Goal: Information Seeking & Learning: Understand process/instructions

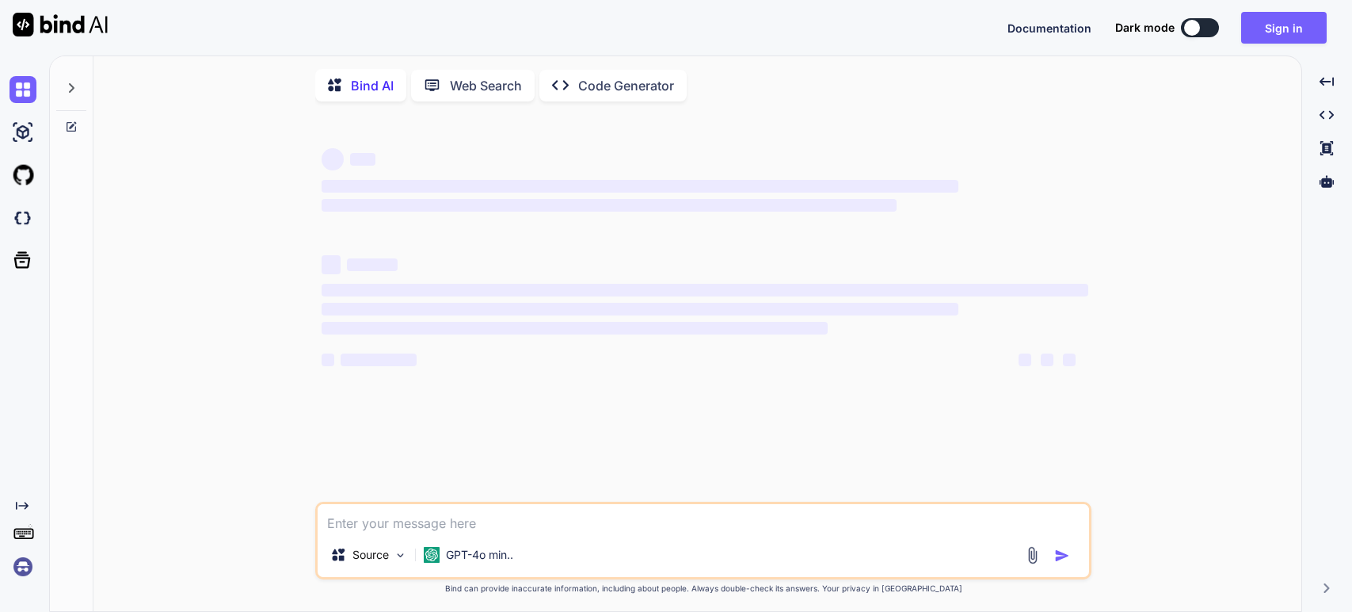
type textarea "x"
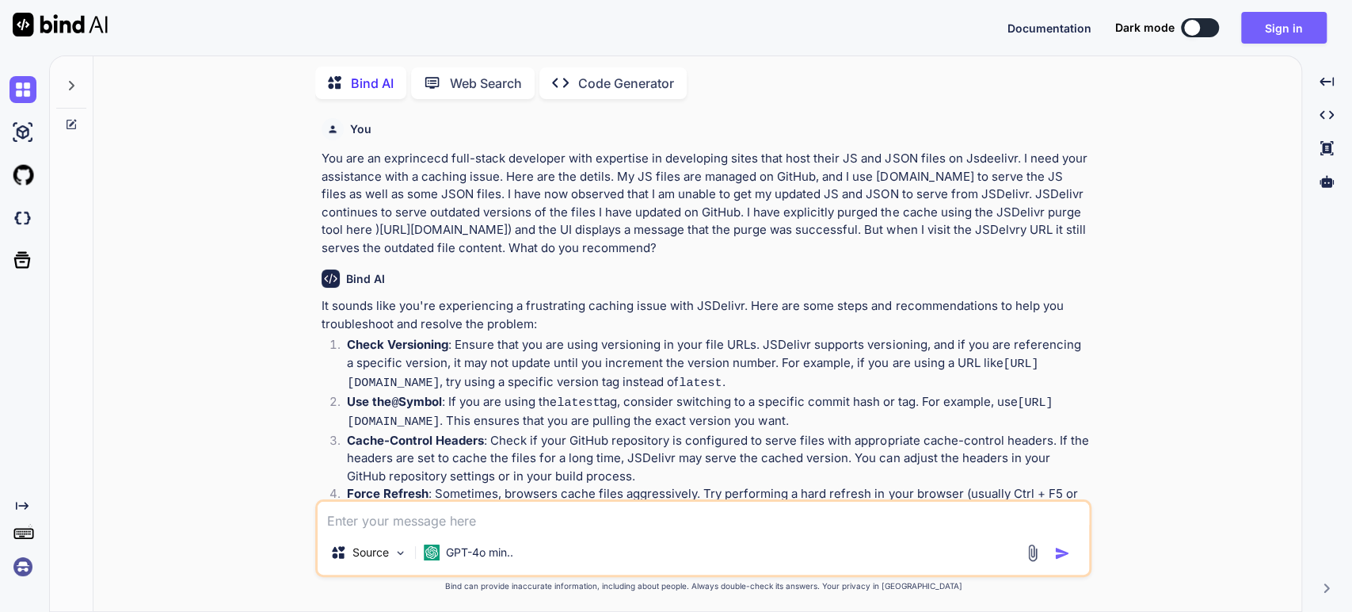
click at [69, 83] on icon at bounding box center [71, 85] width 13 height 13
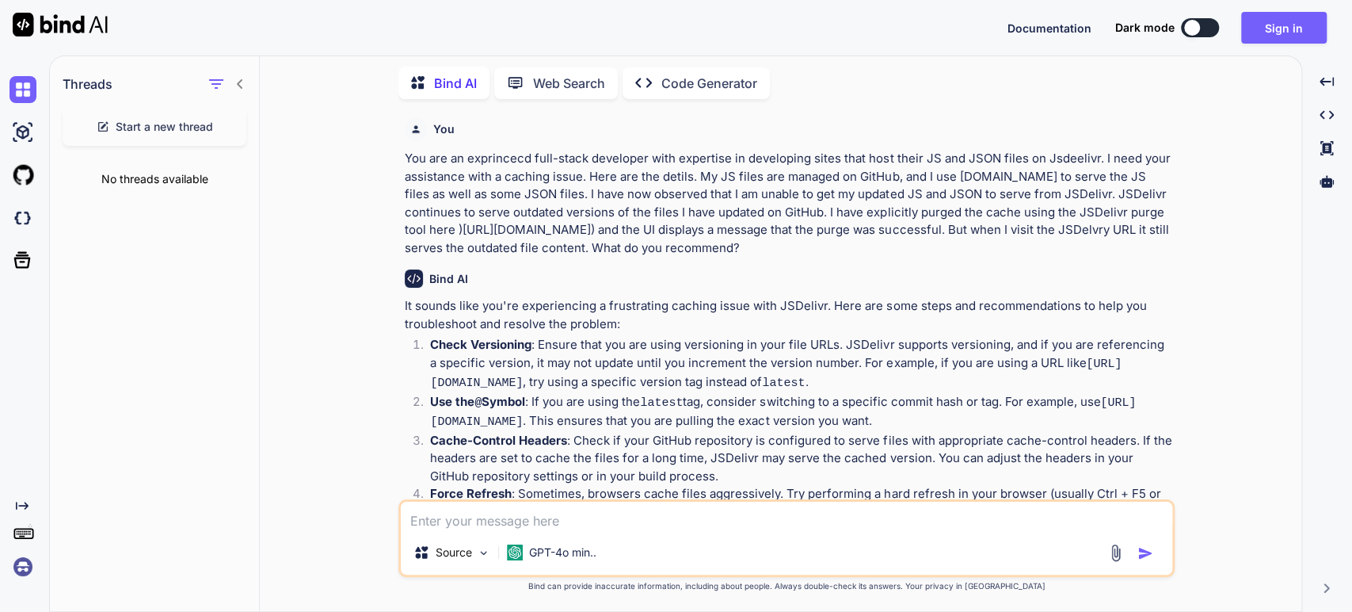
click at [136, 125] on span "Start a new thread" at bounding box center [164, 127] width 97 height 16
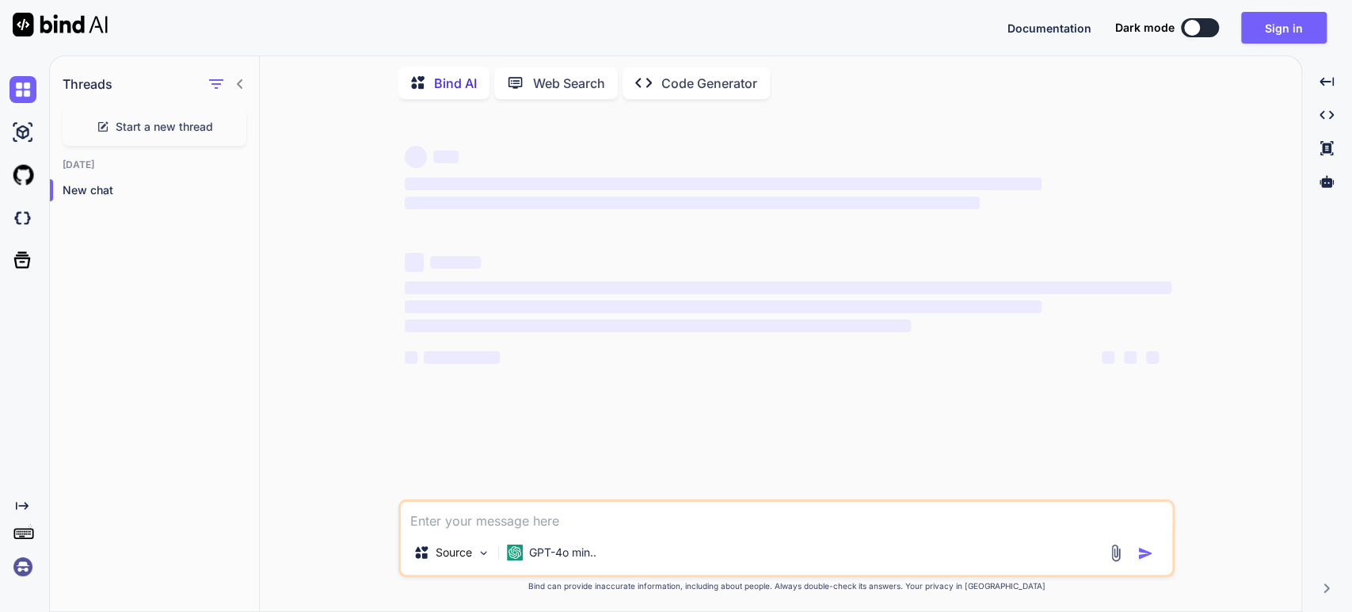
type textarea "x"
click at [444, 522] on textarea at bounding box center [787, 515] width 772 height 29
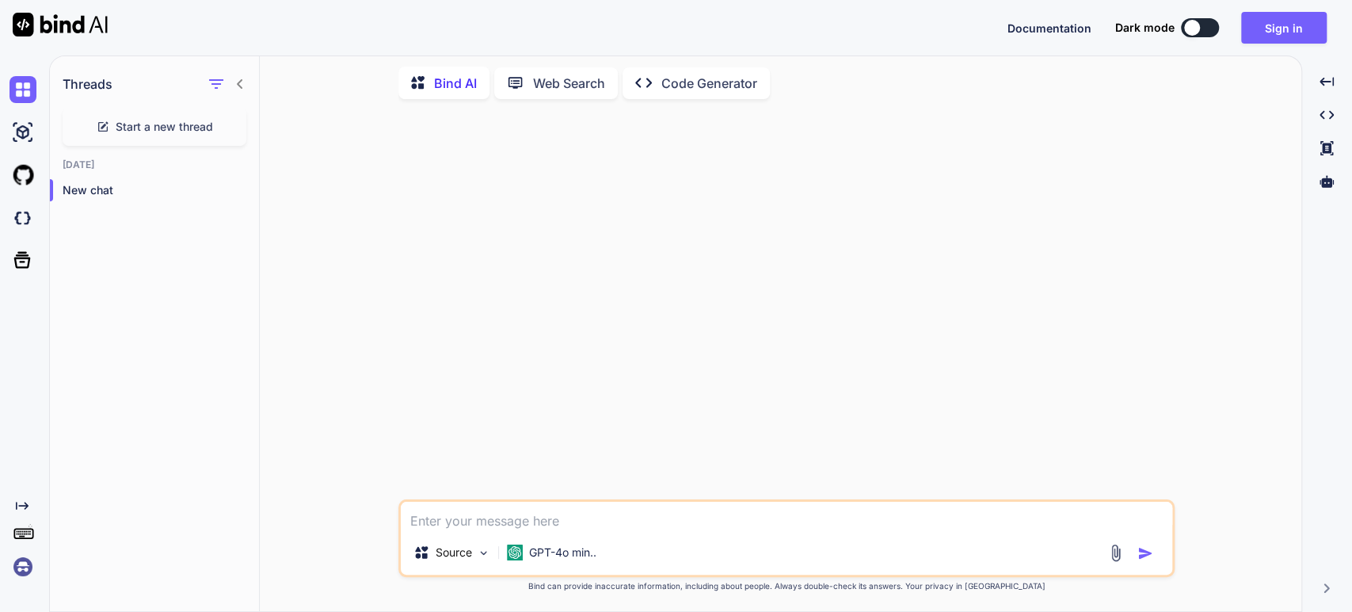
type textarea "Y"
type textarea "x"
type textarea "Yo"
type textarea "x"
type textarea "You"
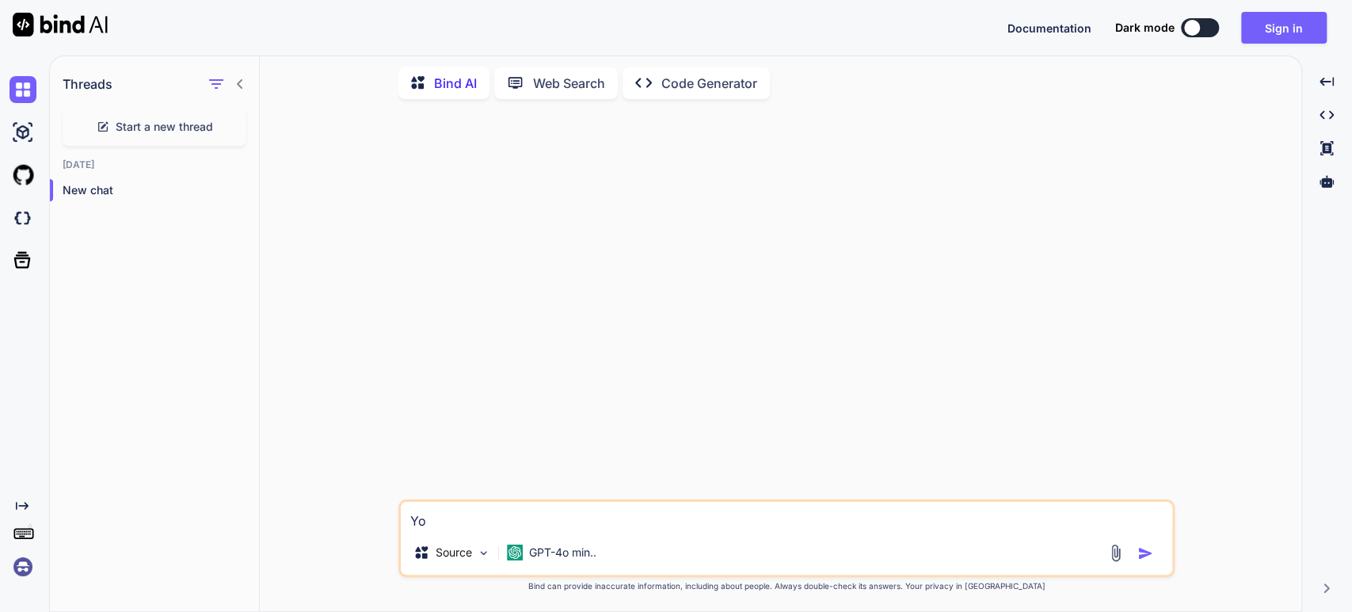
type textarea "x"
type textarea "You"
type textarea "x"
type textarea "You a"
type textarea "x"
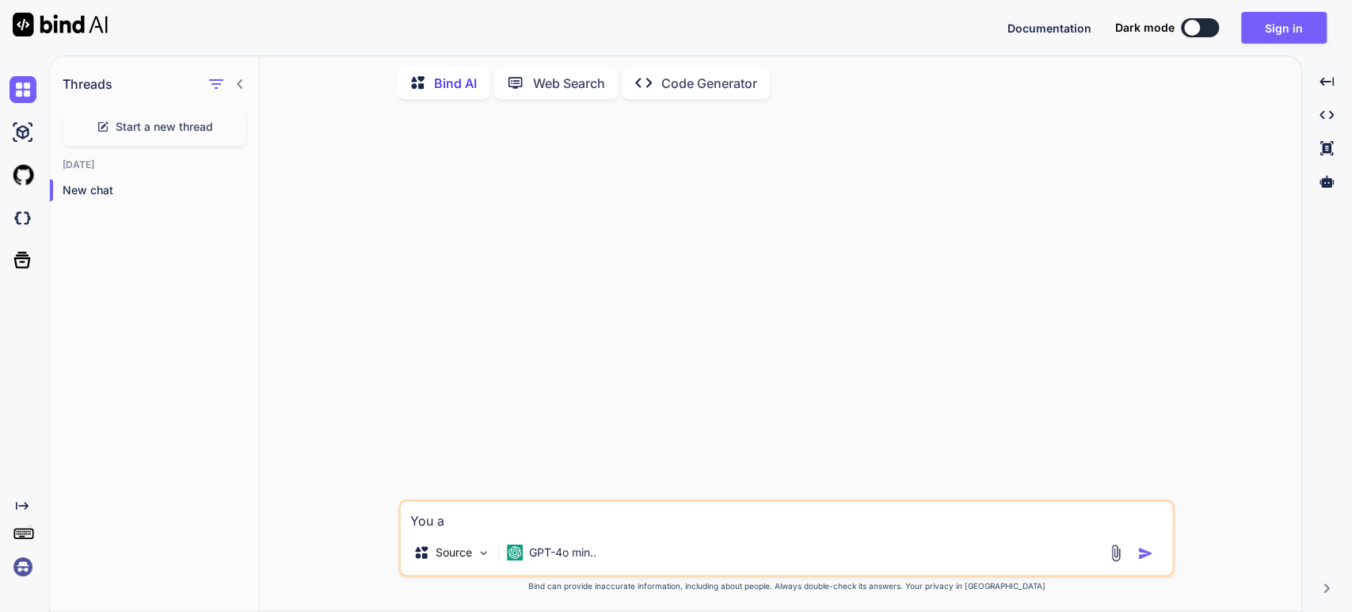
type textarea "You ar"
type textarea "x"
type textarea "You are"
type textarea "x"
type textarea "You are"
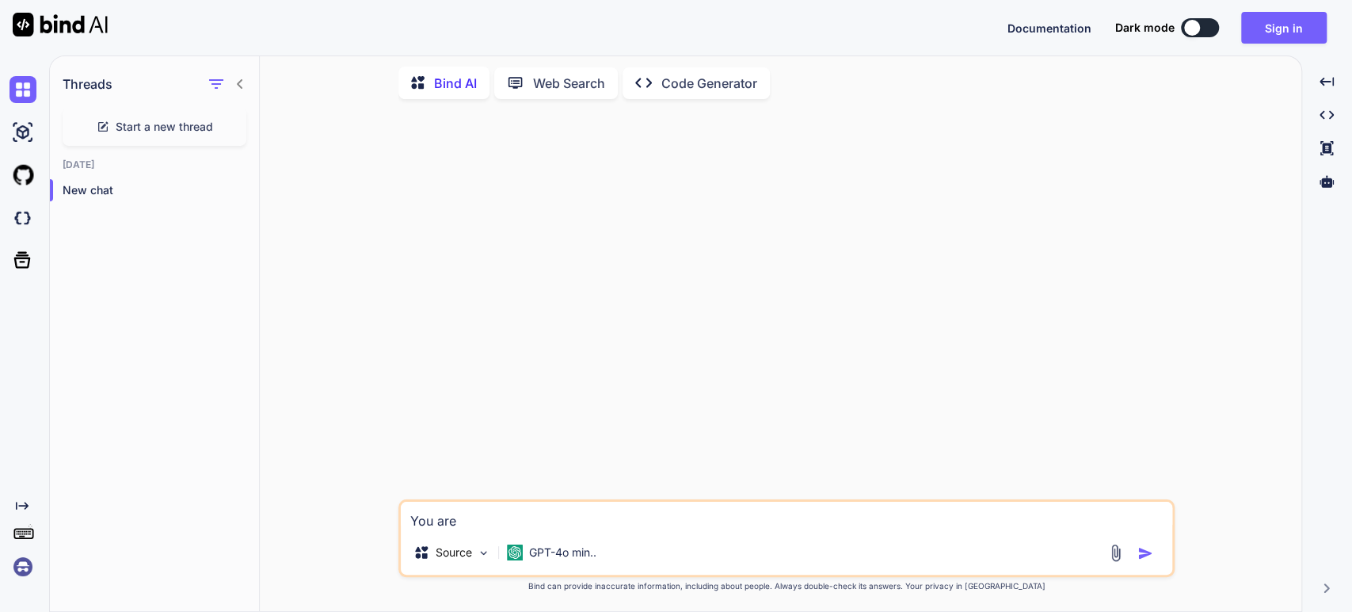
type textarea "x"
type textarea "You are a"
type textarea "x"
type textarea "You are an"
type textarea "x"
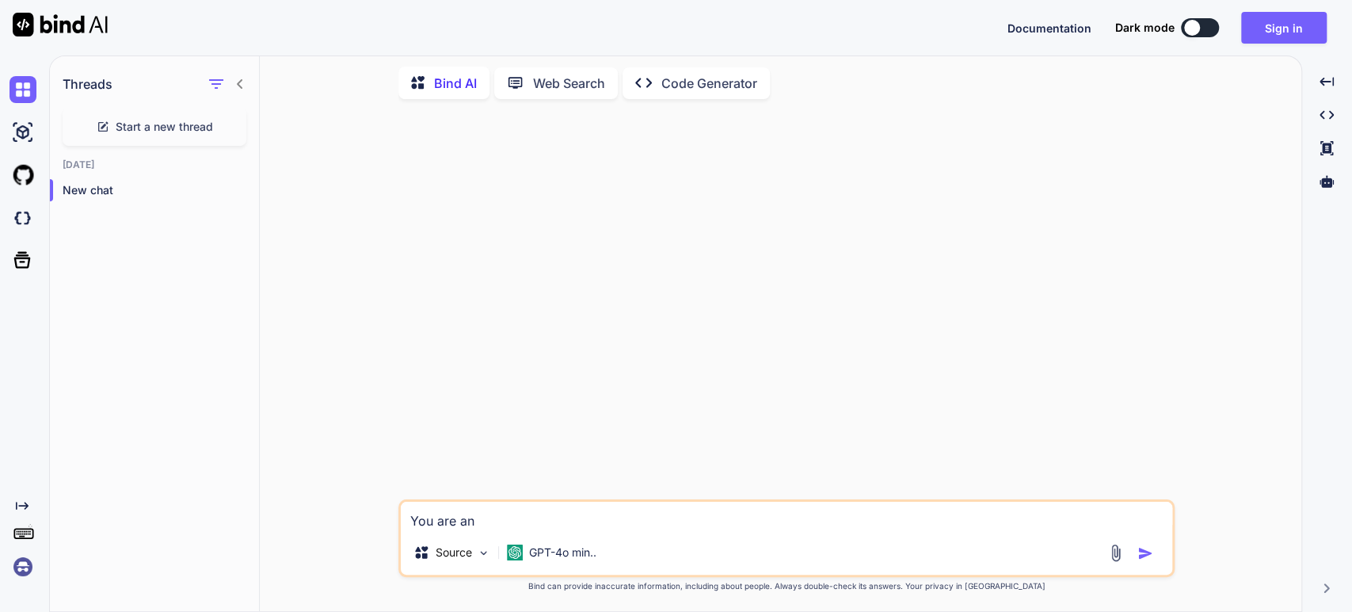
type textarea "You are an"
type textarea "x"
type textarea "You are an e"
type textarea "x"
type textarea "You are an ex"
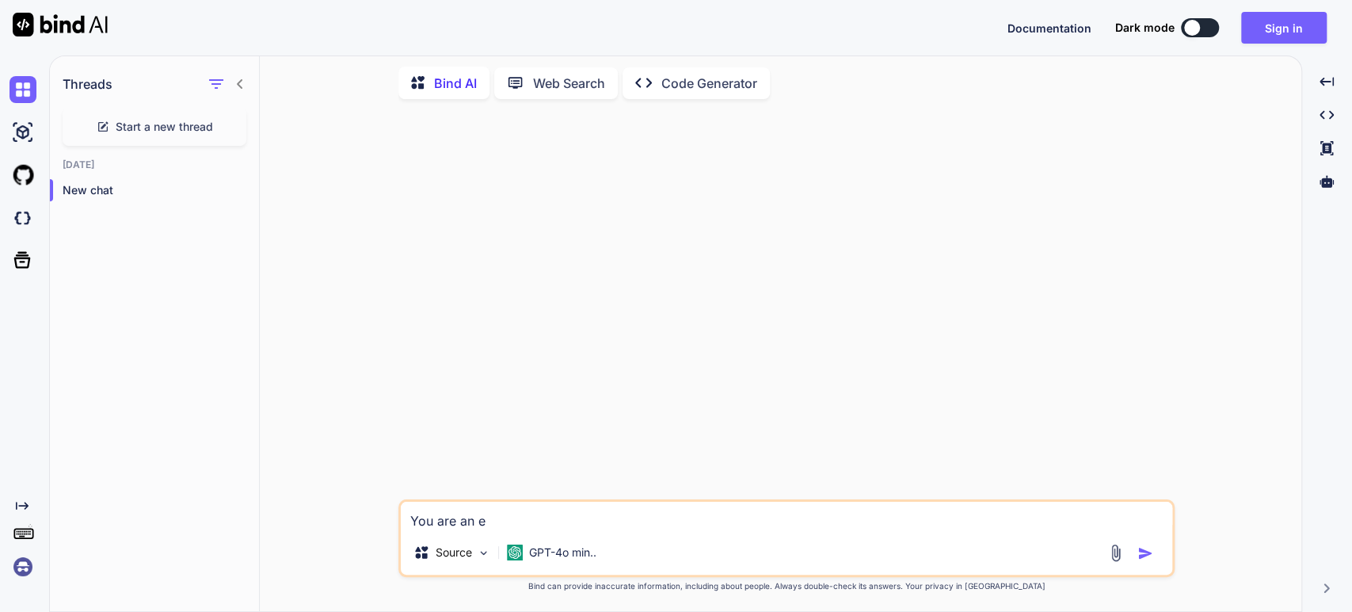
type textarea "x"
type textarea "You are an exp"
type textarea "x"
type textarea "You are an expe"
type textarea "x"
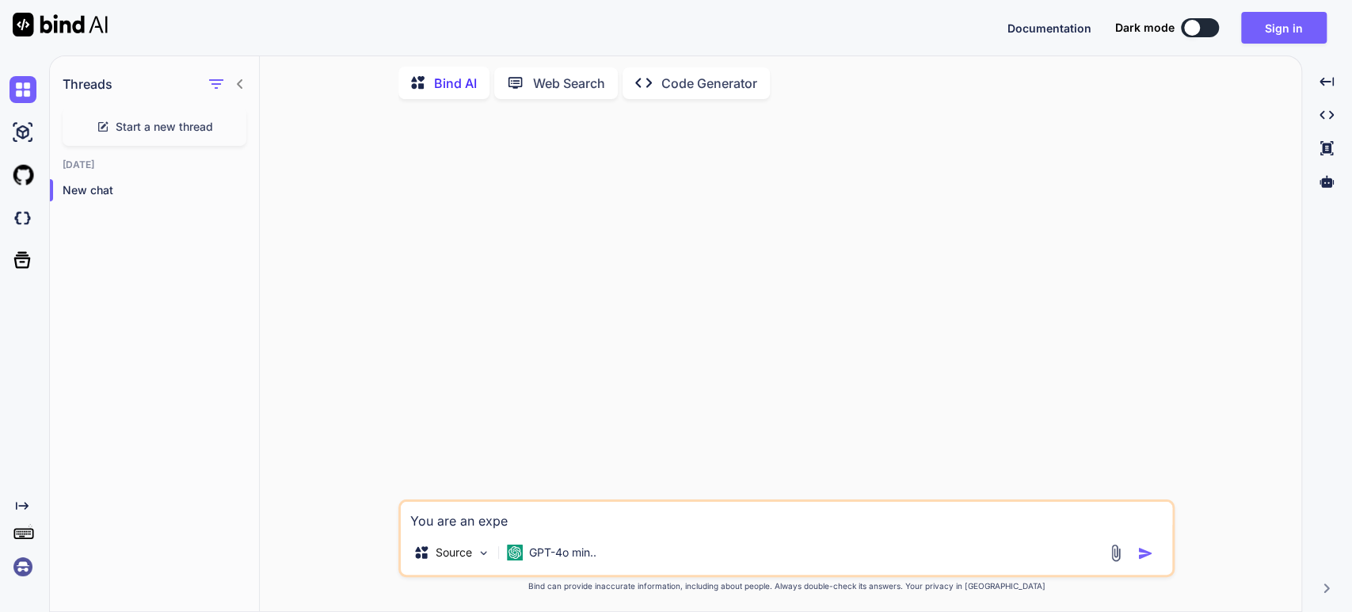
type textarea "You are an exper"
type textarea "x"
type textarea "You are an experi"
type textarea "x"
type textarea "You are an experie"
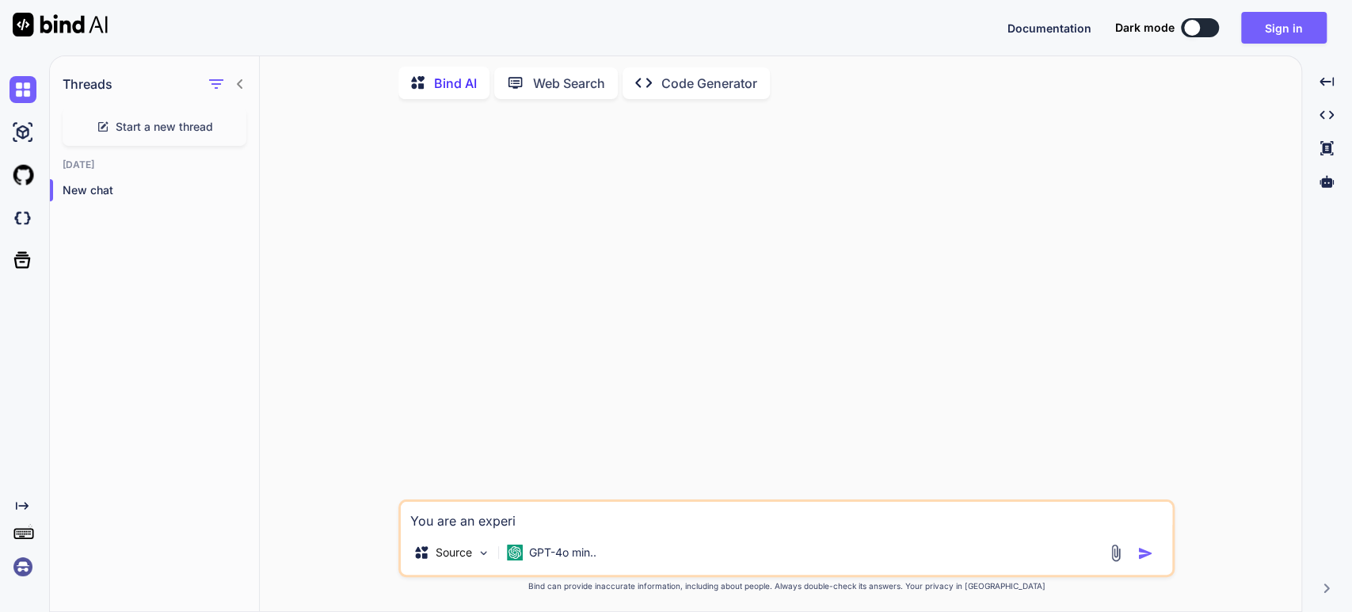
type textarea "x"
type textarea "You are an experien"
type textarea "x"
type textarea "You are an experienc"
type textarea "x"
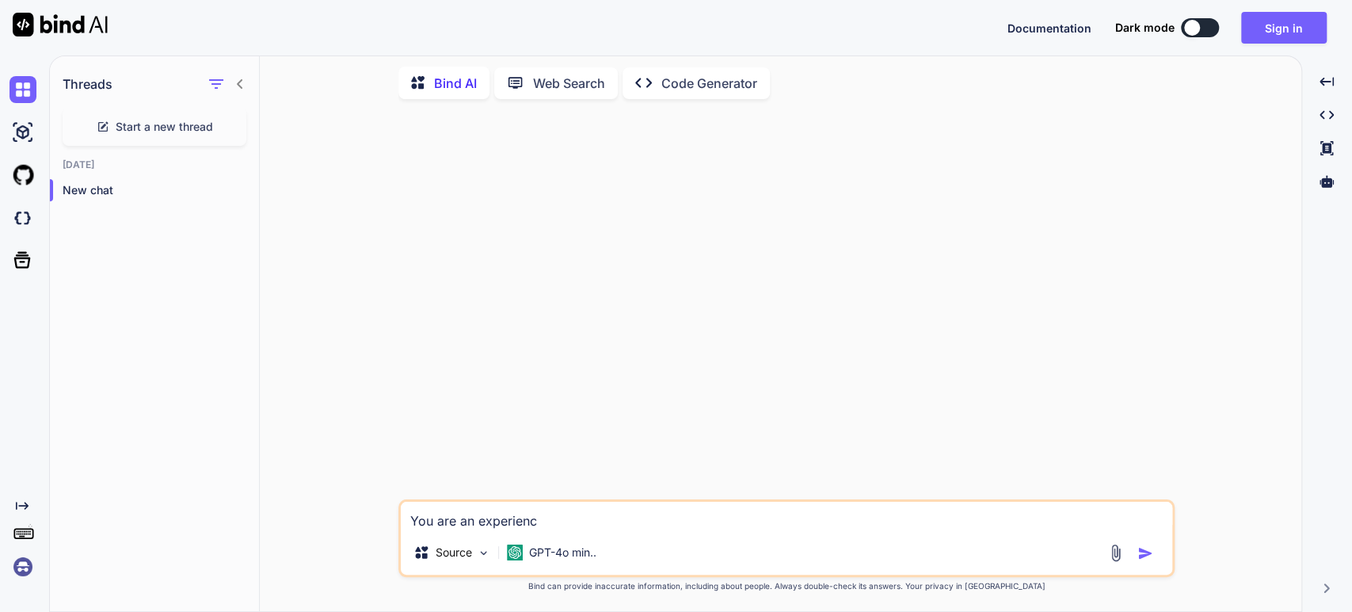
type textarea "You are an experience"
type textarea "x"
type textarea "You are an experienced"
type textarea "x"
type textarea "You are an experienced"
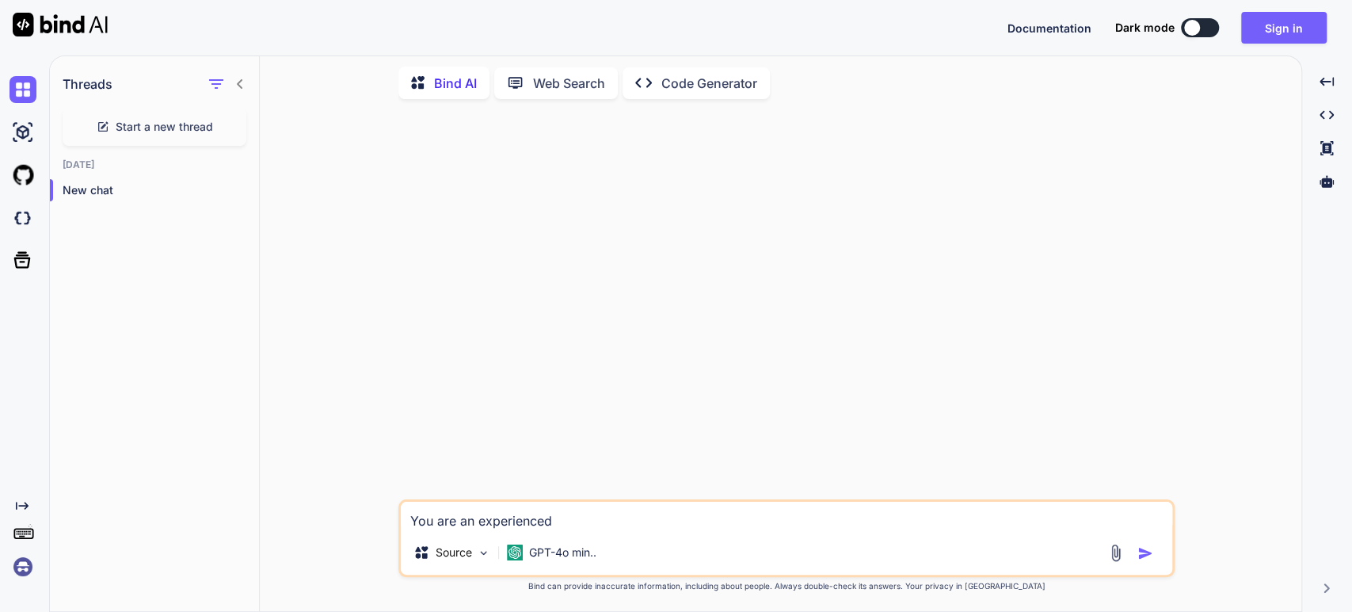
type textarea "x"
type textarea "You are an experienced f"
type textarea "x"
type textarea "You are an experienced fu"
type textarea "x"
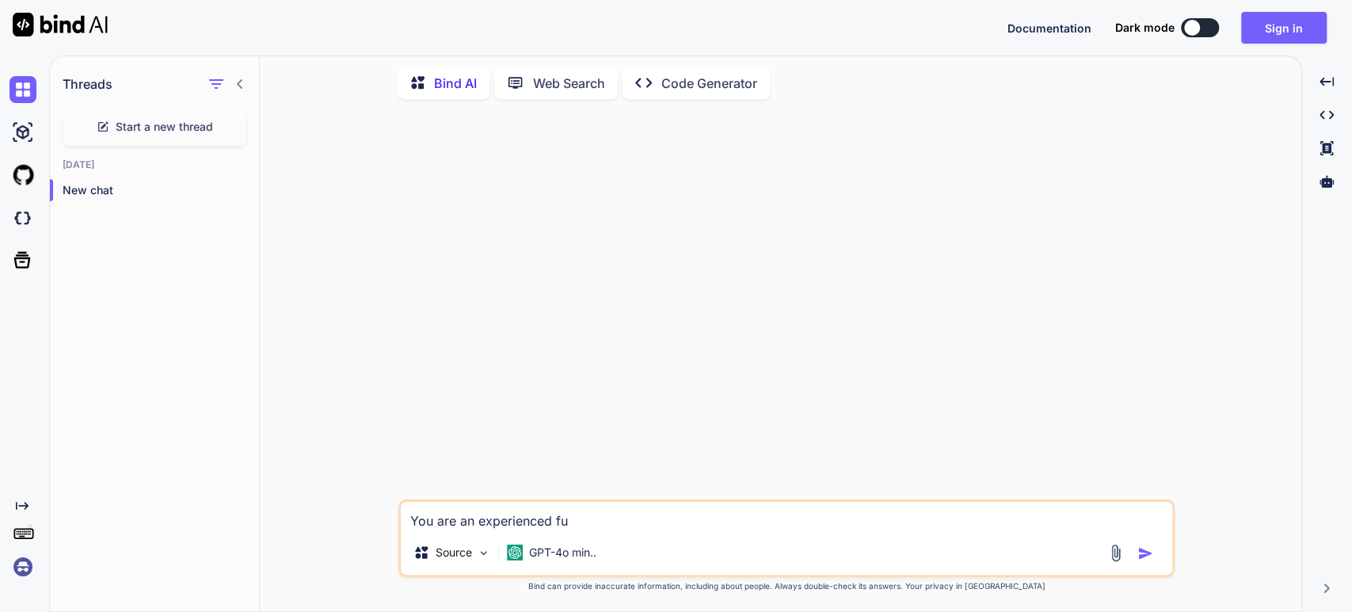
type textarea "You are an experienced ful"
type textarea "x"
type textarea "You are an experienced full"
type textarea "x"
type textarea "You are an experienced full-"
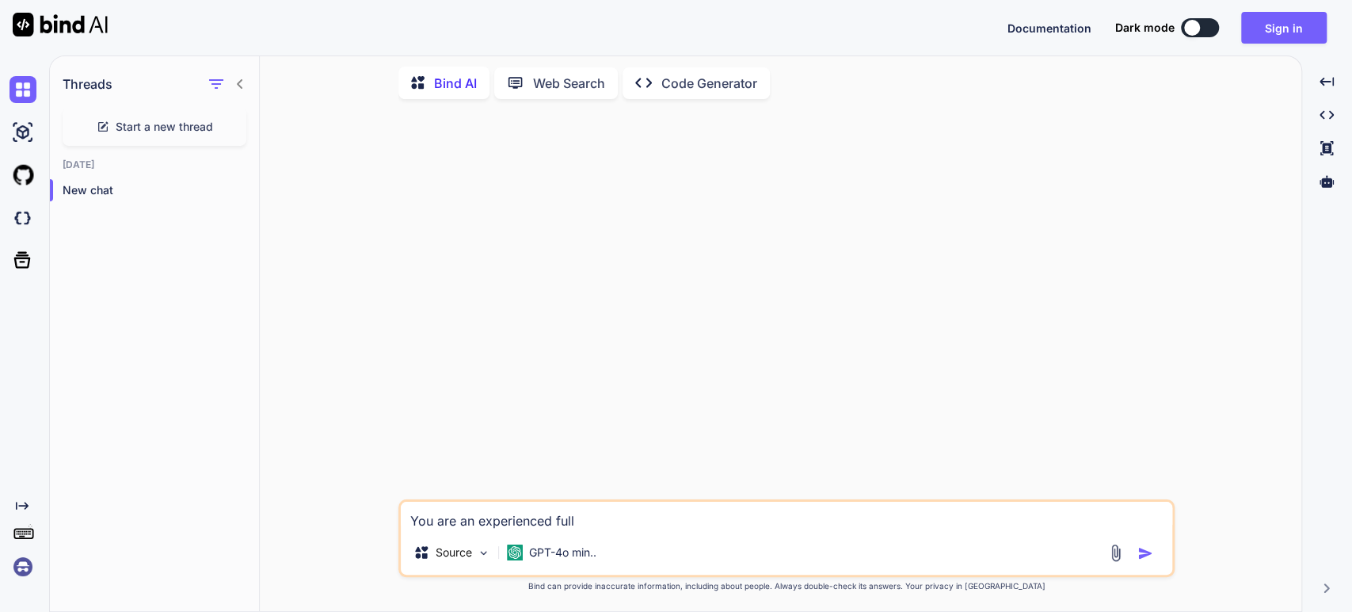
type textarea "x"
type textarea "You are an experienced full-s"
type textarea "x"
type textarea "You are an experienced full-sa"
type textarea "x"
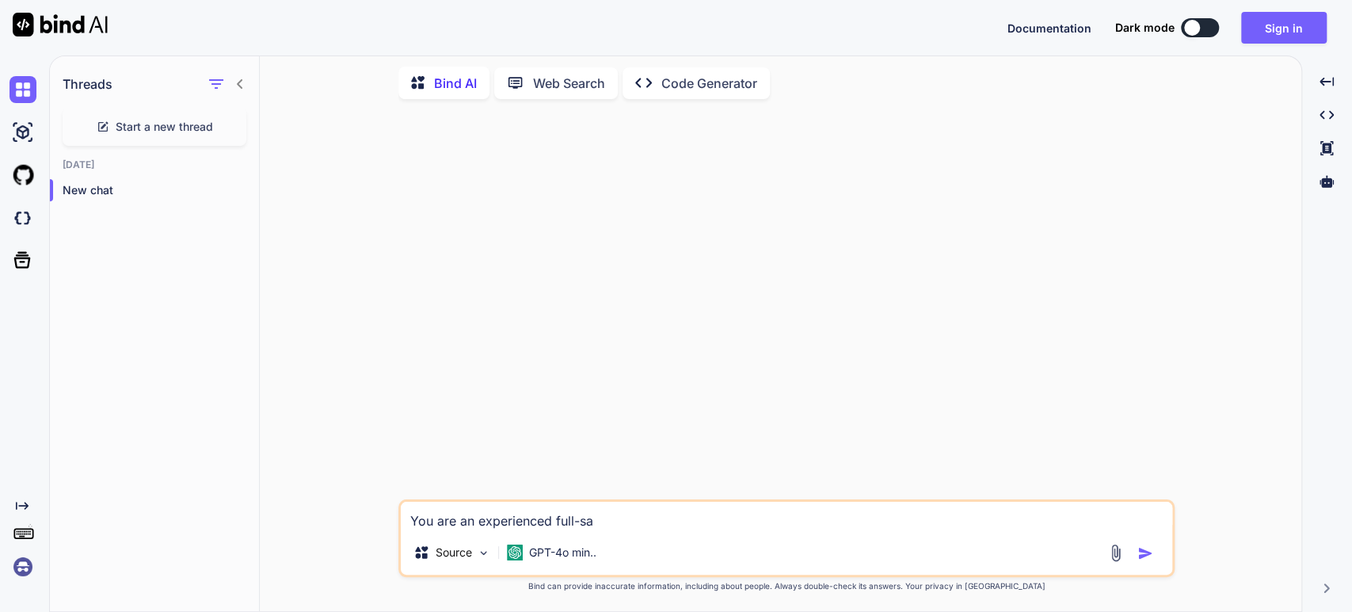
type textarea "You are an experienced full-sak"
type textarea "x"
type textarea "You are an experienced full-sak"
type textarea "x"
type textarea "You are an experienced full-sak d"
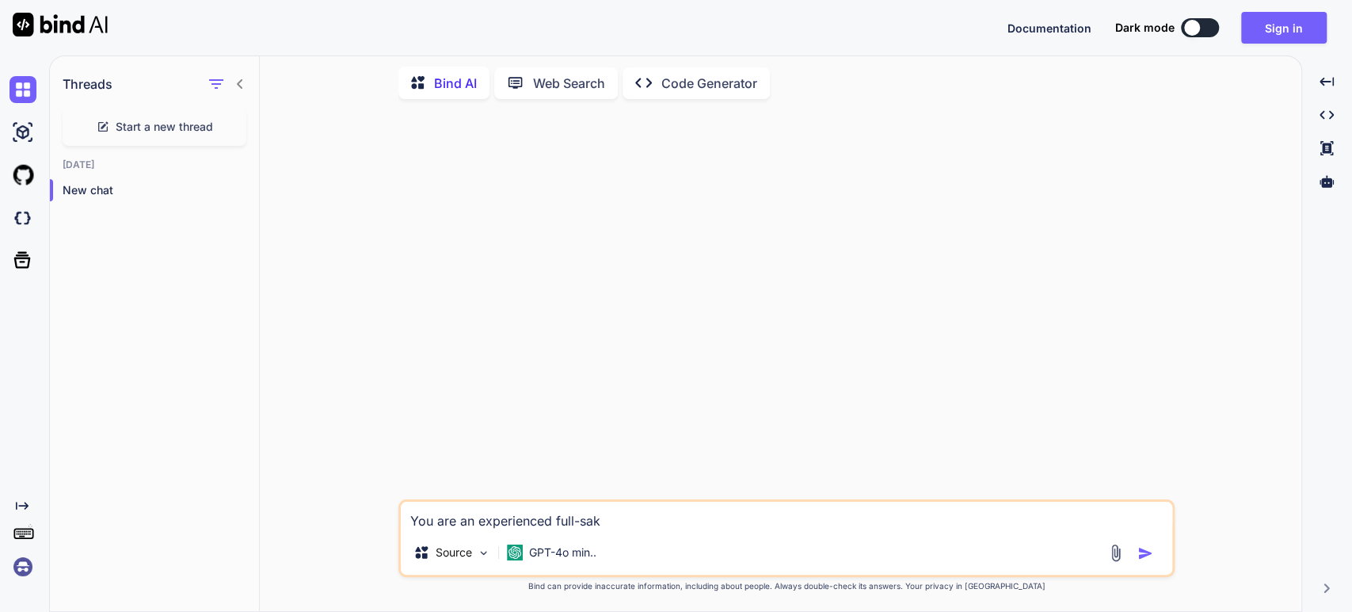
type textarea "x"
type textarea "You are an experienced full-sak"
type textarea "x"
type textarea "You are an experienced full-sak"
type textarea "x"
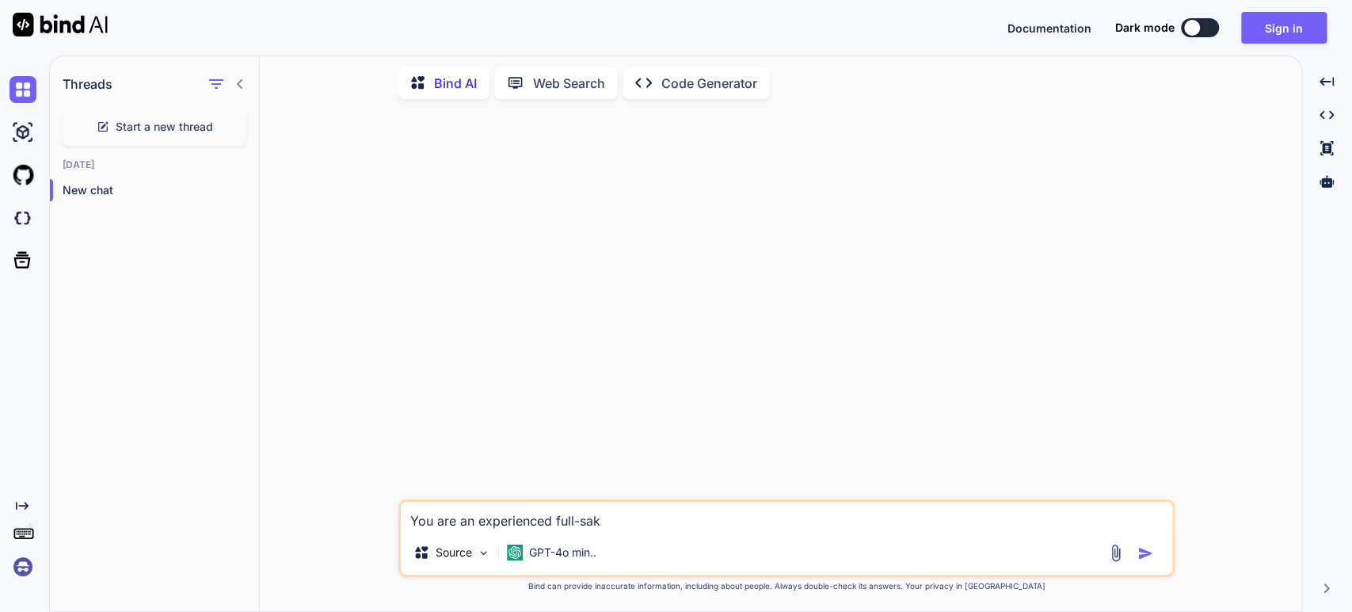
type textarea "You are an experienced full-sa"
type textarea "x"
type textarea "You are an experienced full-s"
type textarea "x"
type textarea "You are an experienced full-st"
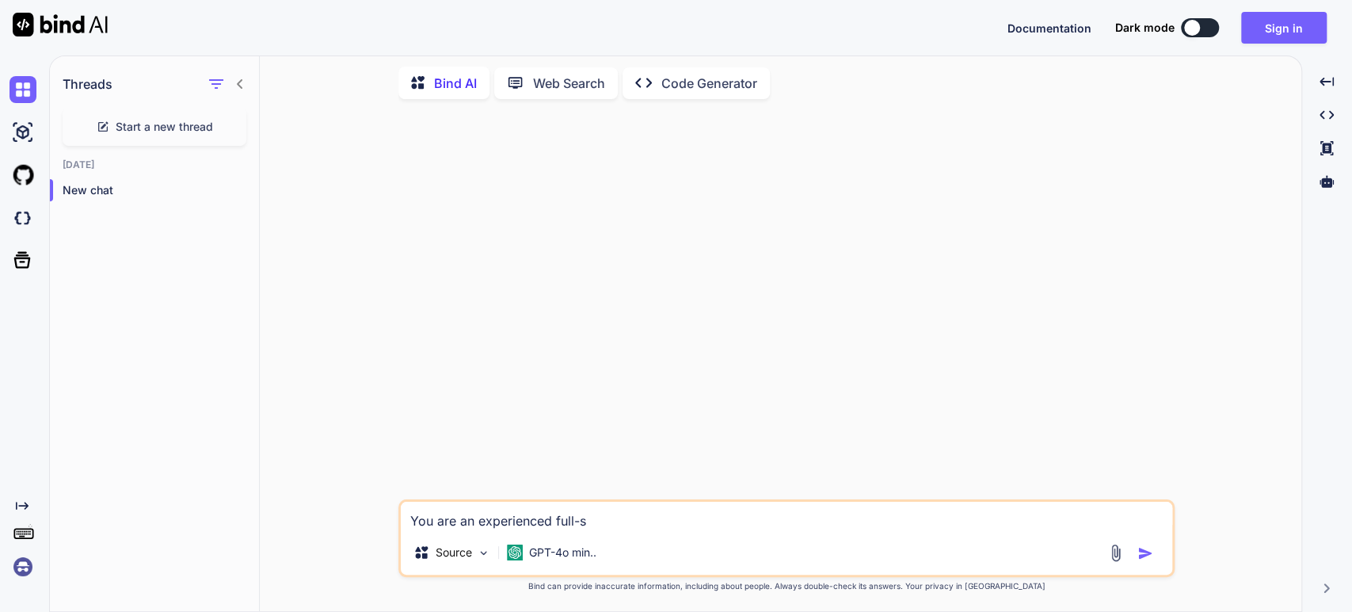
type textarea "x"
type textarea "You are an experienced full-sta"
type textarea "x"
type textarea "You are an experienced full-stad"
type textarea "x"
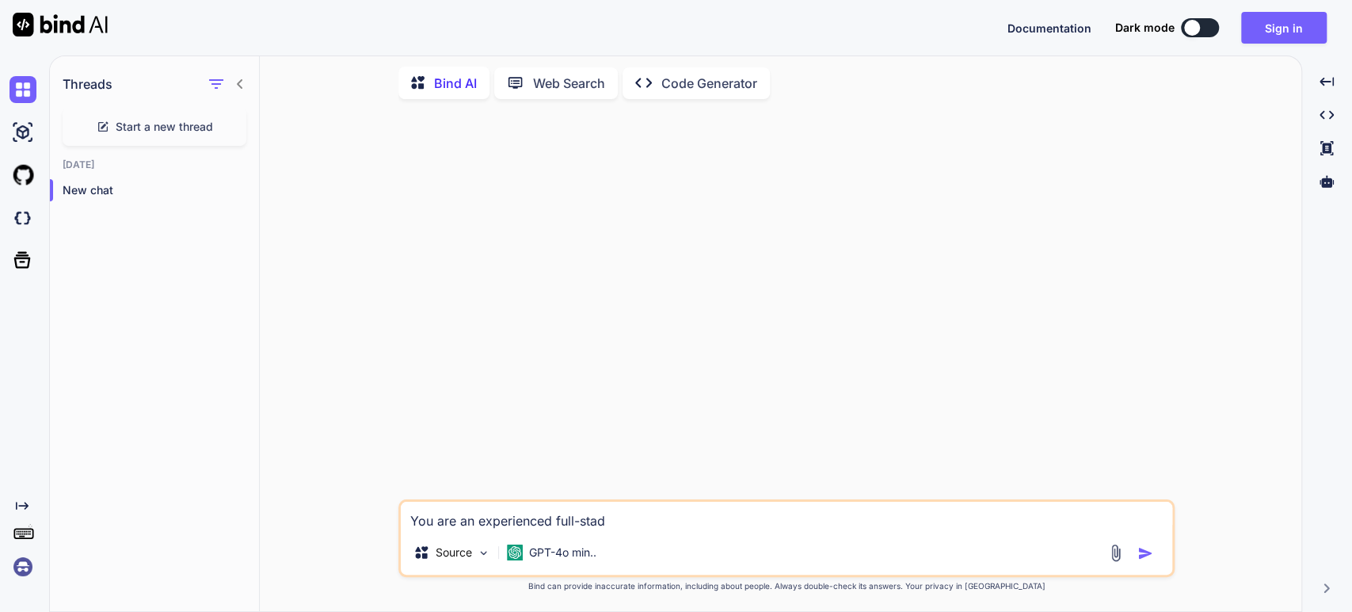
type textarea "You are an experienced full-stadk"
type textarea "x"
type textarea "You are an experienced full-stadk"
type textarea "x"
type textarea "You are an experienced full-stadk d"
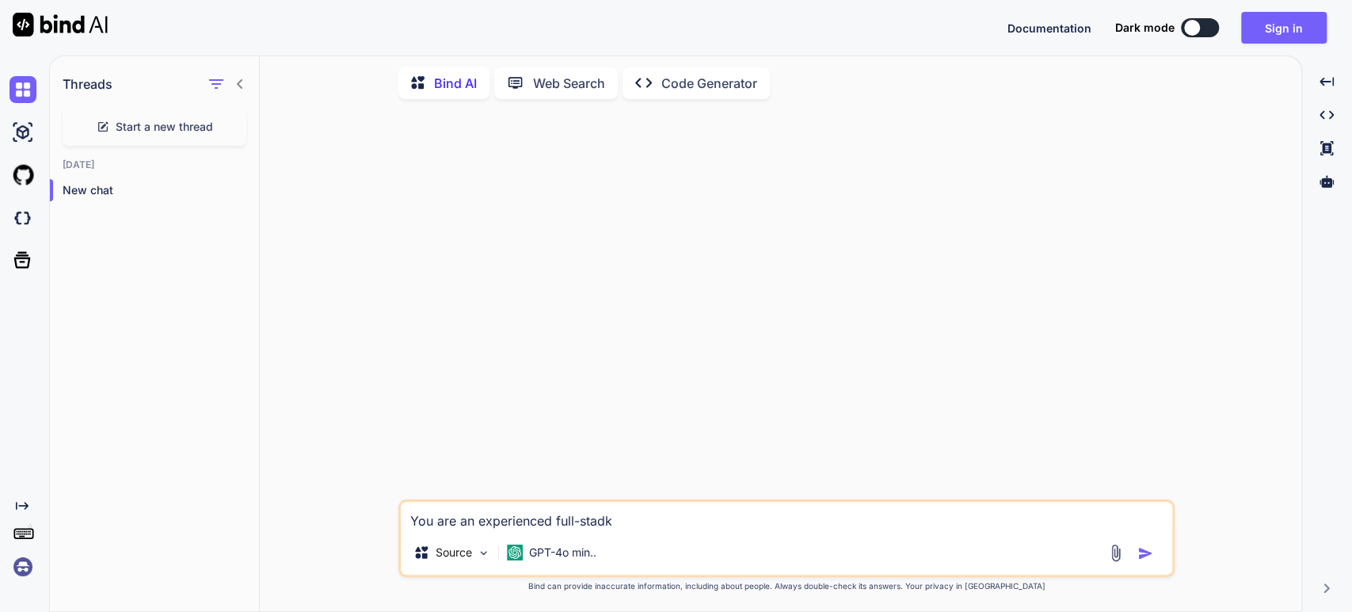
type textarea "x"
type textarea "You are an experienced full-stadk de"
type textarea "x"
type textarea "You are an experienced full-stadk dev"
type textarea "x"
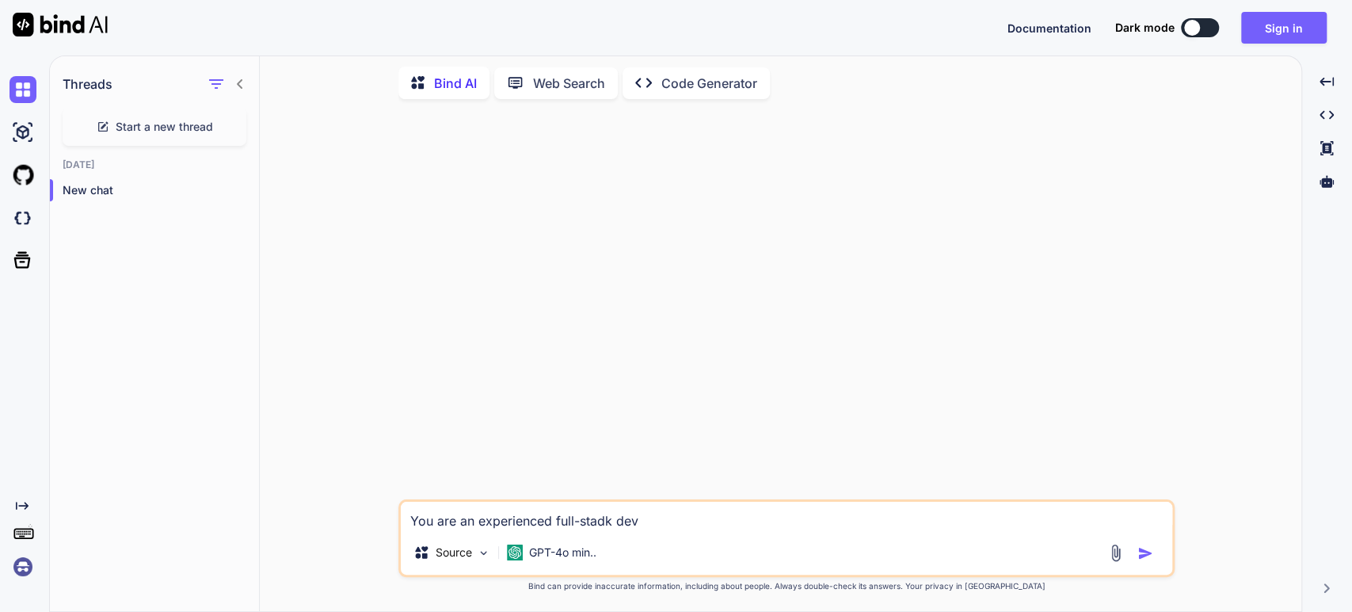
type textarea "You are an experienced full-stadk deve"
type textarea "x"
type textarea "You are an experienced full-stadk devel"
type textarea "x"
type textarea "You are an experienced full-stadk develo"
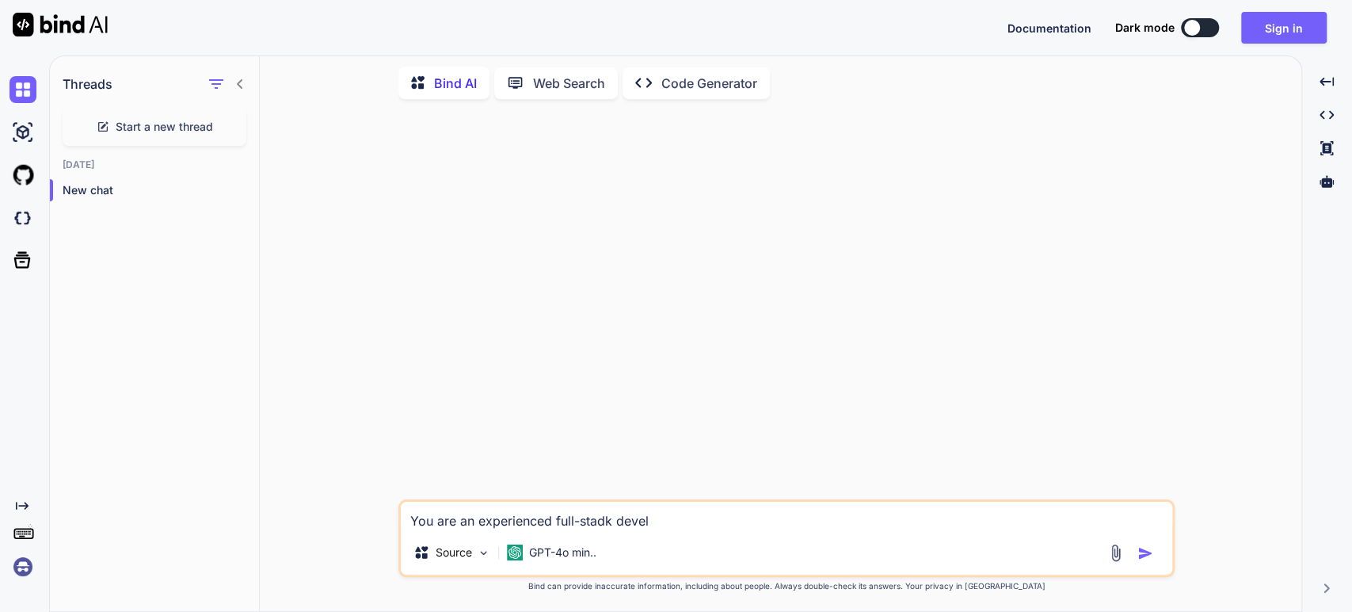
type textarea "x"
type textarea "You are an experienced full-stadk develop"
type textarea "x"
type textarea "You are an experienced full-stadk develope"
type textarea "x"
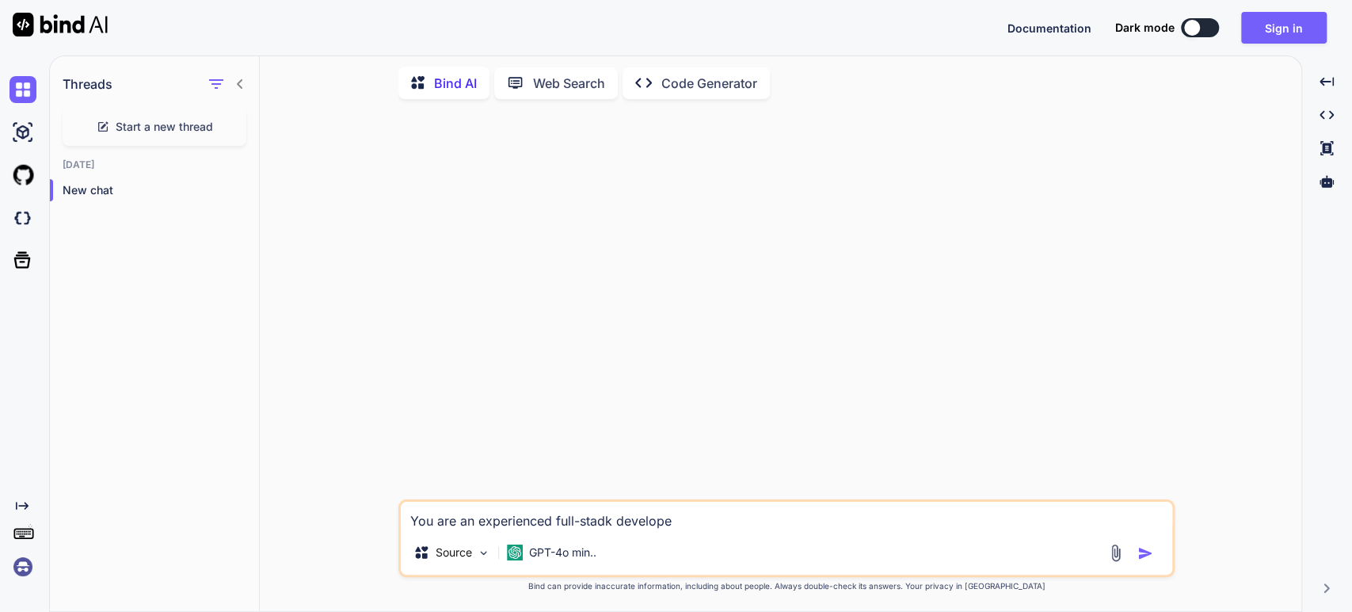
type textarea "You are an experienced full-stadk developer"
type textarea "x"
type textarea "You are an experienced full-stadk developer"
type textarea "x"
type textarea "You are an experienced full-stadk developer w"
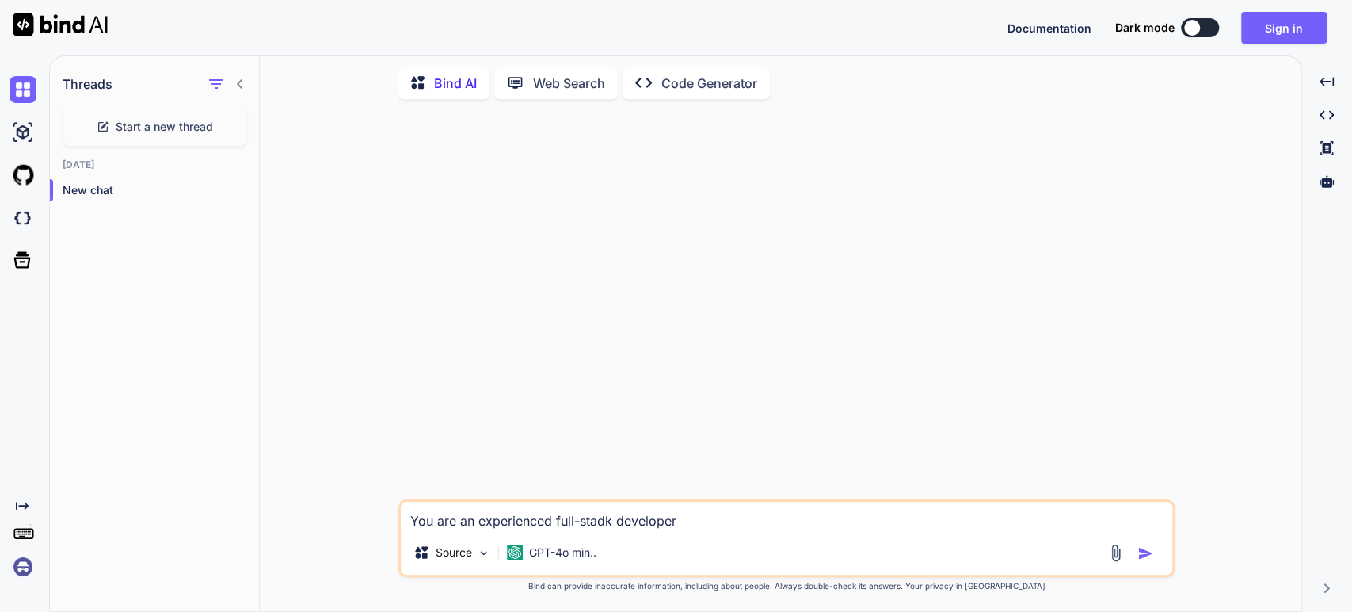
type textarea "x"
type textarea "You are an experienced full-stadk developer [PERSON_NAME]"
type textarea "x"
type textarea "You are an experienced full-stadk developer wit"
type textarea "x"
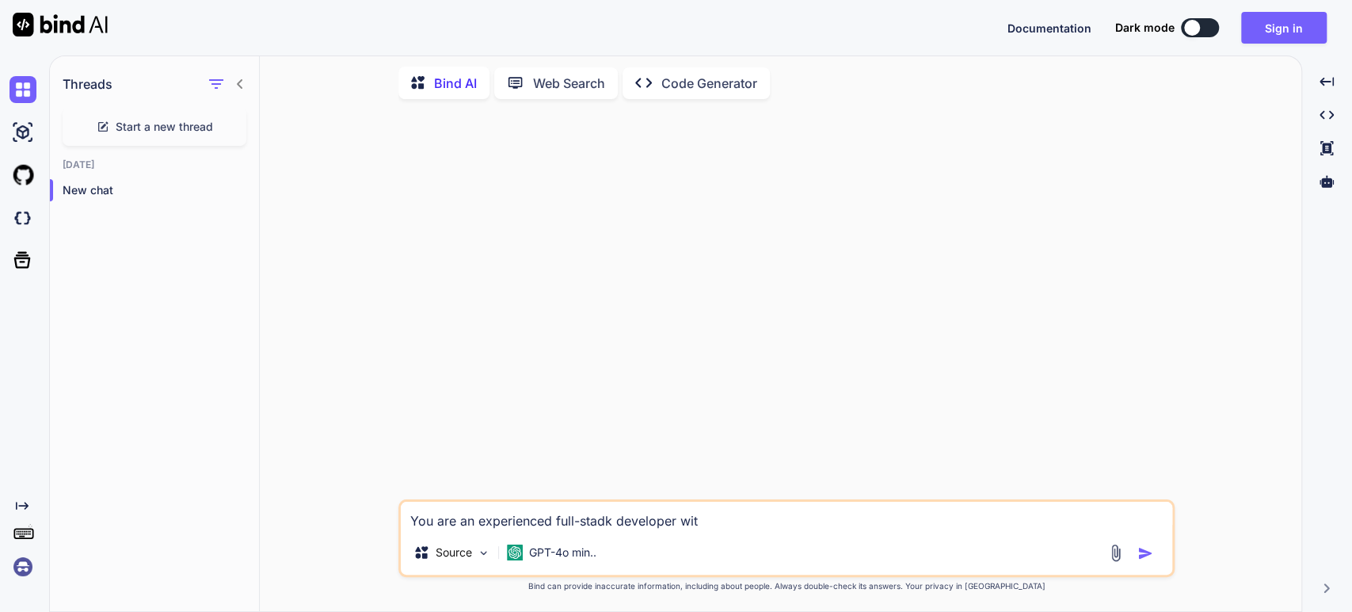
type textarea "You are an experienced full-stadk developer with"
type textarea "x"
type textarea "You are an experienced full-stadk developer with"
type textarea "x"
type textarea "You are an experienced full-stadk developer with e"
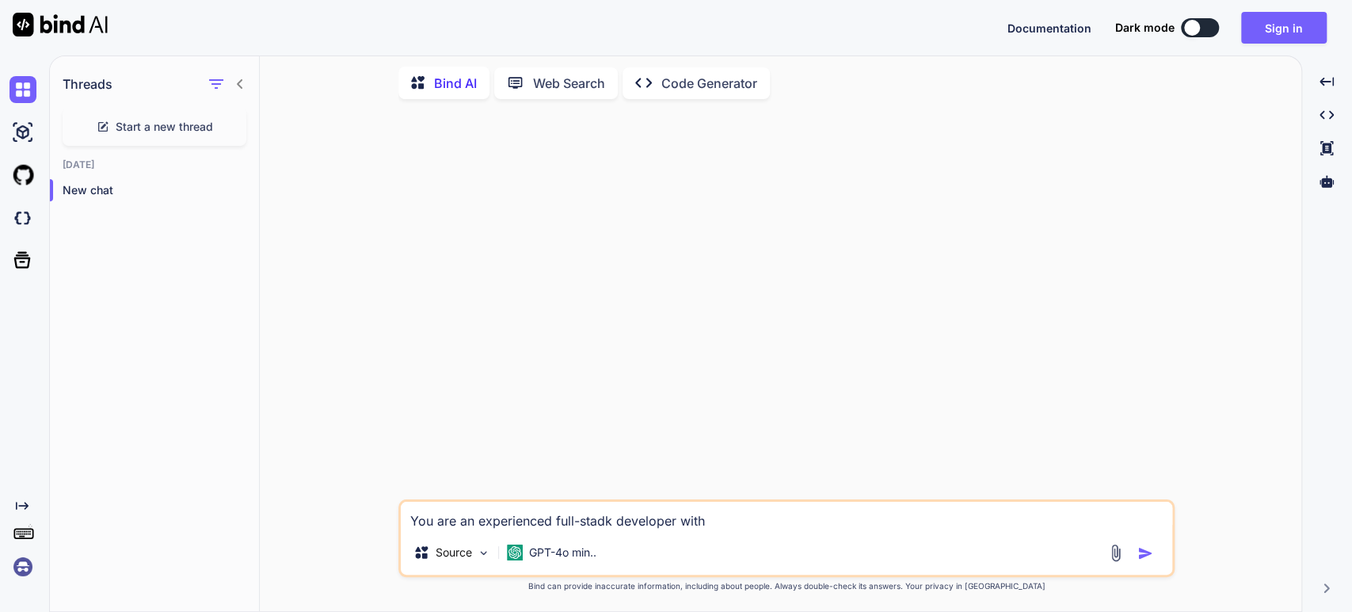
type textarea "x"
type textarea "You are an experienced full-stadk developer with ex"
type textarea "x"
type textarea "You are an experienced full-stadk developer with exp"
type textarea "x"
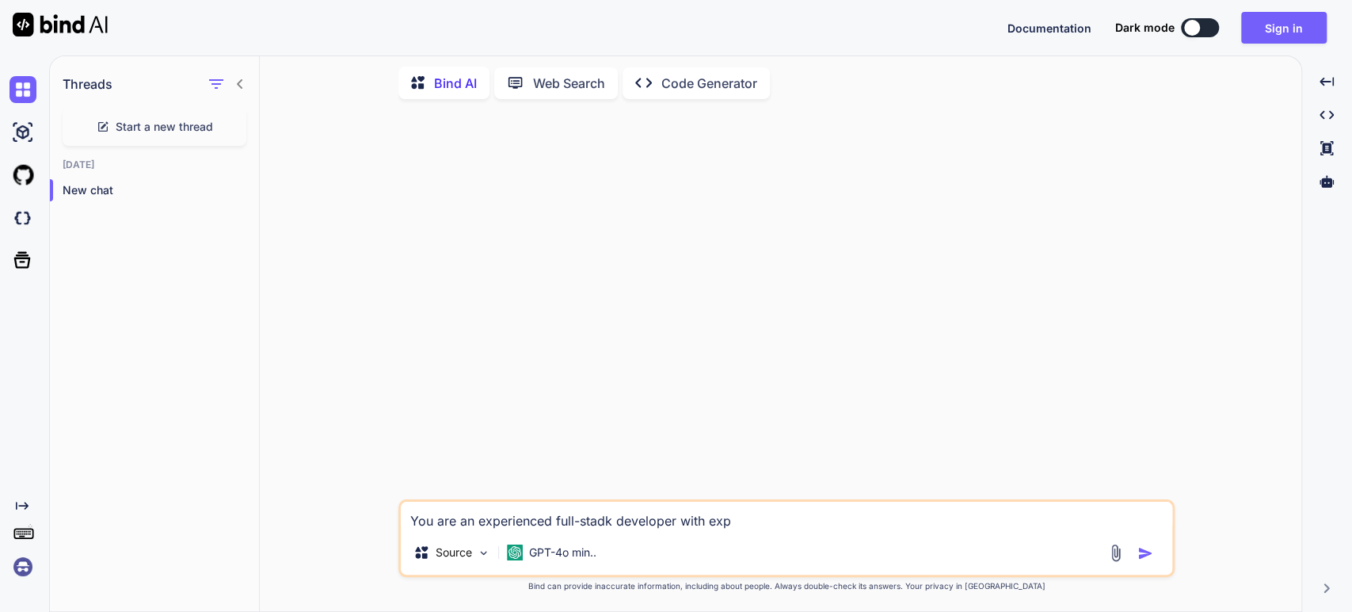
type textarea "You are an experienced full-stadk developer with expe"
type textarea "x"
type textarea "You are an experienced full-stadk developer with exper"
type textarea "x"
type textarea "You are an experienced full-stadk developer with expert"
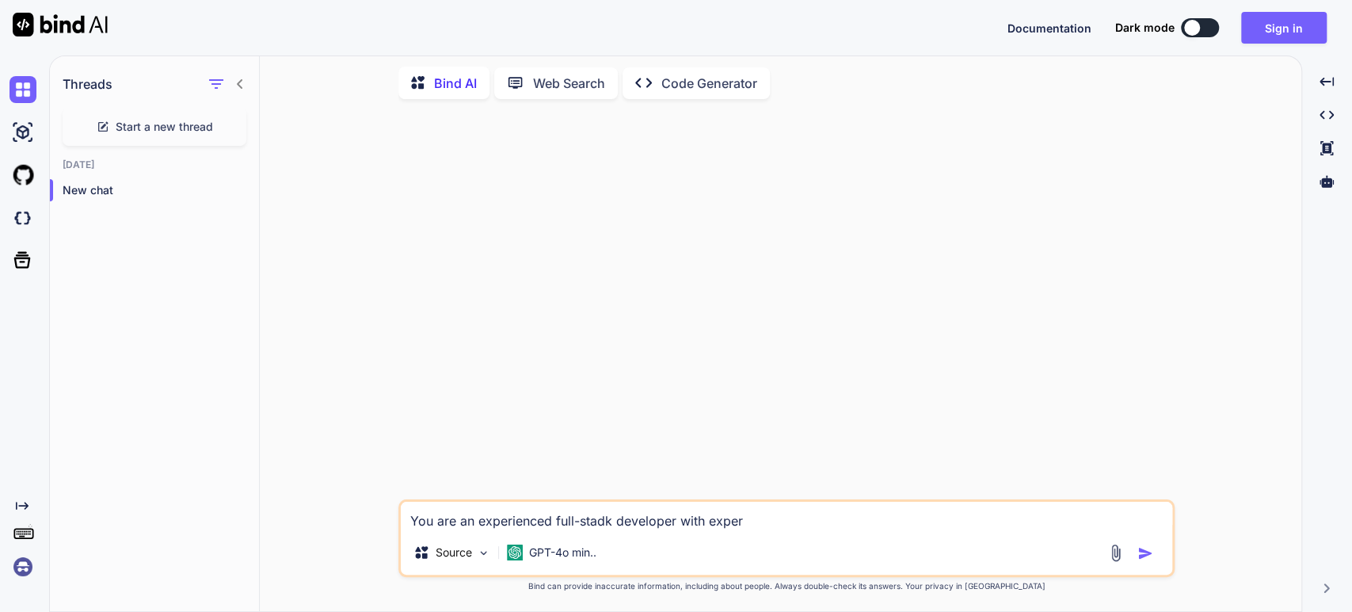
type textarea "x"
type textarea "You are an experienced full-stadk developer with experti"
type textarea "x"
type textarea "You are an experienced full-stadk developer with expertis"
type textarea "x"
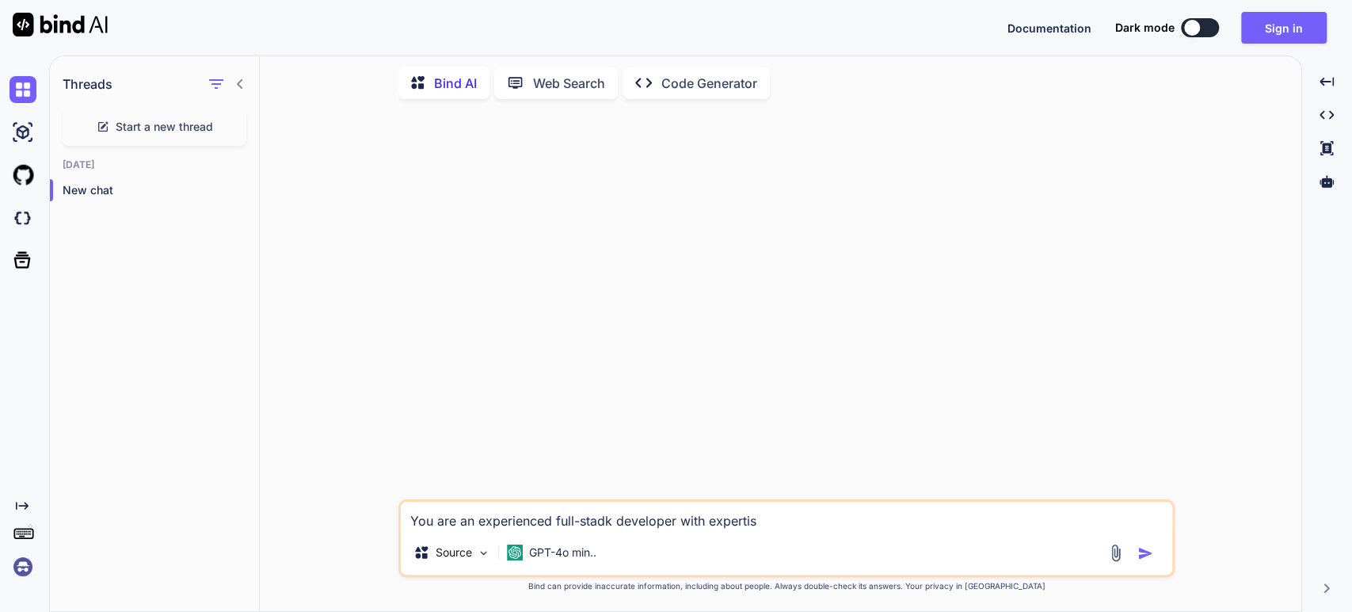
type textarea "You are an experienced full-stadk developer with expertise"
type textarea "x"
type textarea "You are an experienced full-stadk developer with expertise"
type textarea "x"
type textarea "You are an experienced full-stadk developer with expertise i"
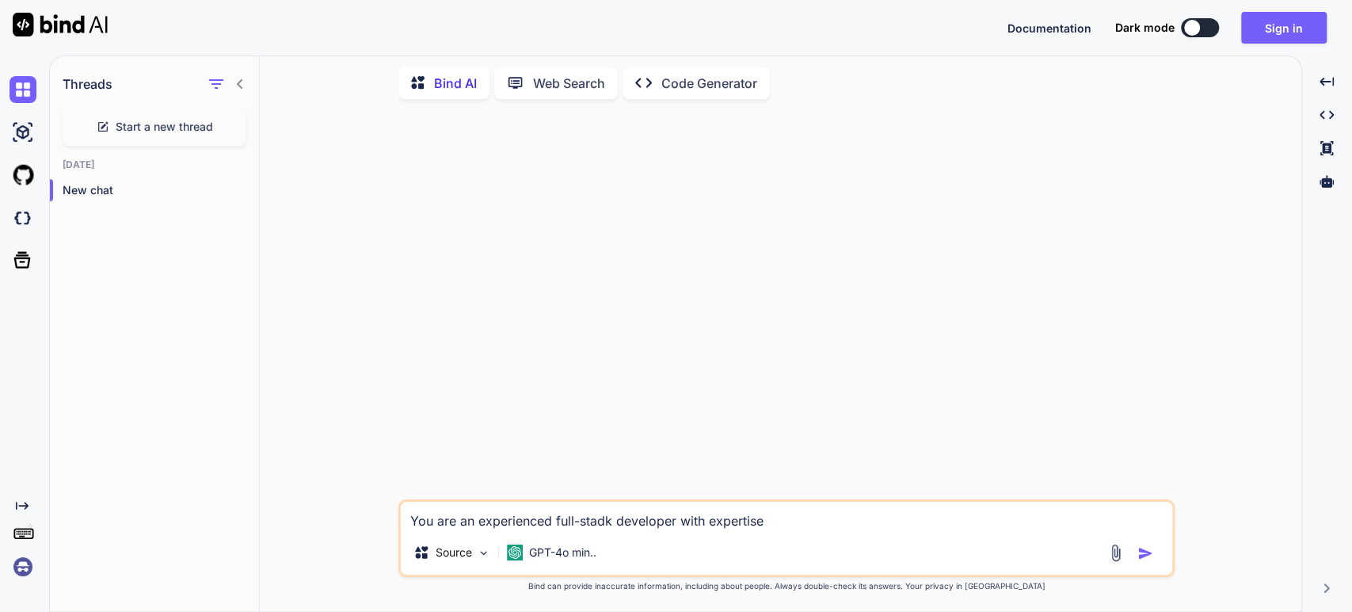
type textarea "x"
type textarea "You are an experienced full-stadk developer with expertise in"
type textarea "x"
type textarea "You are an experienced full-stadk developer with expertise in"
type textarea "x"
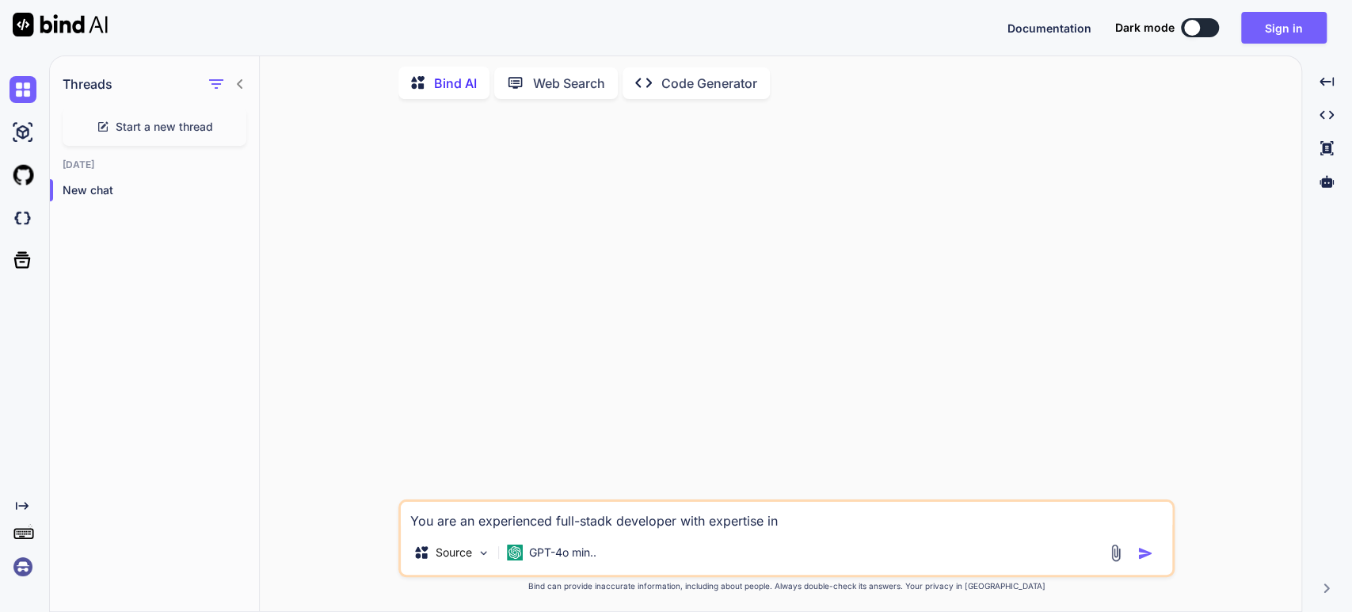
type textarea "You are an experienced full-stadk developer with expertise in h"
type textarea "x"
type textarea "You are an experienced full-stadk developer with expertise in ho"
type textarea "x"
type textarea "You are an experienced full-stadk developer with expertise in hos"
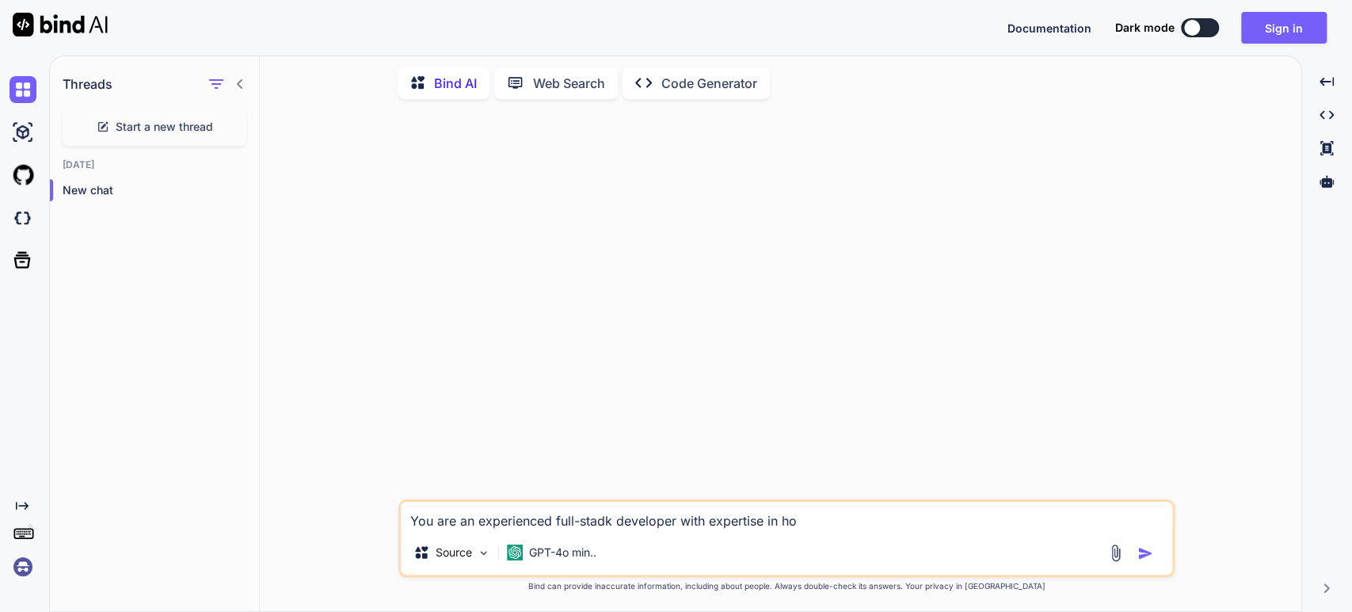
type textarea "x"
type textarea "You are an experienced full-stadk developer with expertise in host"
type textarea "x"
type textarea "You are an experienced full-stadk developer with expertise in hosti"
type textarea "x"
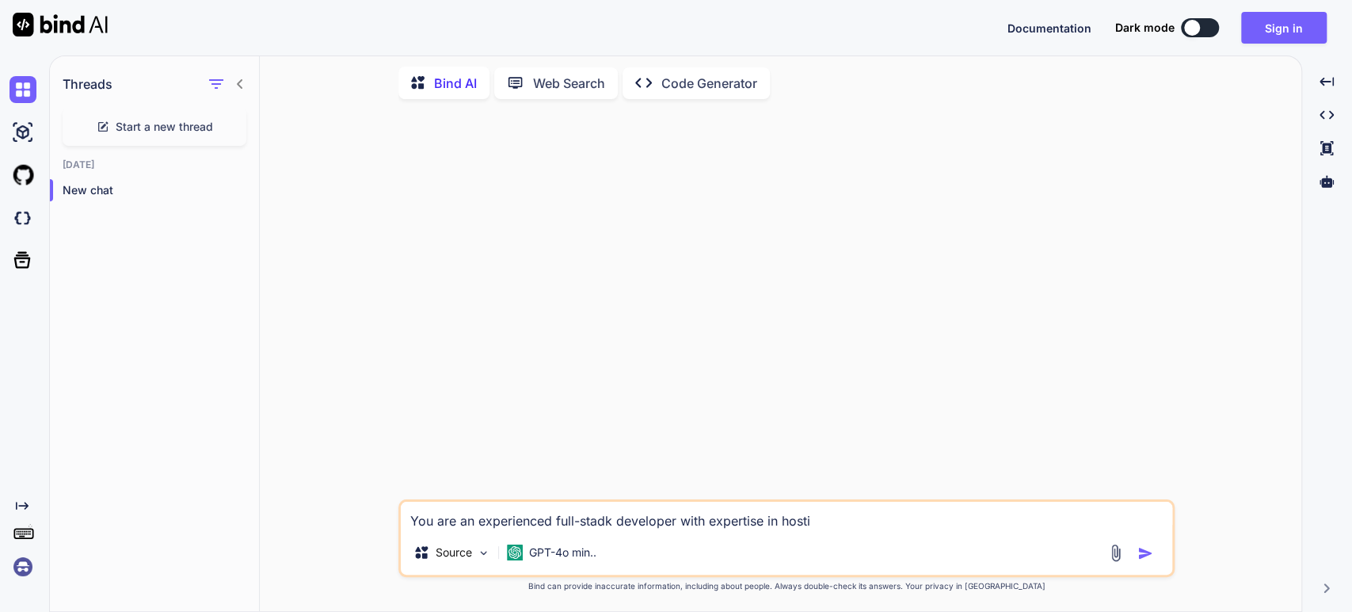
type textarea "You are an experienced full-stadk developer with expertise in hostin"
type textarea "x"
type textarea "You are an experienced full-stadk developer with expertise in hosting"
type textarea "x"
type textarea "You are an experienced full-stadk developer with expertise in hosting"
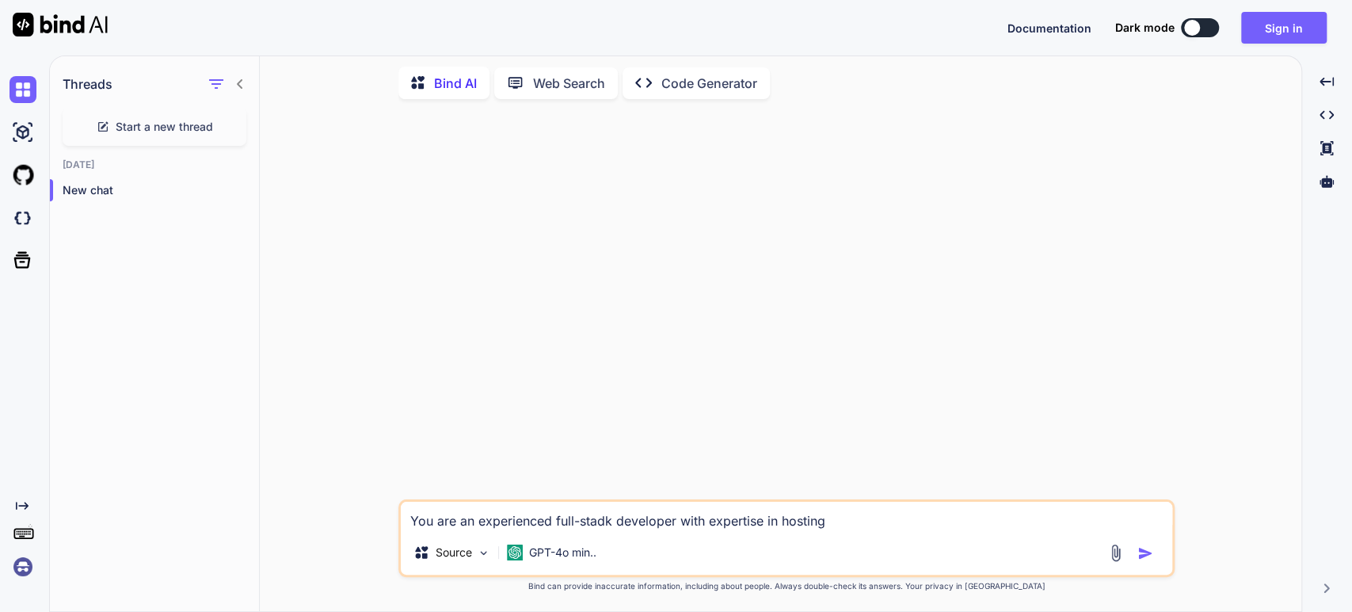
type textarea "x"
type textarea "You are an experienced full-stadk developer with expertise in hosting J"
type textarea "x"
type textarea "You are an experienced full-stadk developer with expertise in hosting JS"
type textarea "x"
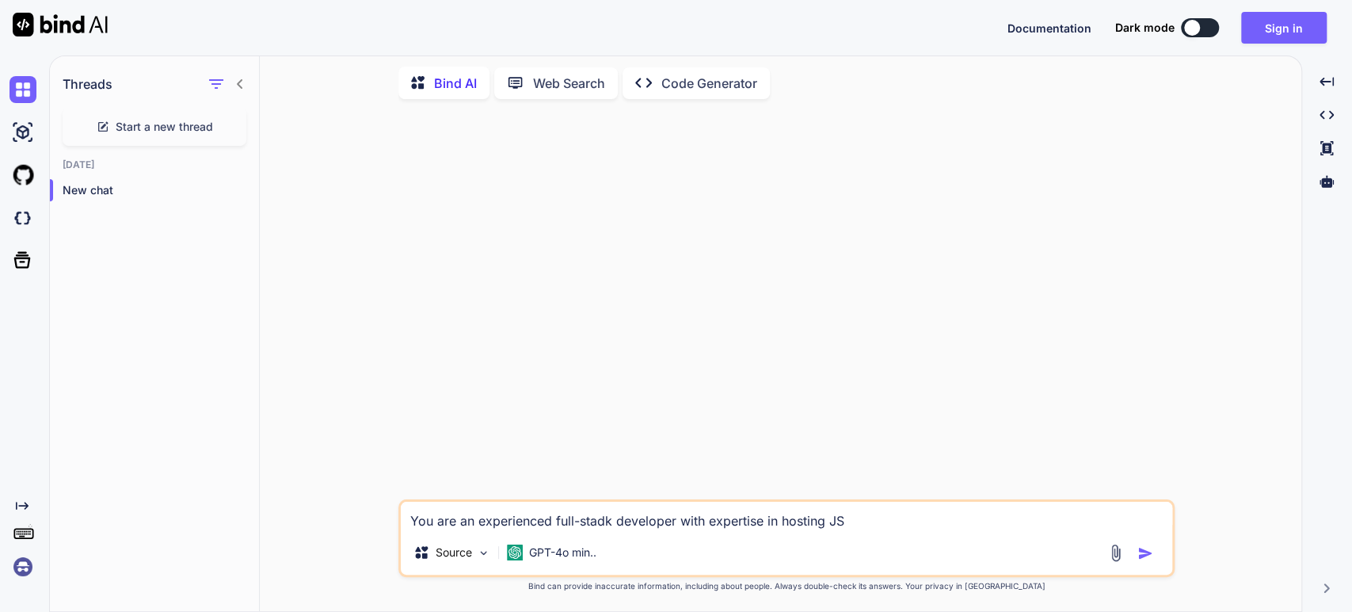
type textarea "You are an experienced full-stadk developer with expertise in hosting JS"
type textarea "x"
type textarea "You are an experienced full-stadk developer with expertise in hosting JS f"
type textarea "x"
type textarea "You are an experienced full-stadk developer with expertise in hosting JS fi"
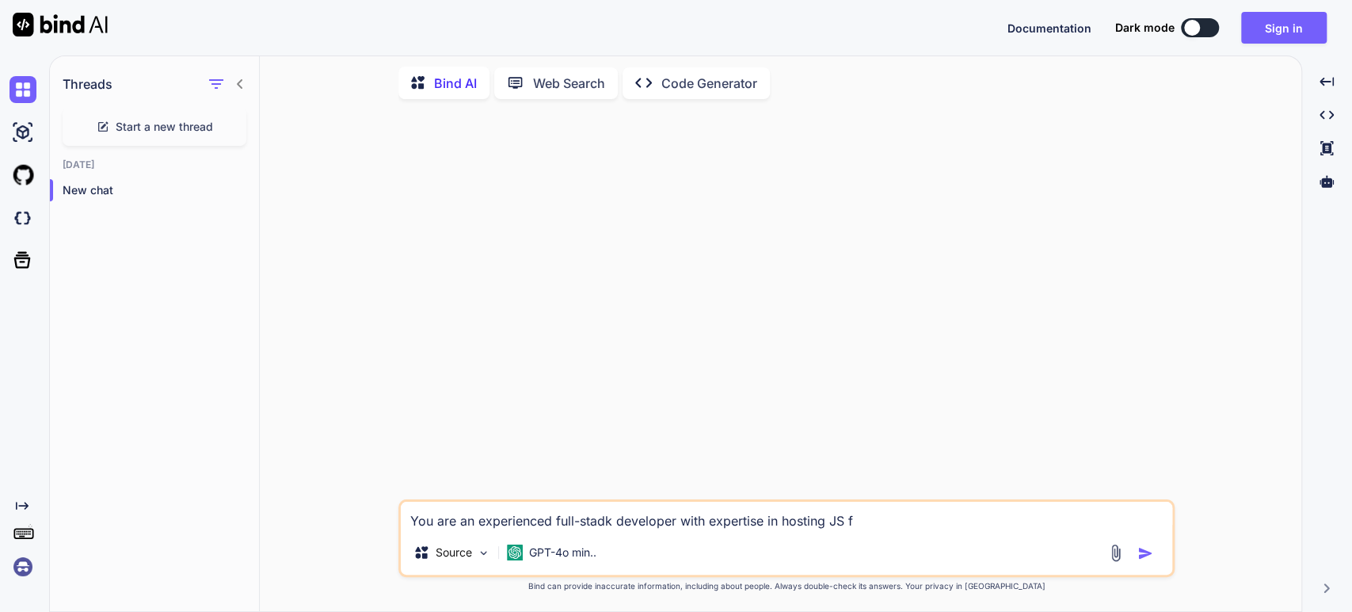
type textarea "x"
type textarea "You are an experienced full-stadk developer with expertise in hosting JS fil"
type textarea "x"
type textarea "You are an experienced full-stadk developer with expertise in hosting JS file"
type textarea "x"
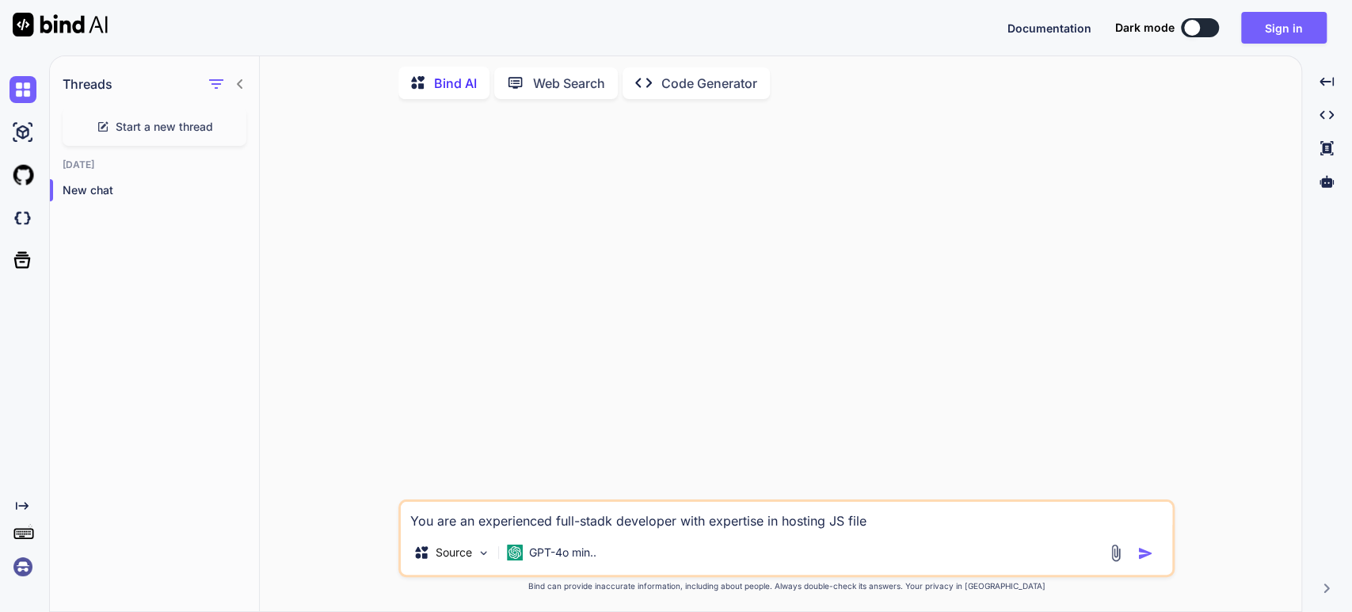
type textarea "You are an experienced full-stadk developer with expertise in hosting JS files"
type textarea "x"
type textarea "You are an experienced full-stadk developer with expertise in hosting JS files"
type textarea "x"
type textarea "You are an experienced full-stadk developer with expertise in hosting JS files o"
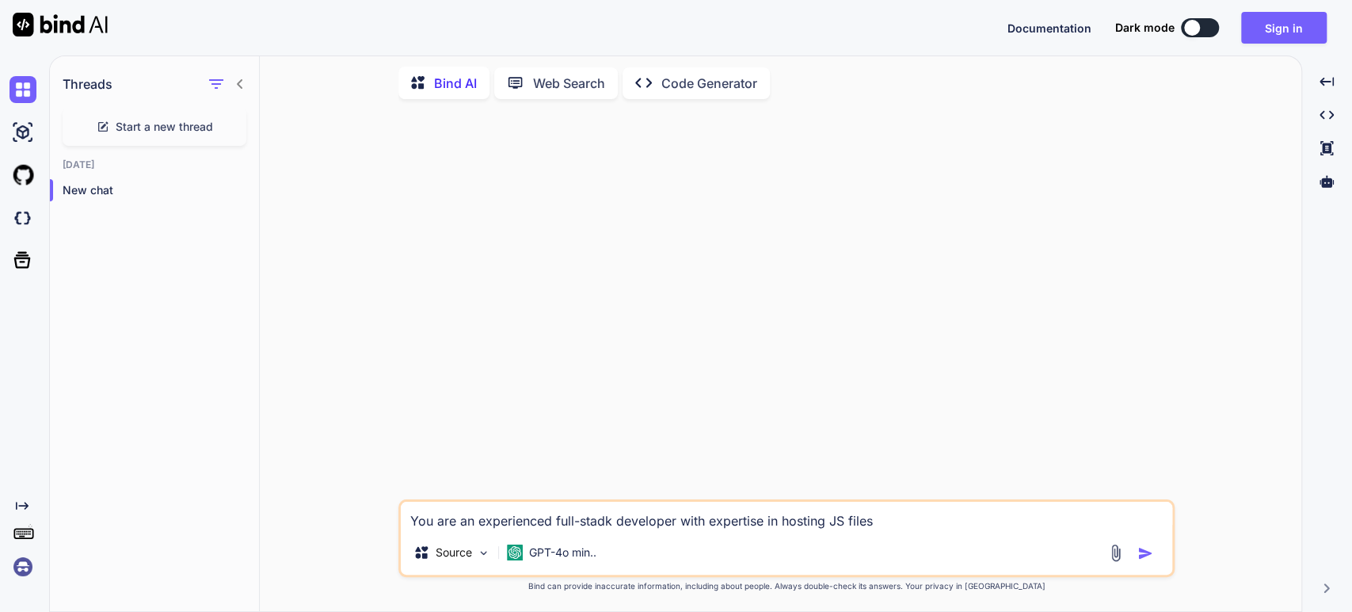
type textarea "x"
type textarea "You are an experienced full-stadk developer with expertise in hosting JS files …"
type textarea "x"
type textarea "You are an experienced full-stadk developer with expertise in hosting JS files …"
type textarea "x"
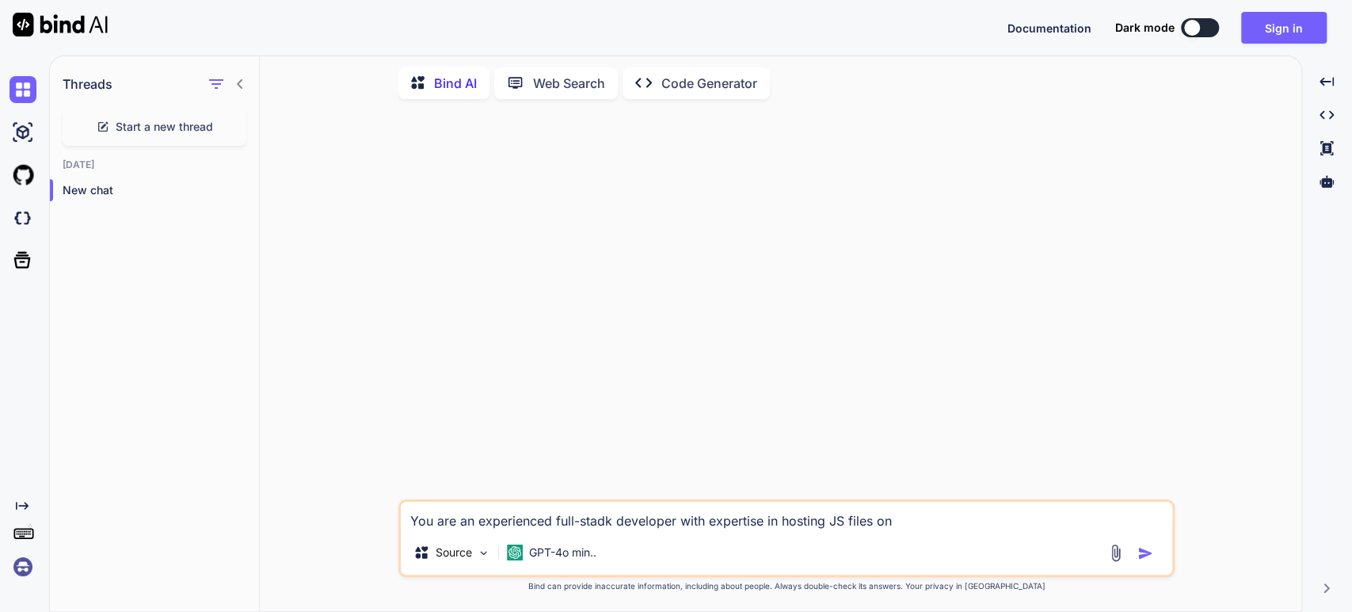
type textarea "You are an experienced full-stadk developer with expertise in hosting JS files …"
type textarea "x"
type textarea "You are an experienced full-stadk developer with expertise in hosting JS files …"
type textarea "x"
type textarea "You are an experienced full-stadk developer with expertise in hosting JS files …"
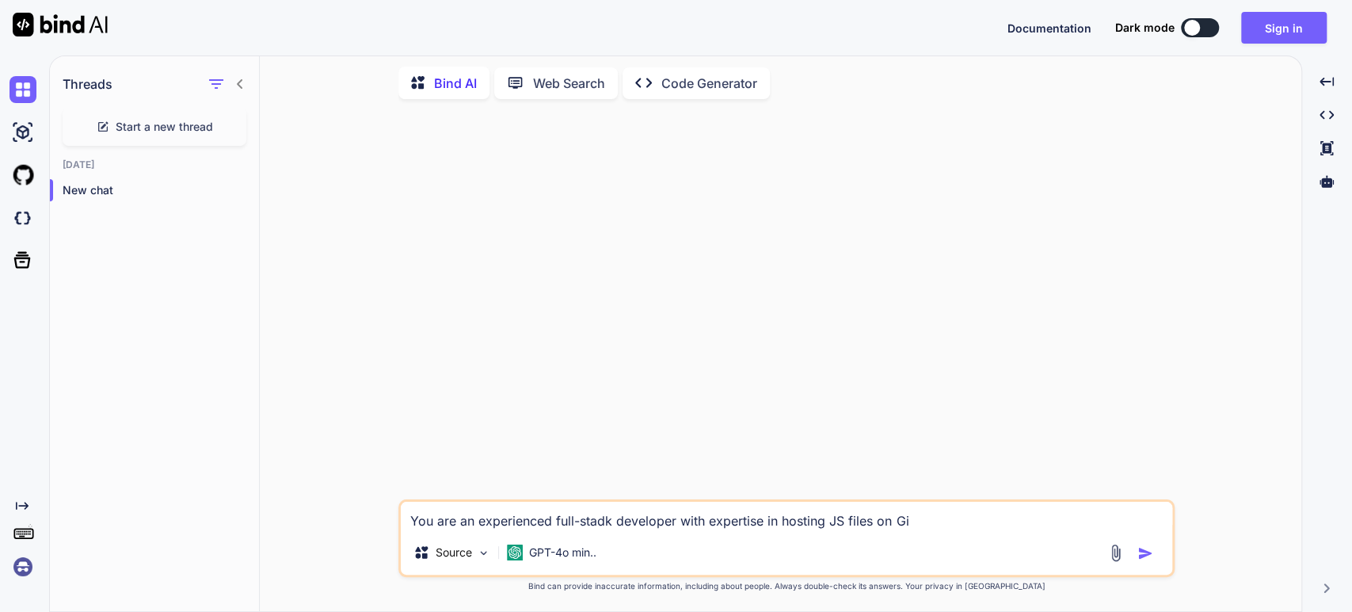
type textarea "x"
type textarea "You are an experienced full-stadk developer with expertise in hosting JS files …"
type textarea "x"
type textarea "You are an experienced full-stadk developer with expertise in hosting JS files …"
type textarea "x"
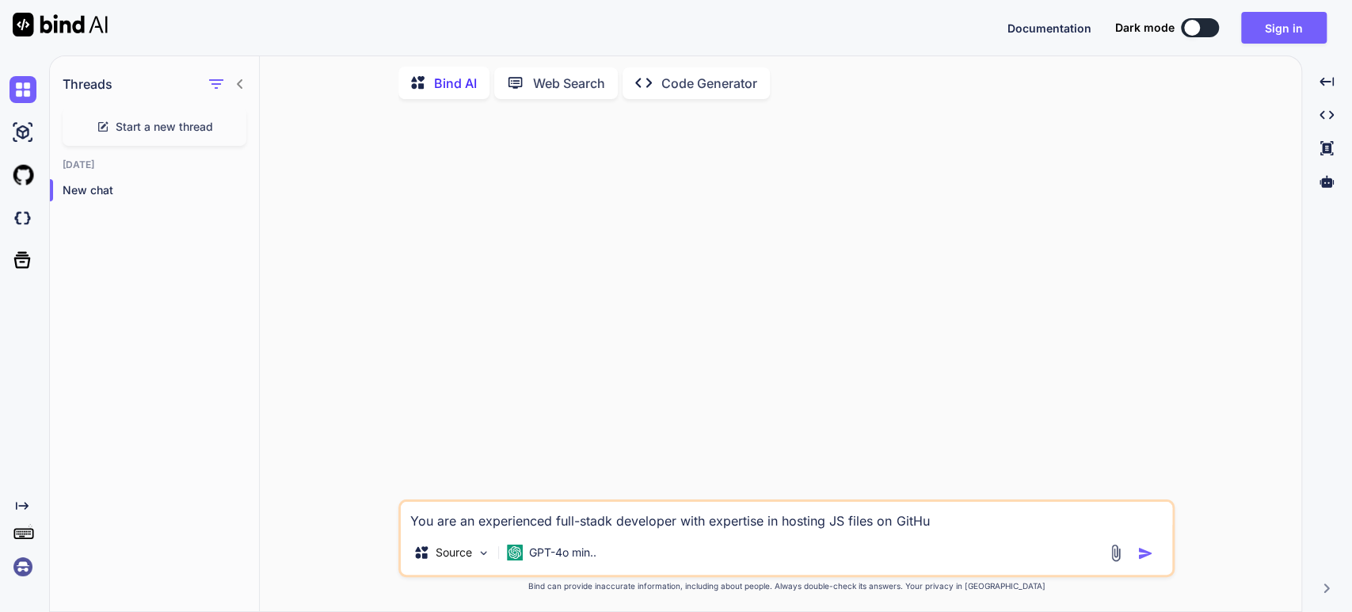
type textarea "You are an experienced full-stadk developer with expertise in hosting JS files …"
type textarea "x"
type textarea "You are an experienced full-stadk developer with expertise in hosting JS files …"
type textarea "x"
type textarea "You are an experienced full-stadk developer with expertise in hosting JS files …"
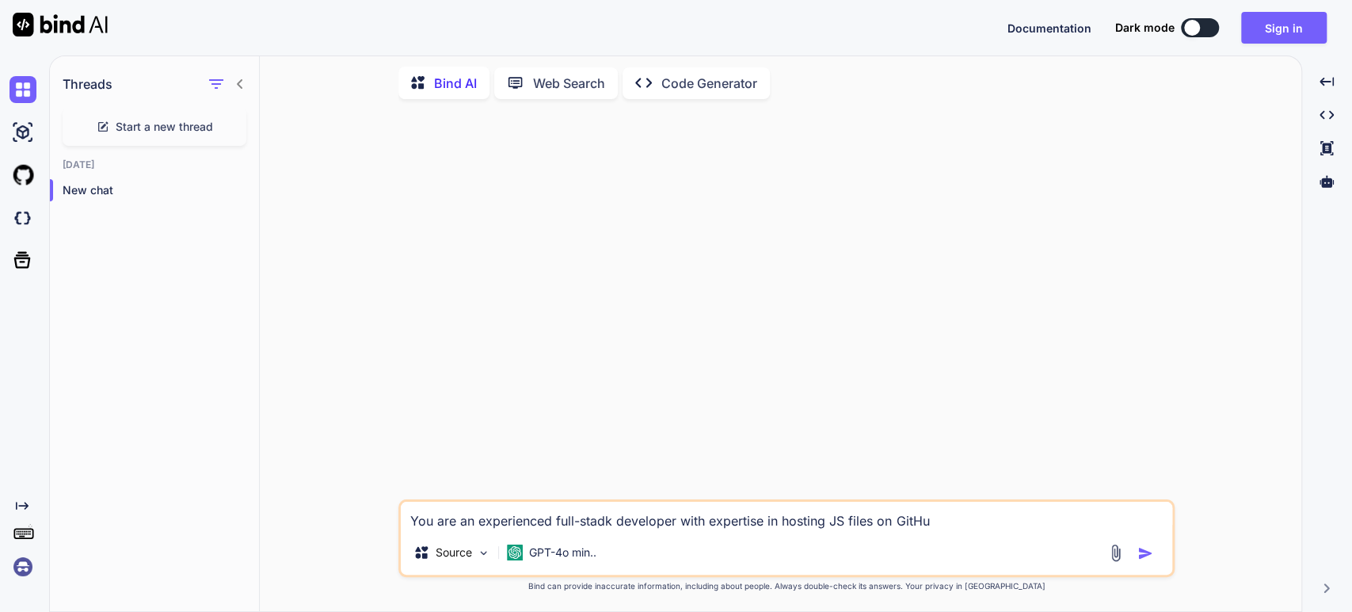
type textarea "x"
type textarea "You are an experienced full-stadk developer with expertise in hosting JS files …"
type textarea "x"
type textarea "You are an experienced full-stadk developer with expertise in hosting JS files …"
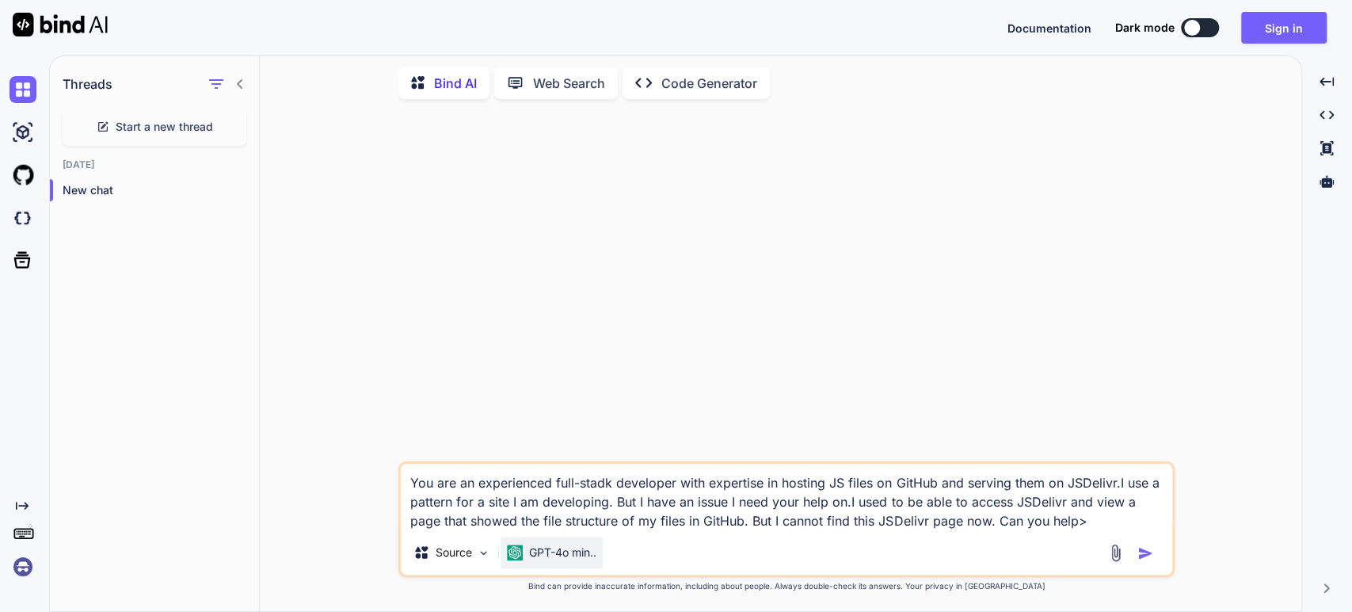
click at [557, 550] on p "GPT-4o min.." at bounding box center [562, 552] width 67 height 16
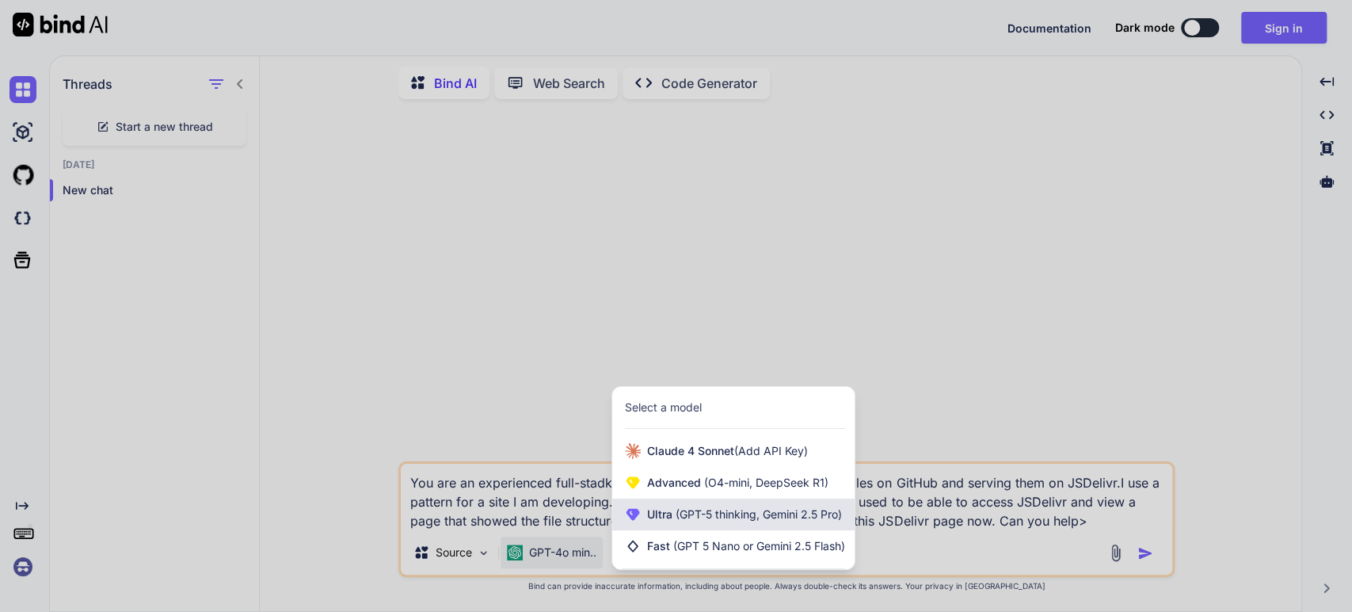
click at [681, 508] on span "(GPT-5 thinking, Gemini 2.5 Pro)" at bounding box center [758, 513] width 170 height 13
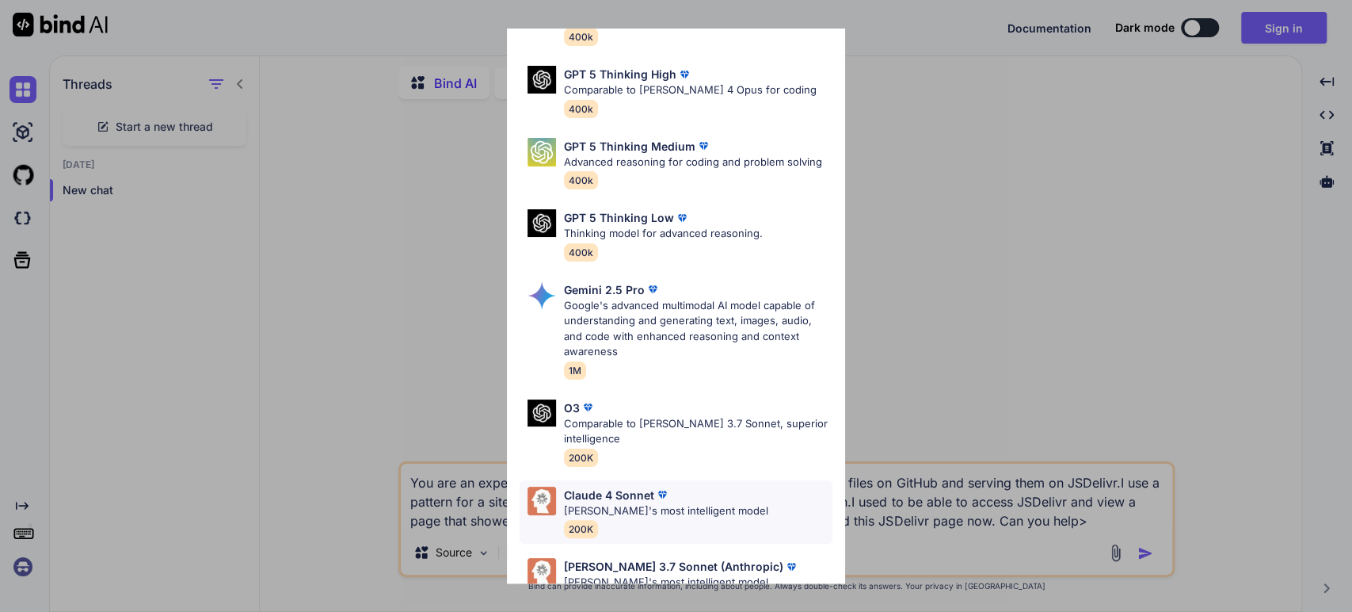
scroll to position [160, 0]
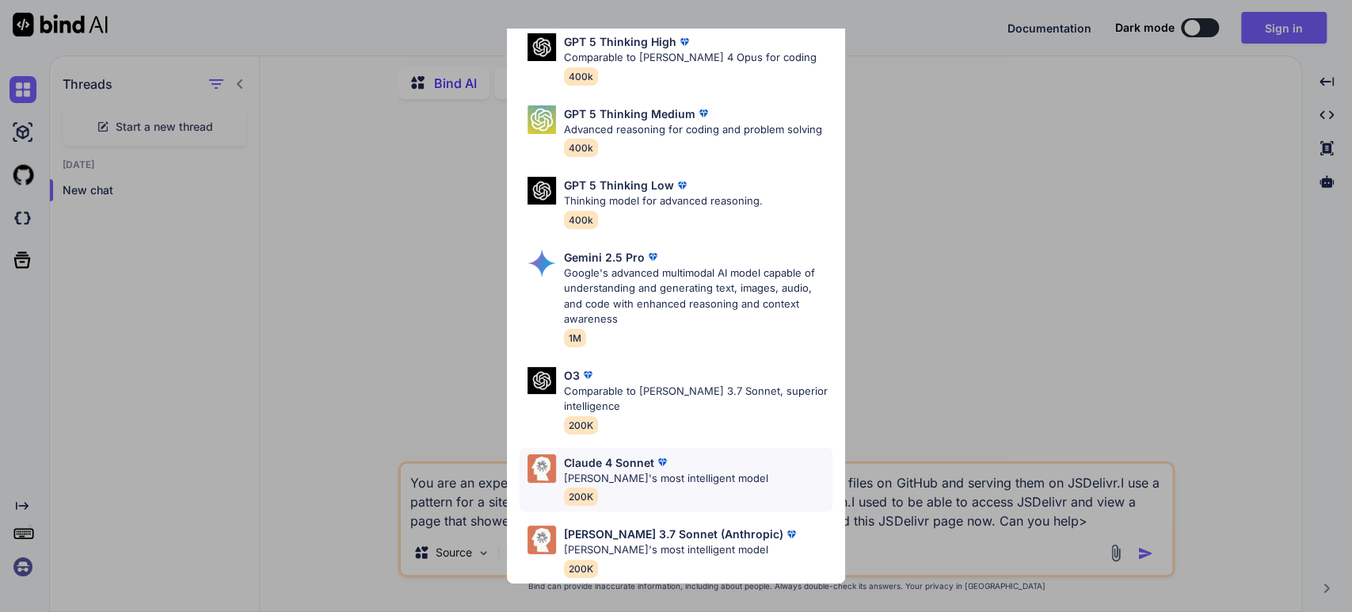
click at [629, 454] on p "Claude 4 Sonnet" at bounding box center [609, 462] width 90 height 17
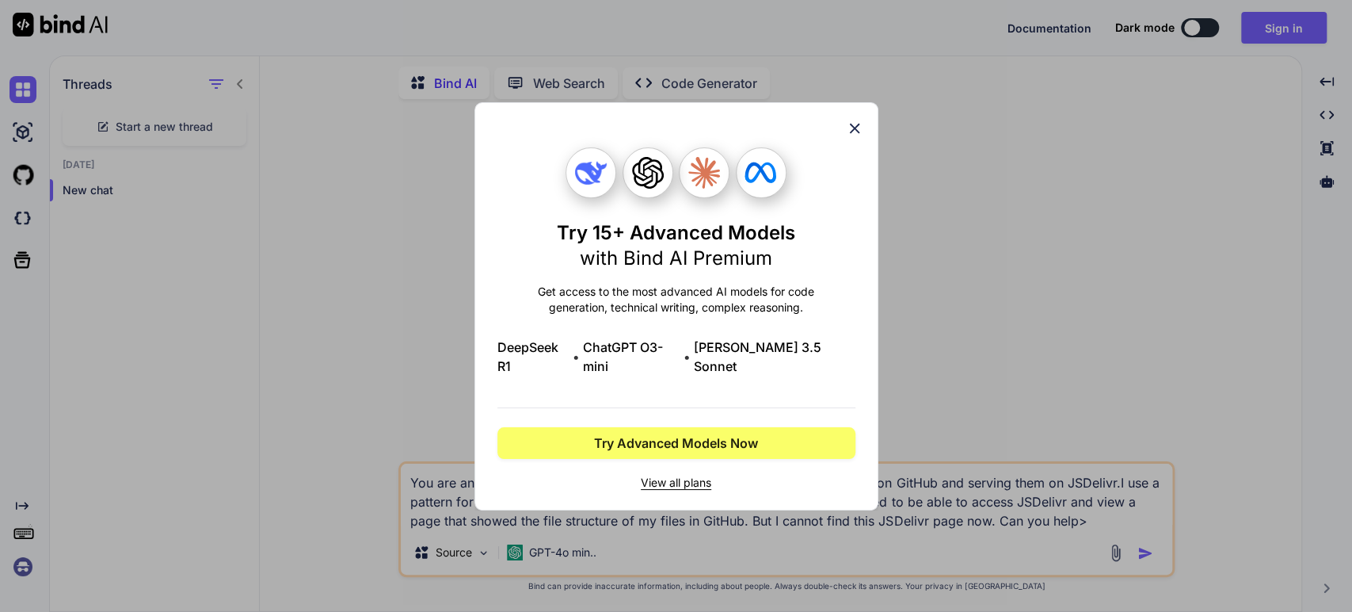
scroll to position [0, 0]
click at [861, 136] on icon at bounding box center [854, 128] width 17 height 17
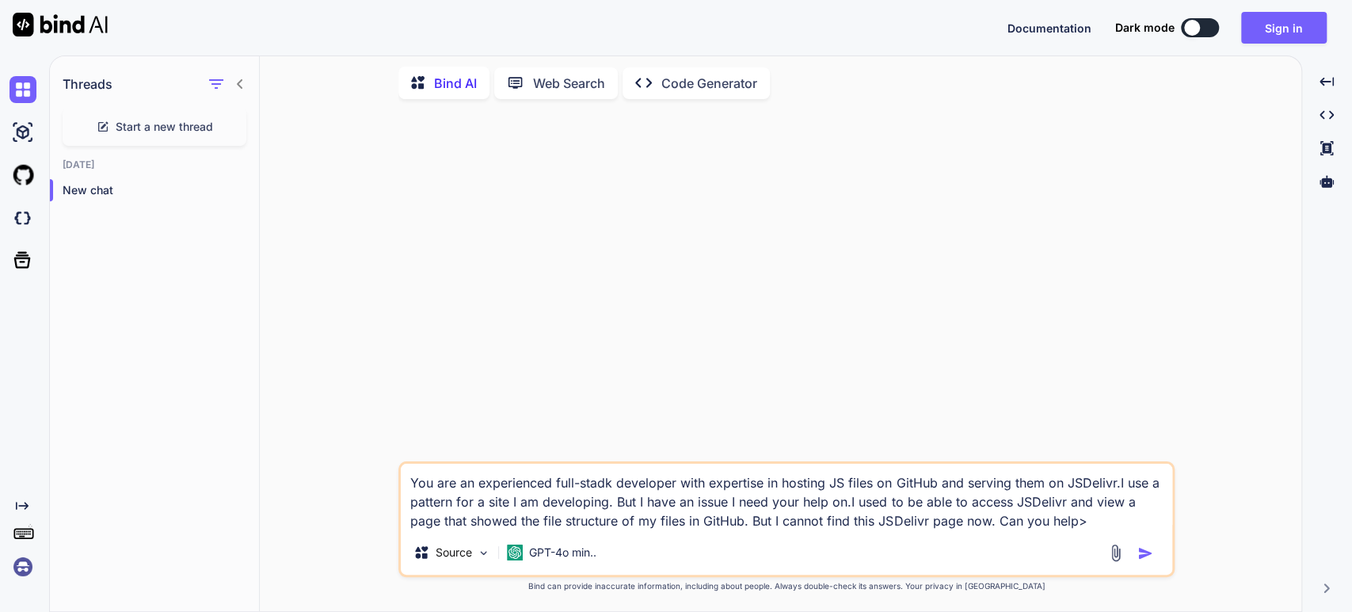
click at [628, 512] on textarea "You are an experienced full-stadk developer with expertise in hosting JS files …" at bounding box center [787, 496] width 772 height 67
click at [1271, 21] on button "Sign in" at bounding box center [1284, 28] width 86 height 32
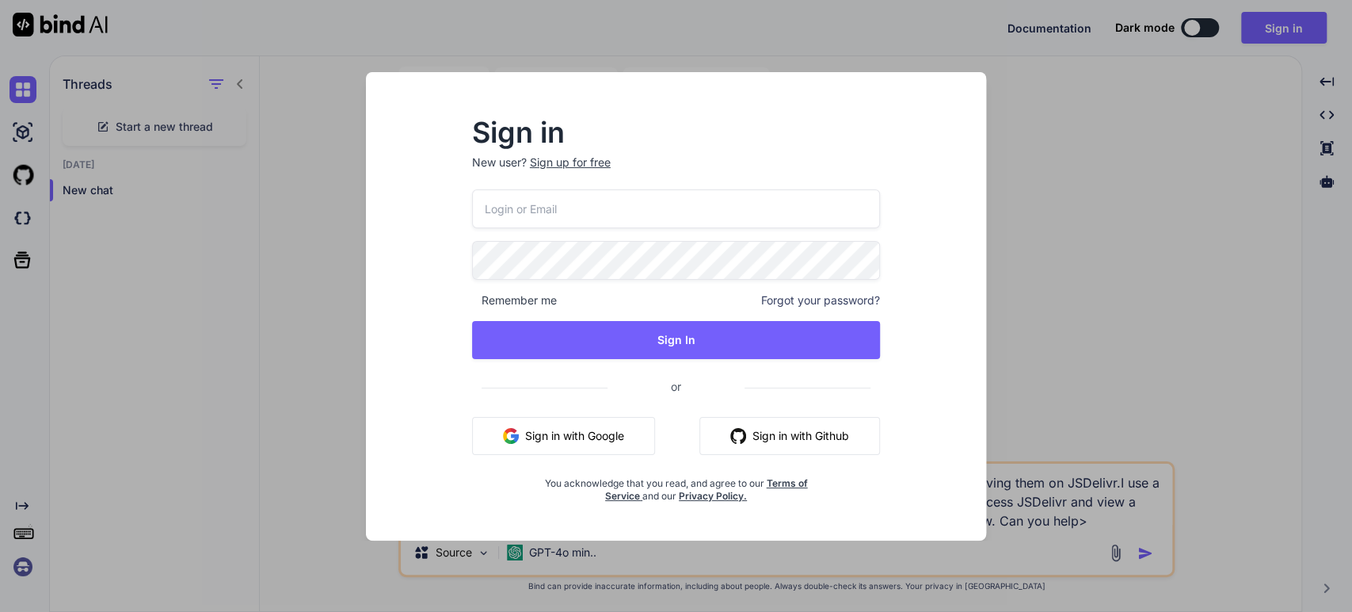
click at [565, 428] on button "Sign in with Google" at bounding box center [563, 436] width 183 height 38
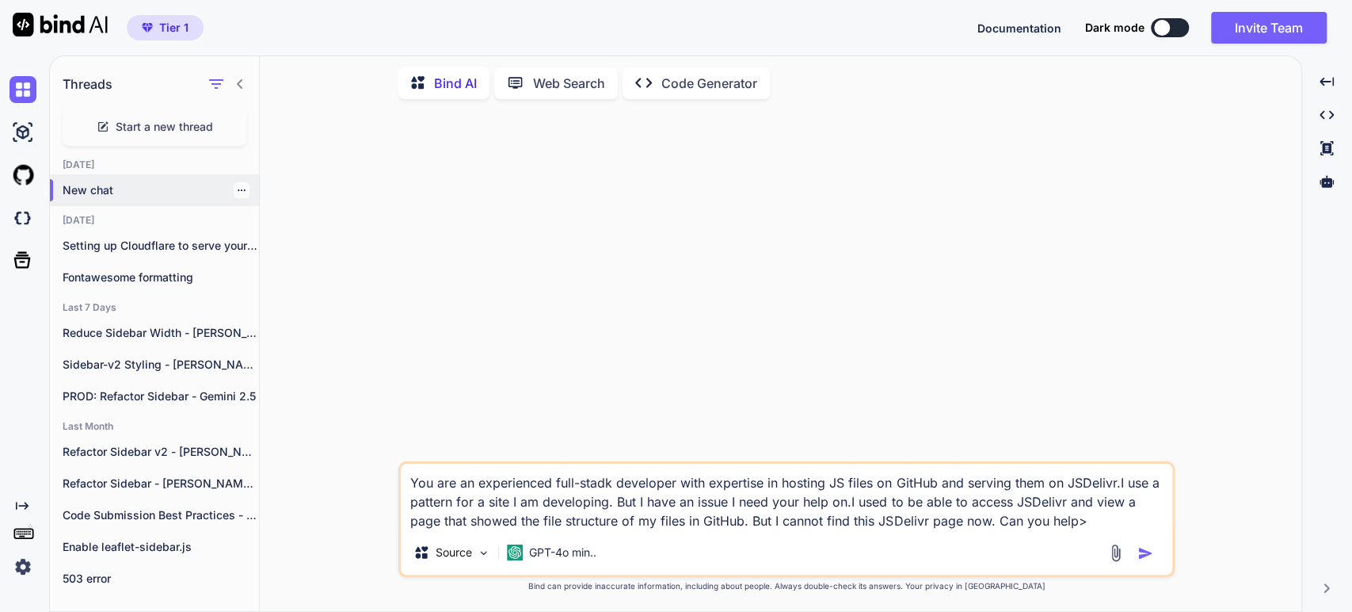
click at [97, 184] on p "New chat" at bounding box center [161, 190] width 196 height 16
click at [669, 467] on textarea "You are an experienced full-stadk developer with expertise in hosting JS files …" at bounding box center [787, 496] width 772 height 67
click at [581, 548] on p "GPT-4o min.." at bounding box center [562, 552] width 67 height 16
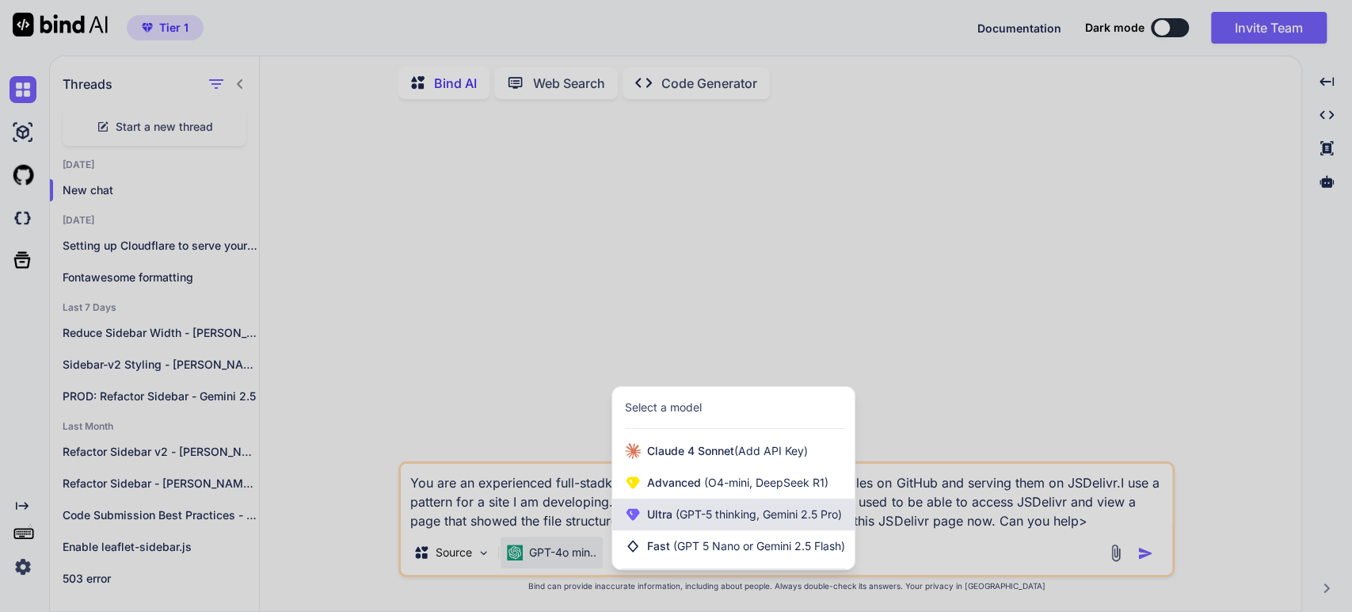
click at [669, 513] on span "Ultra (GPT-5 thinking, Gemini 2.5 Pro)" at bounding box center [744, 514] width 195 height 16
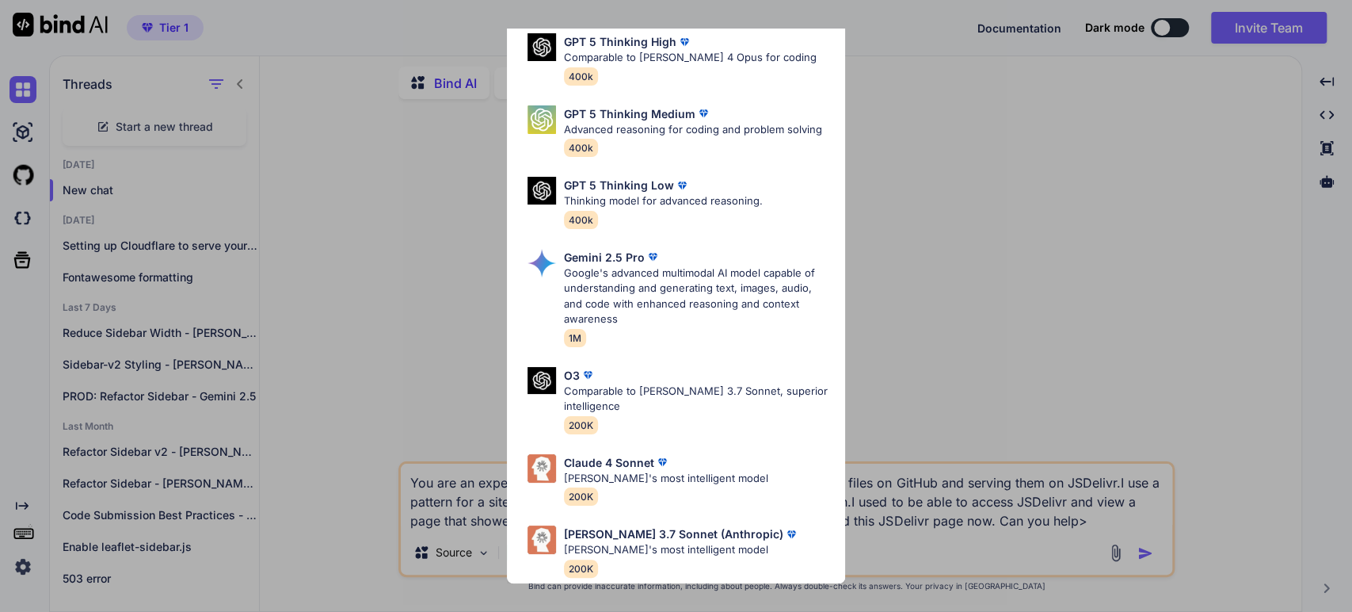
scroll to position [160, 0]
click at [587, 471] on p "[PERSON_NAME]'s most intelligent model" at bounding box center [666, 479] width 204 height 16
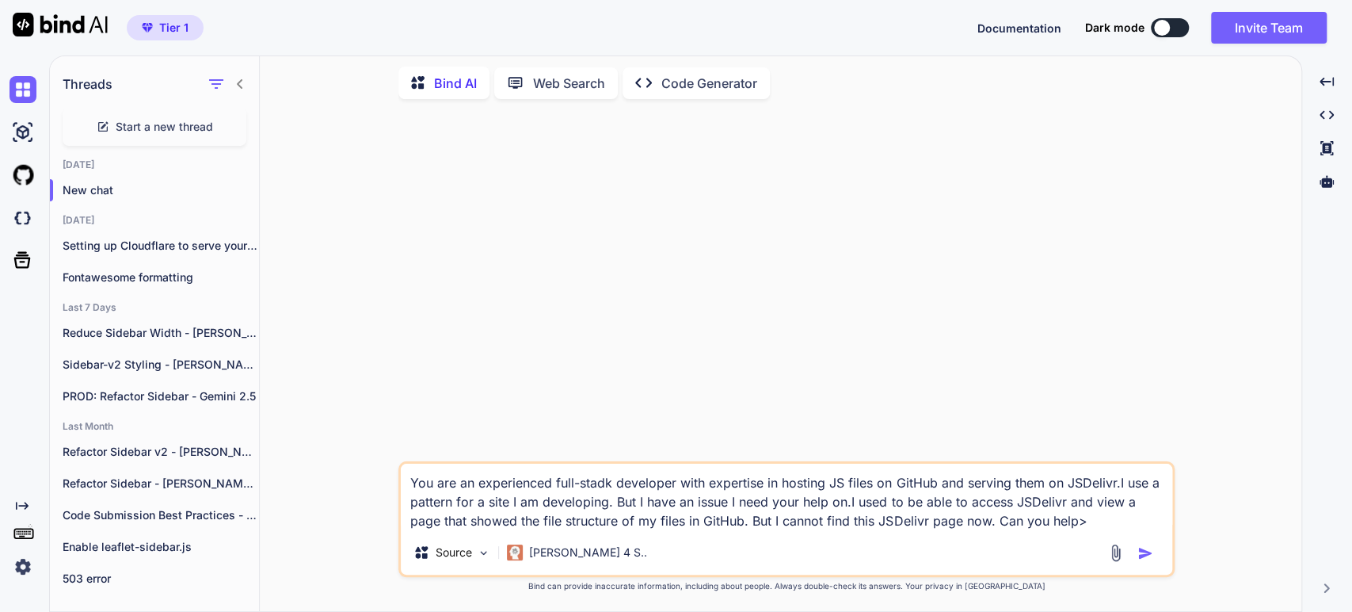
click at [1140, 551] on img "button" at bounding box center [1146, 553] width 16 height 16
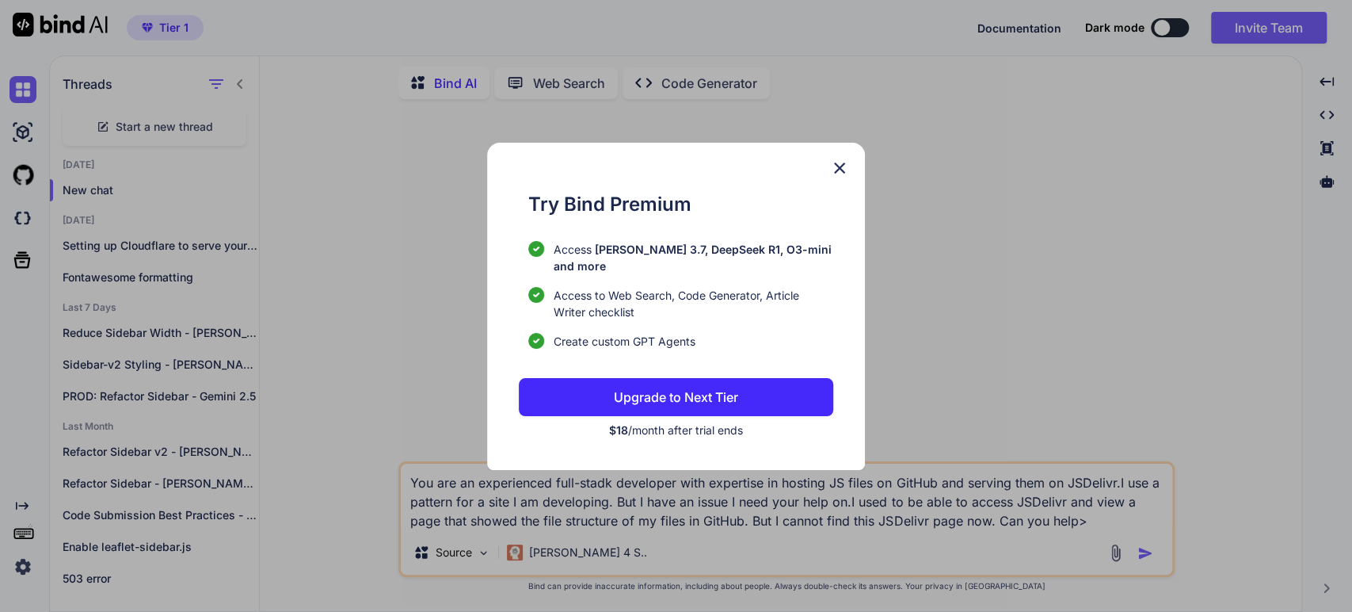
click at [837, 173] on img at bounding box center [839, 167] width 19 height 19
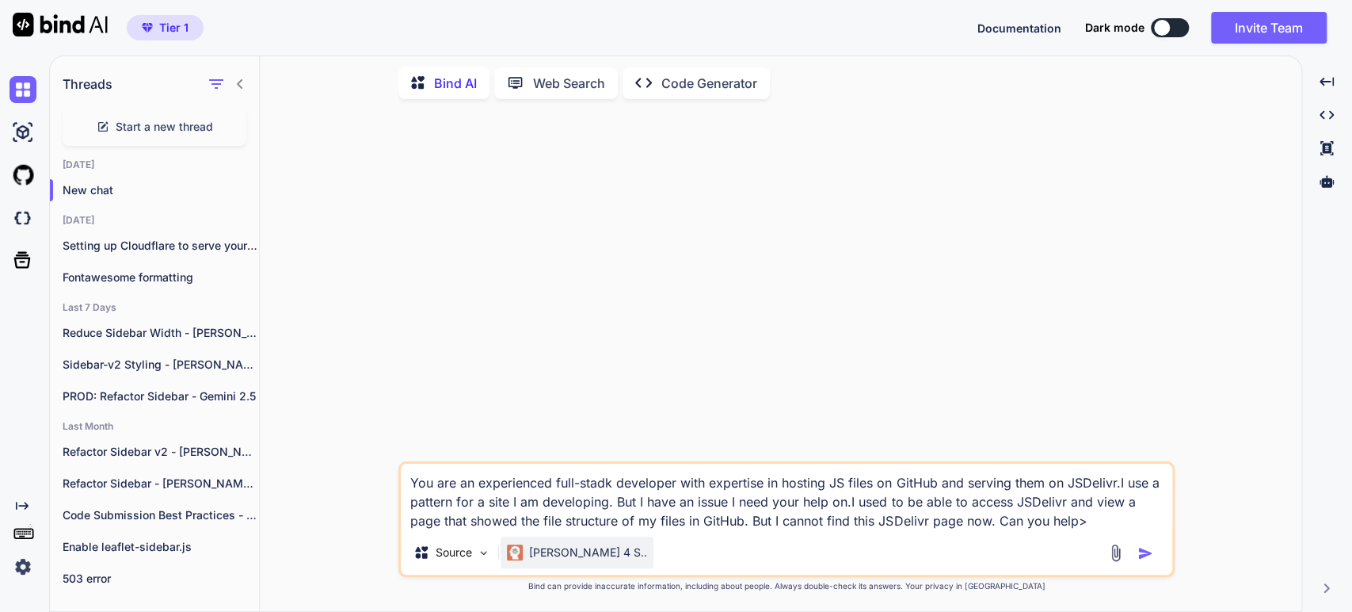
click at [572, 555] on p "[PERSON_NAME] 4 S.." at bounding box center [588, 552] width 118 height 16
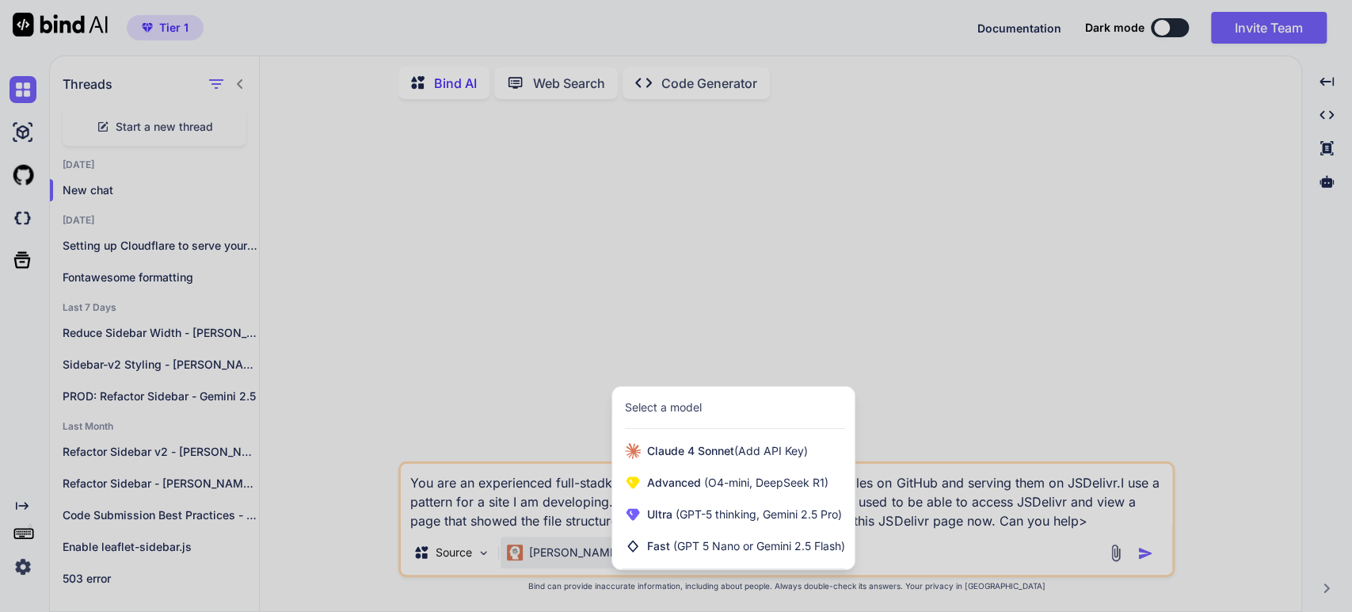
click at [627, 296] on div at bounding box center [676, 306] width 1352 height 612
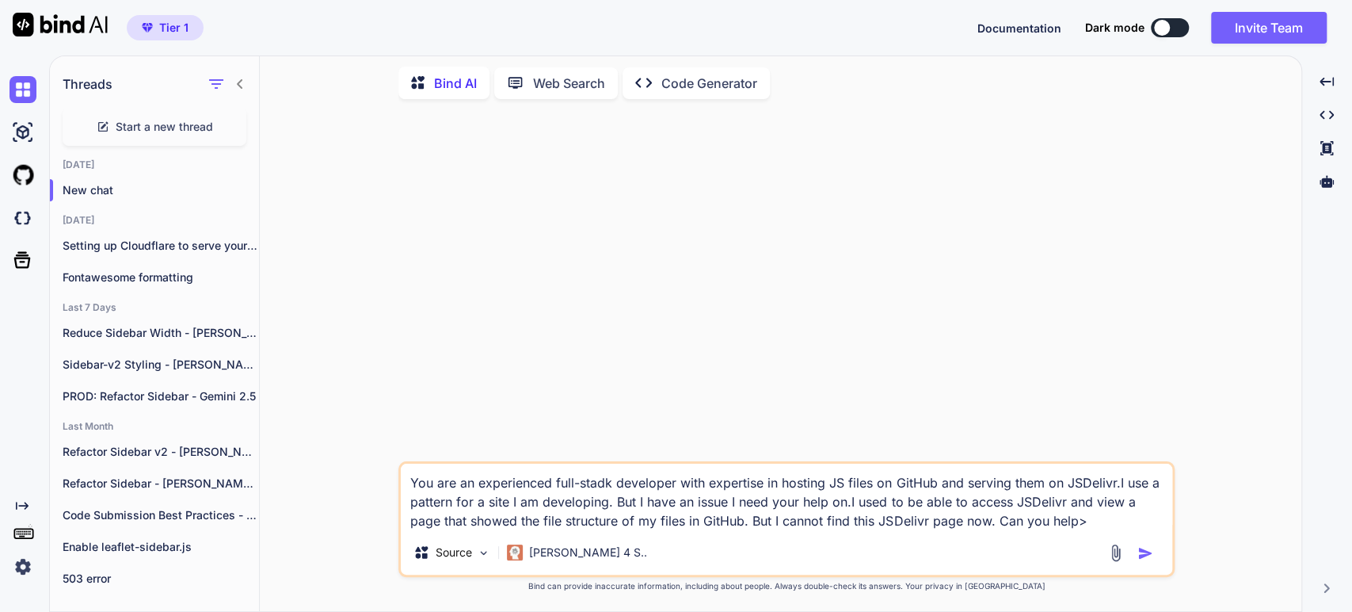
click at [537, 520] on textarea "You are an experienced full-stadk developer with expertise in hosting JS files …" at bounding box center [787, 496] width 772 height 67
click at [107, 186] on p "New chat" at bounding box center [161, 190] width 196 height 16
click at [246, 188] on p "New chat" at bounding box center [161, 190] width 196 height 16
click at [238, 188] on icon "button" at bounding box center [242, 190] width 10 height 10
click at [265, 243] on span "Delete" at bounding box center [278, 250] width 34 height 16
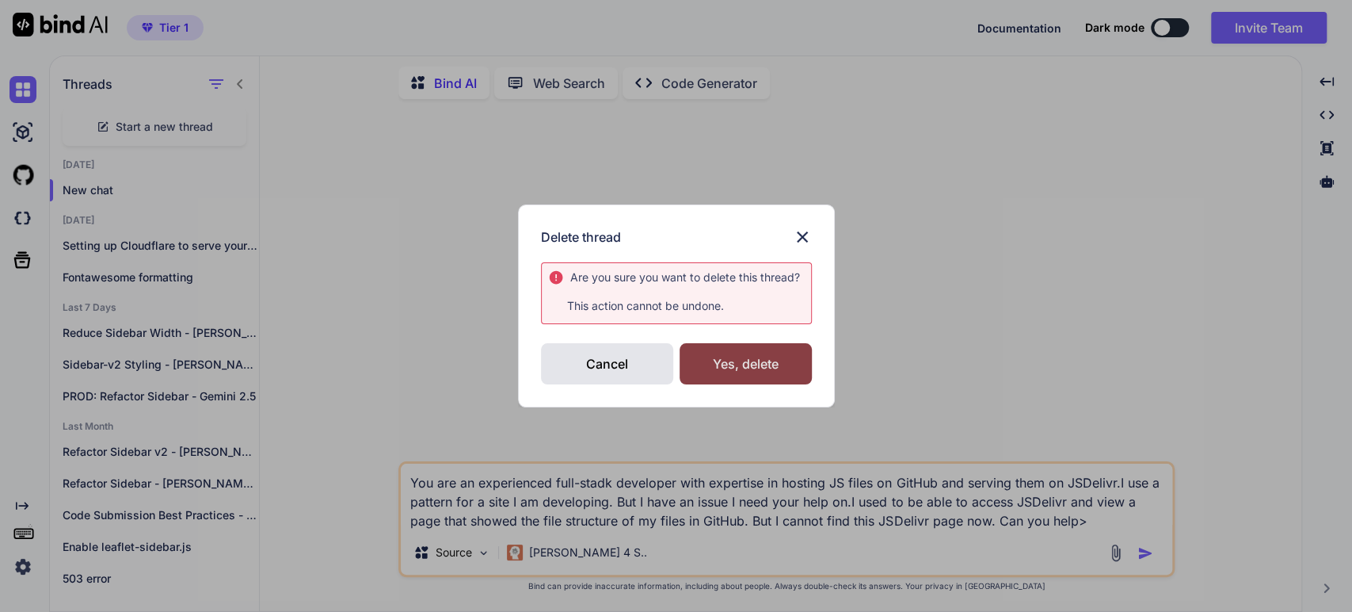
click at [726, 358] on div "Yes, delete" at bounding box center [746, 363] width 132 height 41
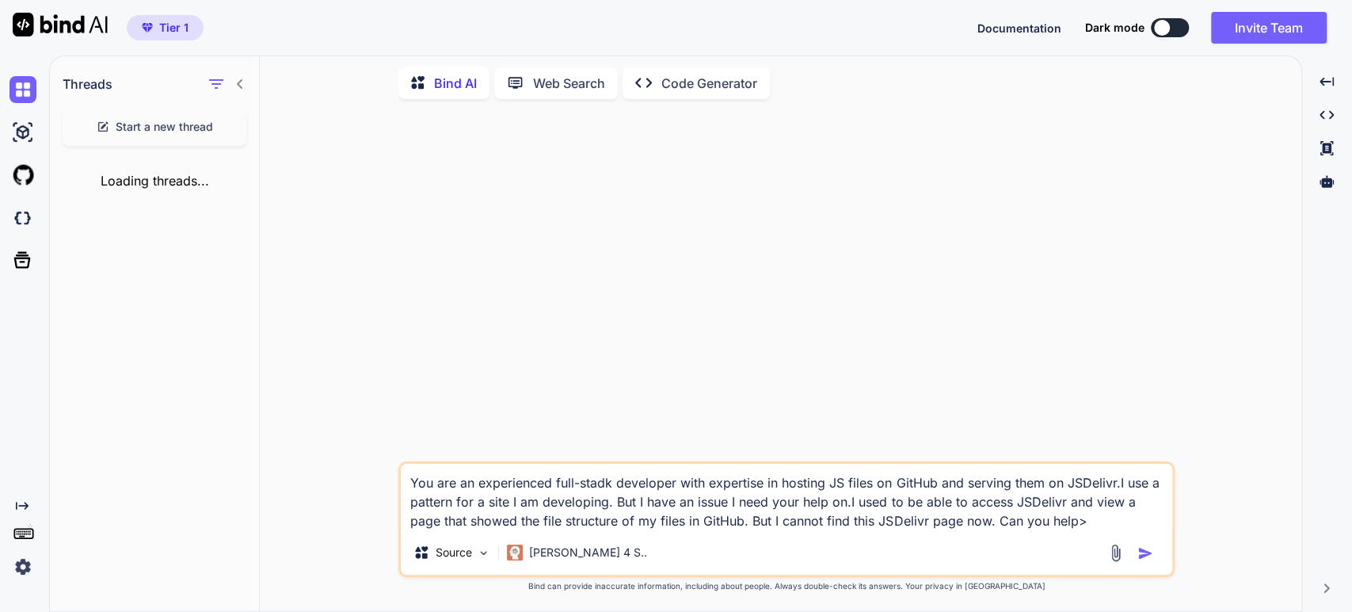
click at [615, 488] on textarea "You are an experienced full-stadk developer with expertise in hosting JS files …" at bounding box center [787, 496] width 772 height 67
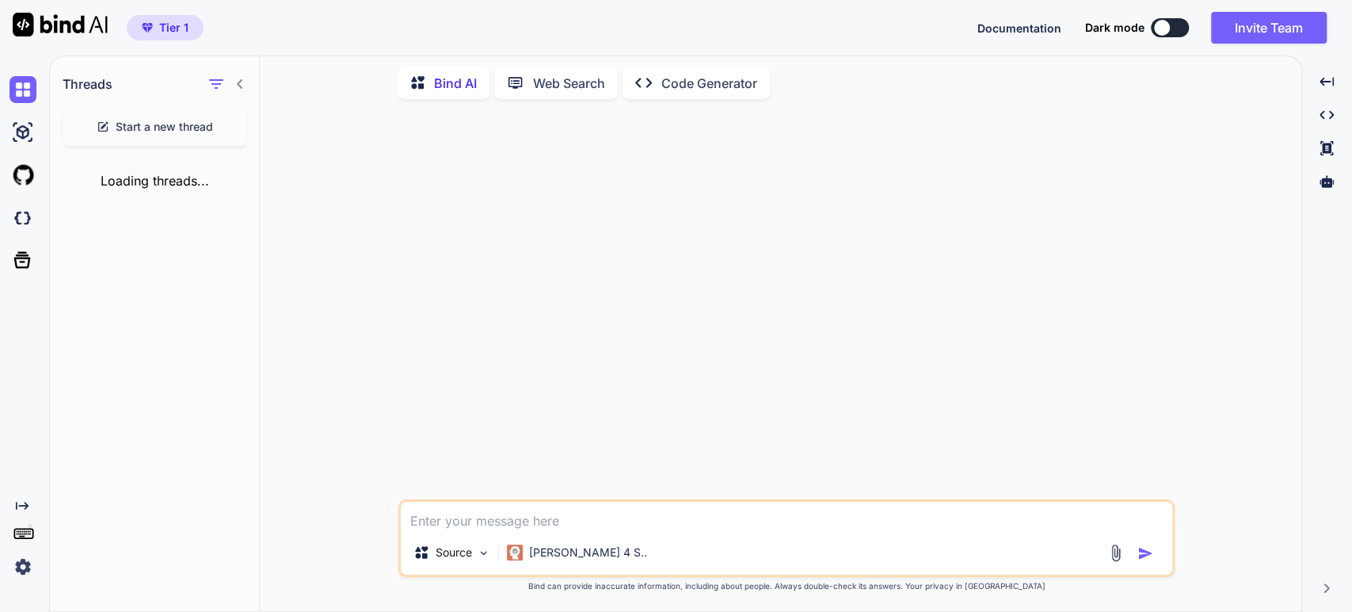
click at [134, 121] on span "Start a new thread" at bounding box center [164, 127] width 97 height 16
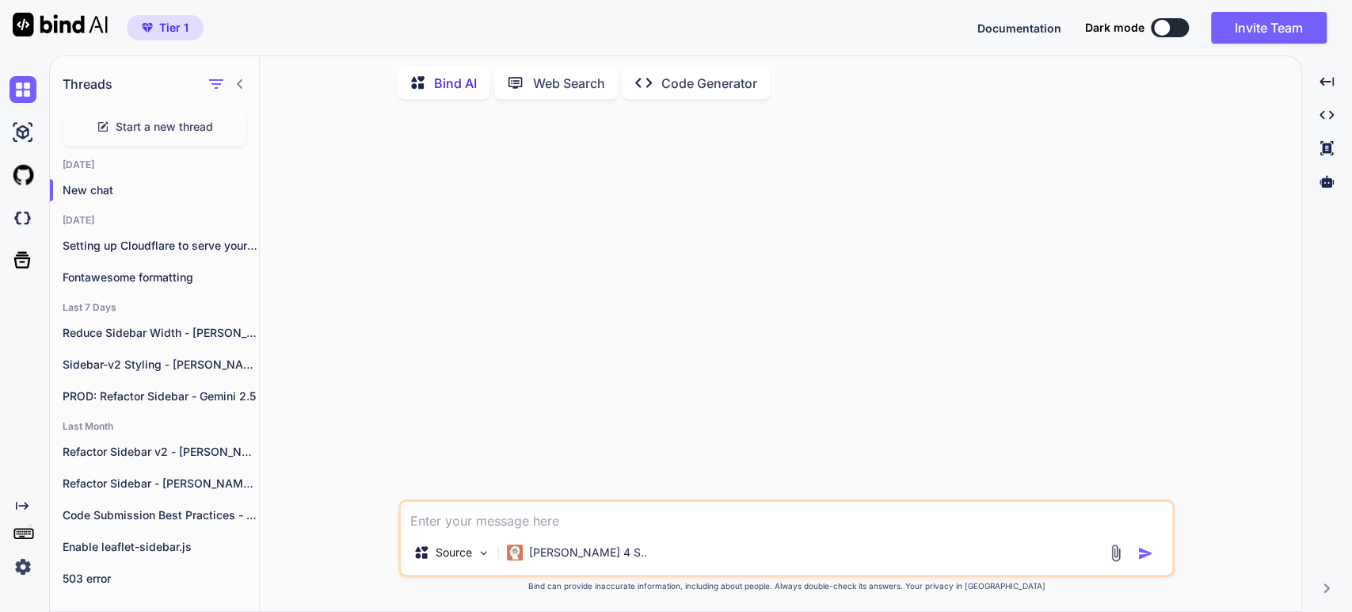
click at [492, 528] on textarea at bounding box center [787, 515] width 772 height 29
click at [488, 520] on textarea at bounding box center [787, 515] width 772 height 29
click at [479, 524] on textarea at bounding box center [787, 515] width 772 height 29
paste textarea "You are an experienced full-stadk developer with expertise in hosting JS files …"
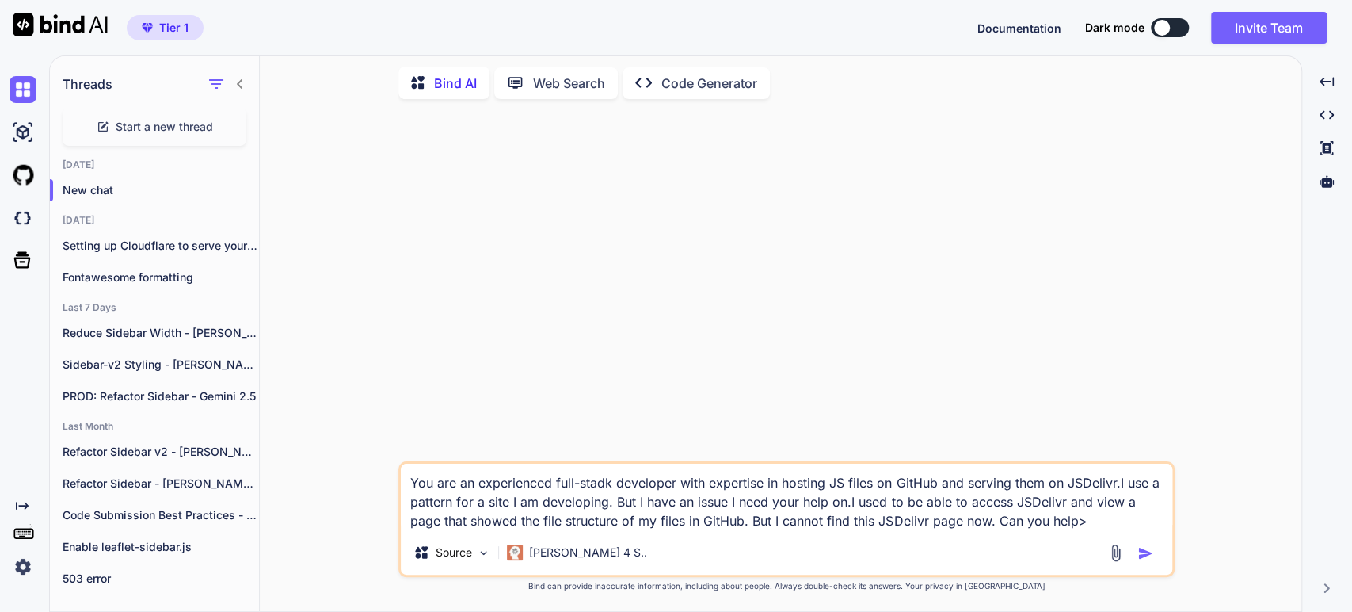
click at [1147, 555] on img "button" at bounding box center [1146, 553] width 16 height 16
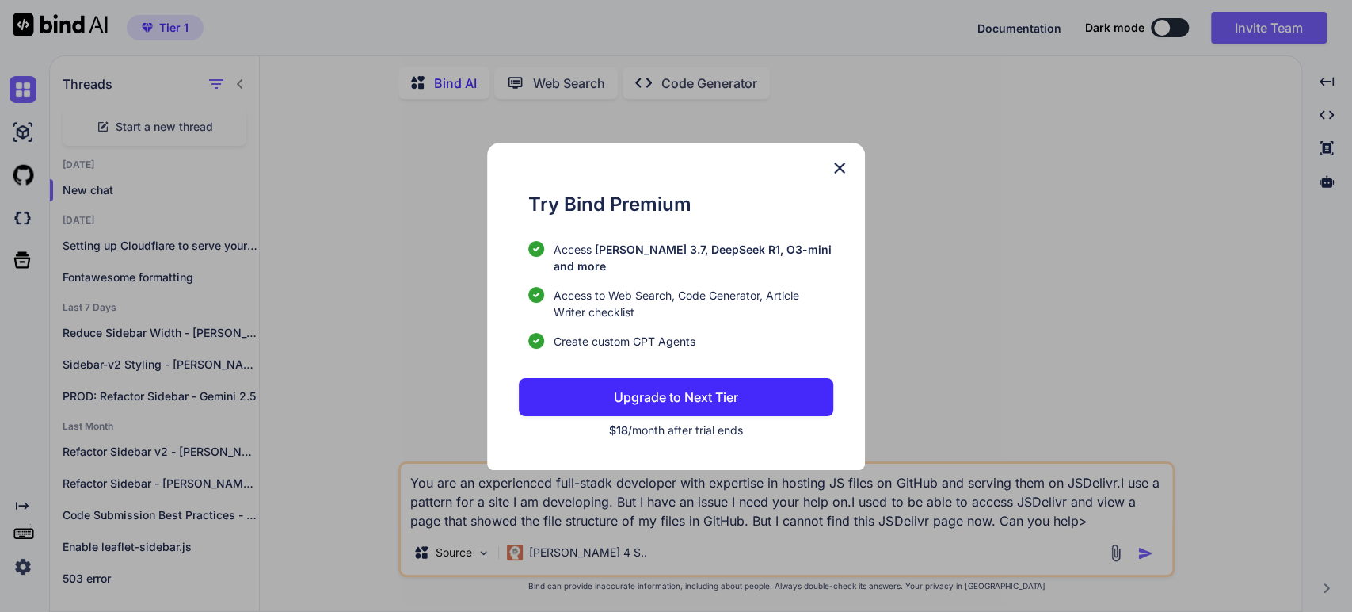
click at [836, 176] on img at bounding box center [839, 167] width 19 height 19
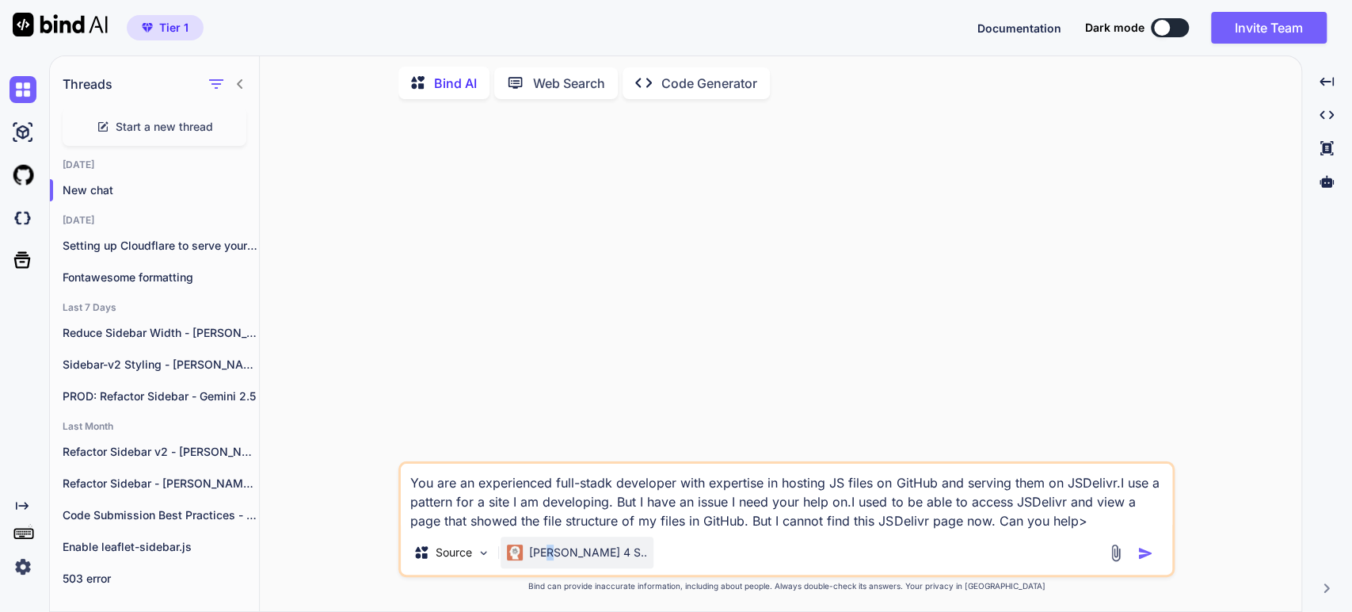
click at [550, 558] on p "[PERSON_NAME] 4 S.." at bounding box center [588, 552] width 118 height 16
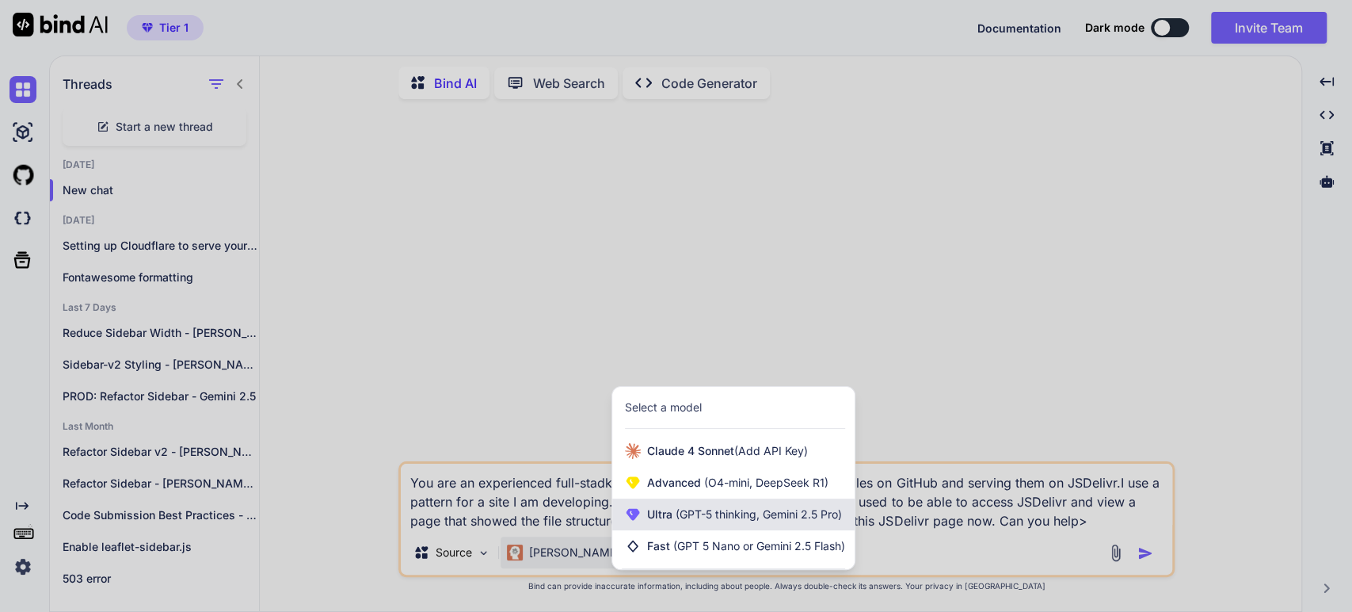
click at [661, 513] on span "Ultra (GPT-5 thinking, Gemini 2.5 Pro)" at bounding box center [744, 514] width 195 height 16
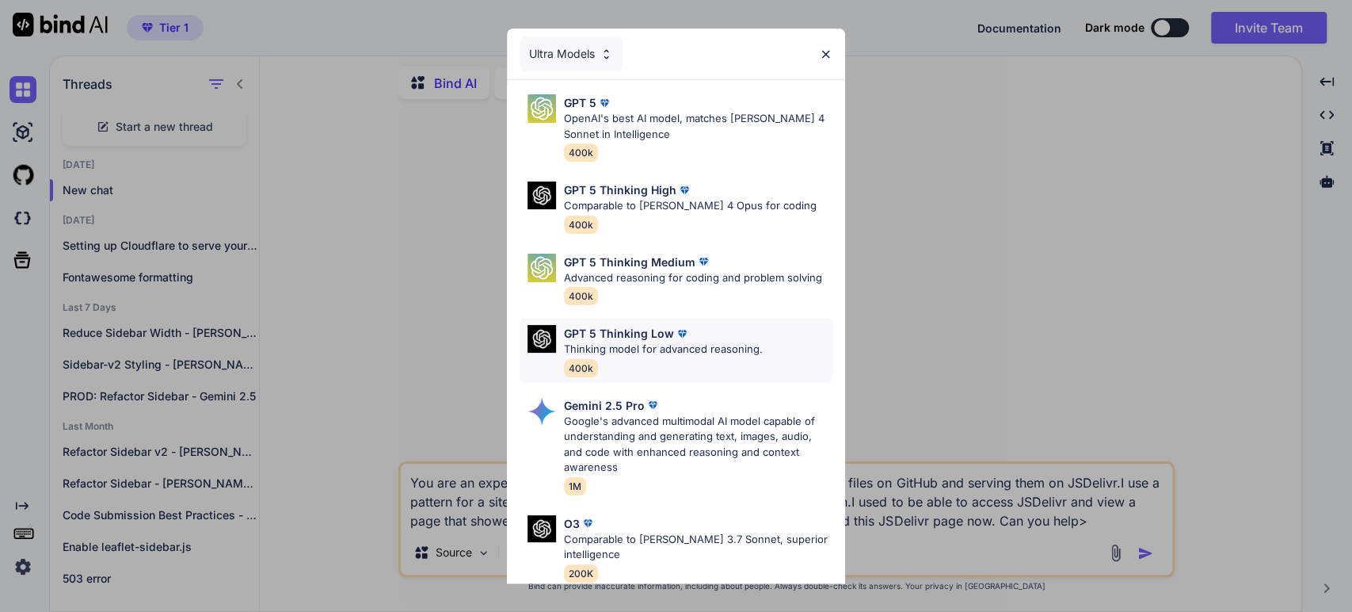
scroll to position [88, 0]
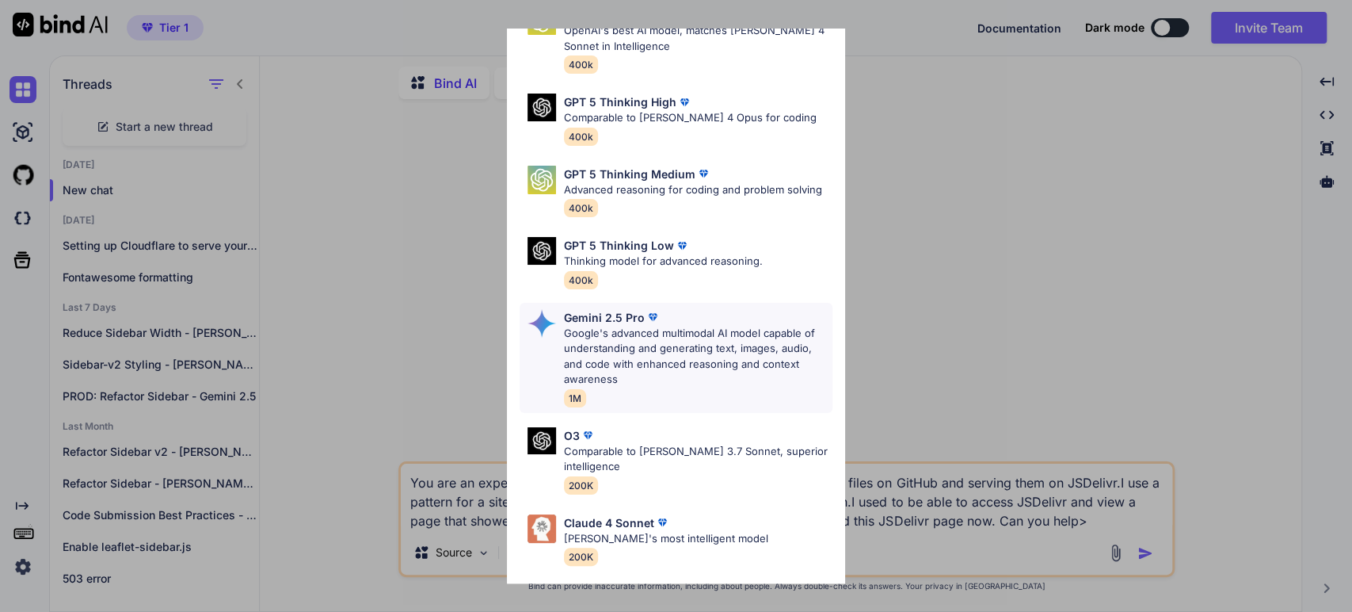
click at [612, 327] on p "Google's advanced multimodal AI model capable of understanding and generating t…" at bounding box center [698, 357] width 269 height 62
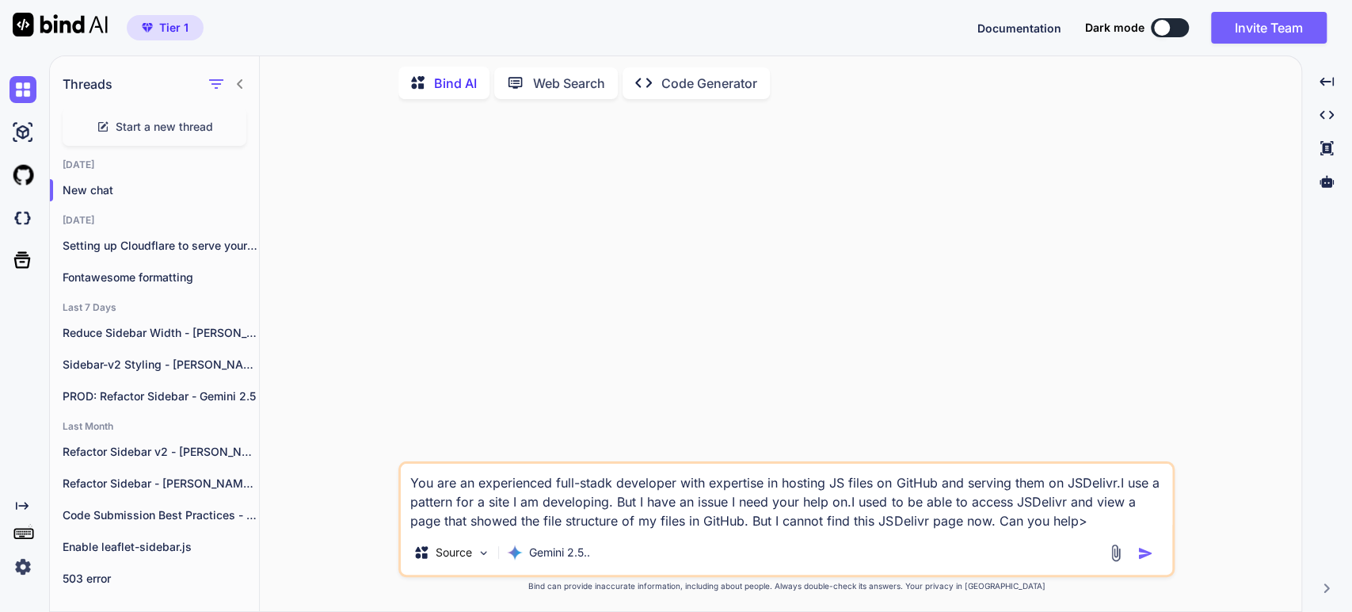
click at [1139, 554] on img "button" at bounding box center [1146, 553] width 16 height 16
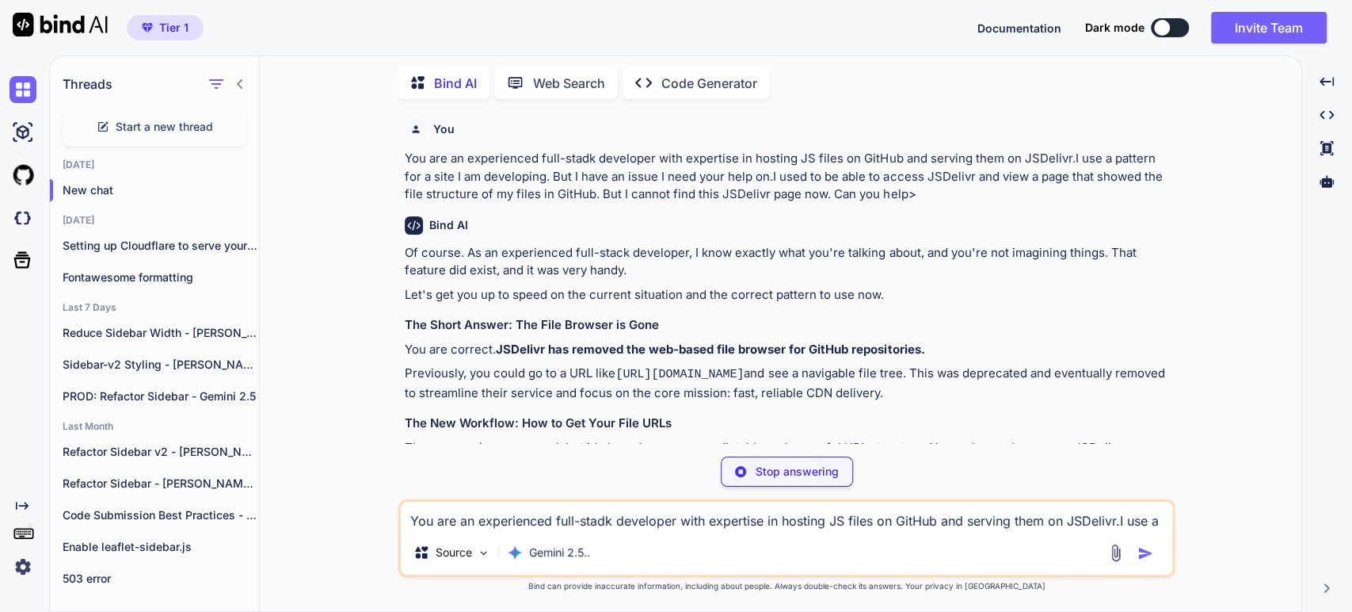
click at [867, 382] on p "Previously, you could go to a URL like [URL][DOMAIN_NAME] and see a navigable f…" at bounding box center [788, 382] width 767 height 37
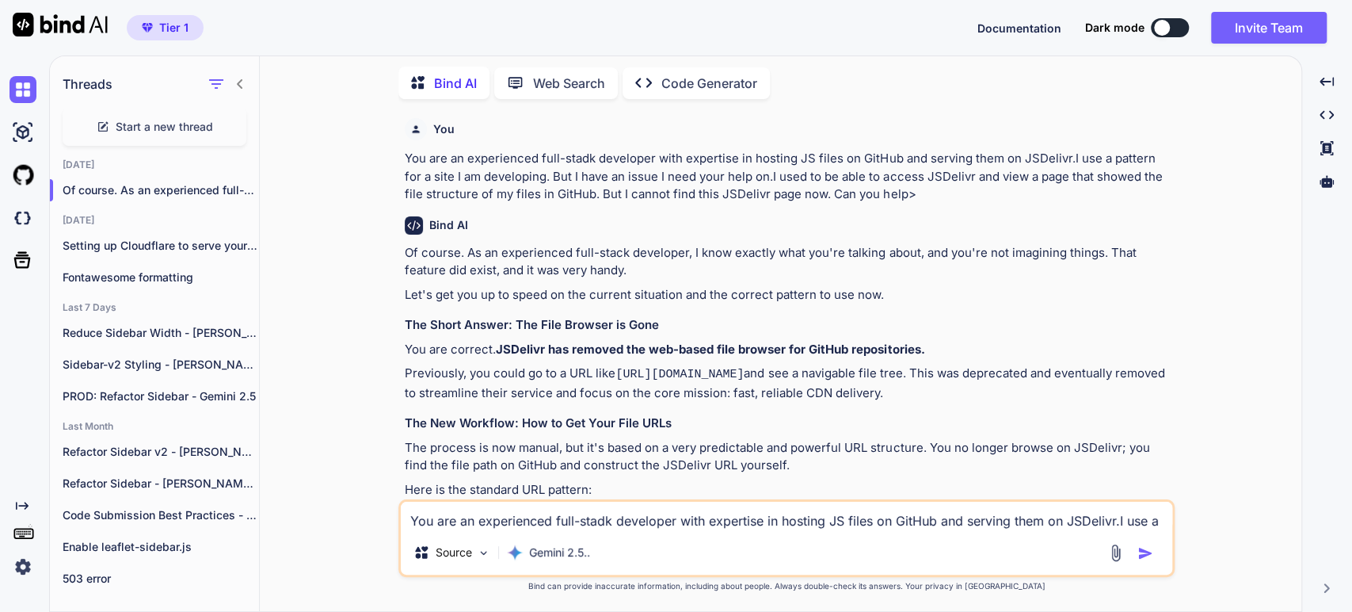
click at [708, 389] on p "Previously, you could go to a URL like [URL][DOMAIN_NAME] and see a navigable f…" at bounding box center [788, 382] width 767 height 37
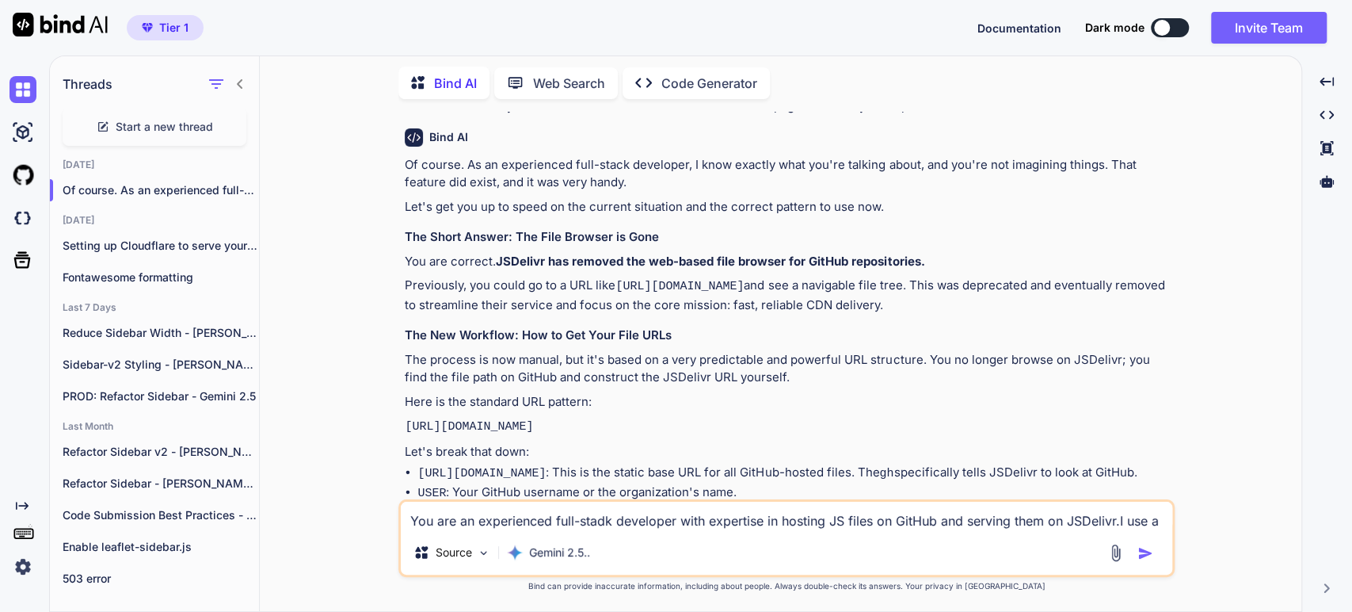
click at [531, 327] on h3 "The New Workflow: How to Get Your File URLs" at bounding box center [788, 335] width 767 height 18
click at [511, 393] on p "Here is the standard URL pattern:" at bounding box center [788, 402] width 767 height 18
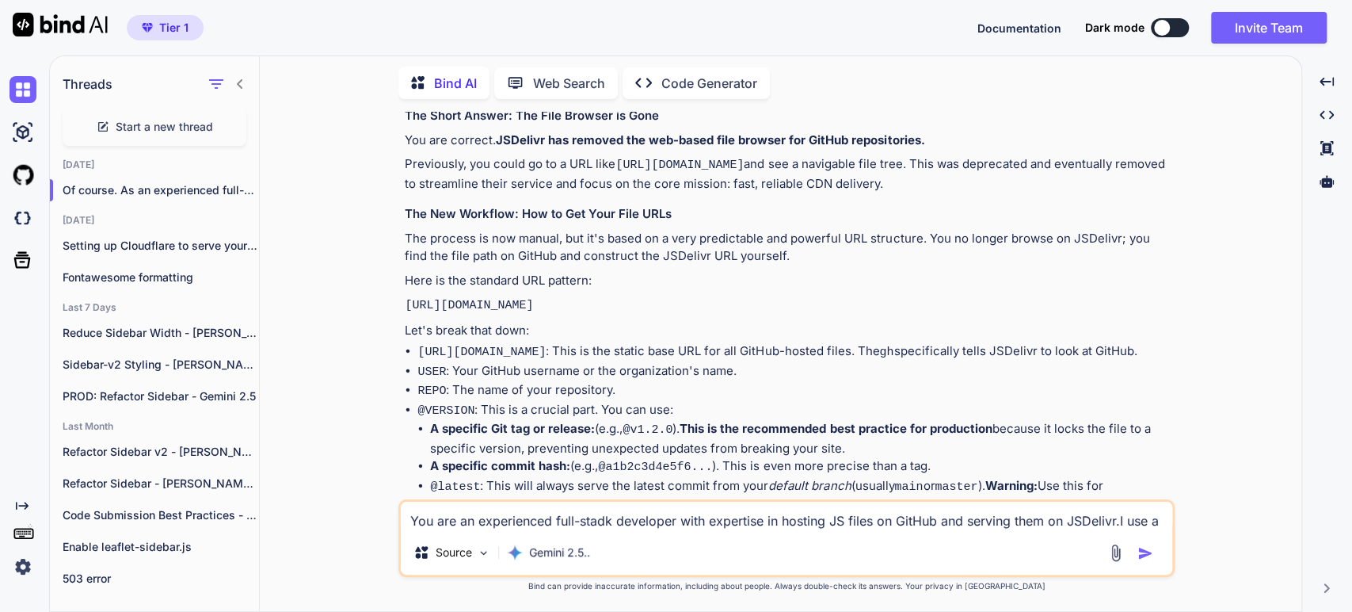
scroll to position [264, 0]
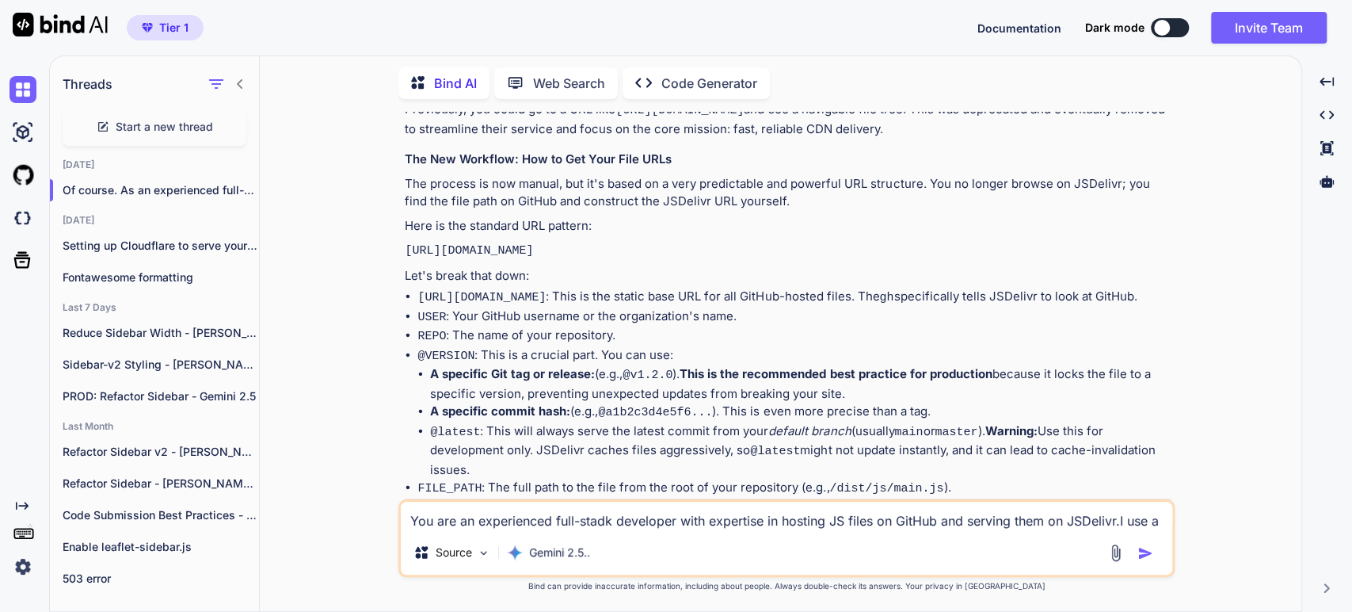
click at [467, 276] on p "Let's break that down:" at bounding box center [788, 276] width 767 height 18
click at [432, 294] on code "[URL][DOMAIN_NAME]" at bounding box center [481, 297] width 128 height 13
drag, startPoint x: 547, startPoint y: 343, endPoint x: 571, endPoint y: 328, distance: 28.1
click at [550, 341] on li "REPO : The name of your repository." at bounding box center [794, 336] width 754 height 20
click at [604, 327] on li "USER : Your GitHub username or the organization's name." at bounding box center [794, 317] width 754 height 20
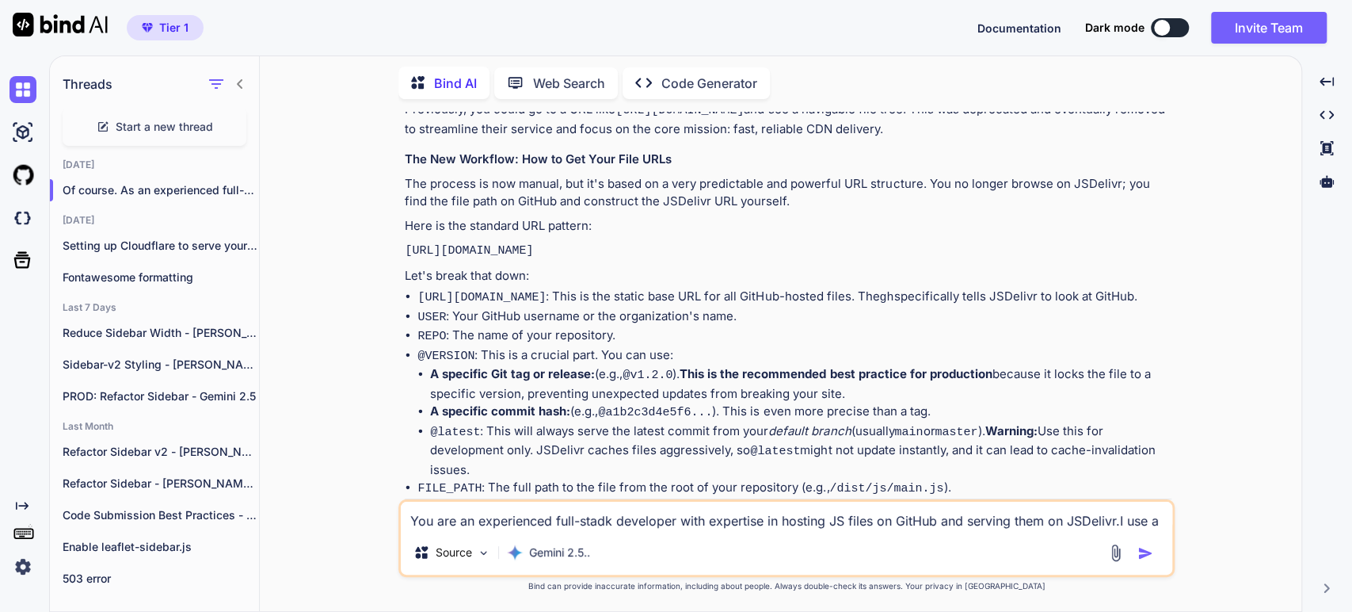
click at [651, 327] on li "USER : Your GitHub username or the organization's name." at bounding box center [794, 317] width 754 height 20
click at [472, 366] on li "@VERSION : This is a crucial part. You can use: A specific Git tag or release: …" at bounding box center [794, 412] width 754 height 133
click at [515, 346] on li "REPO : The name of your repository." at bounding box center [794, 336] width 754 height 20
click at [491, 366] on li "@VERSION : This is a crucial part. You can use: A specific Git tag or release: …" at bounding box center [794, 412] width 754 height 133
click at [461, 379] on strong "A specific Git tag or release:" at bounding box center [512, 373] width 165 height 15
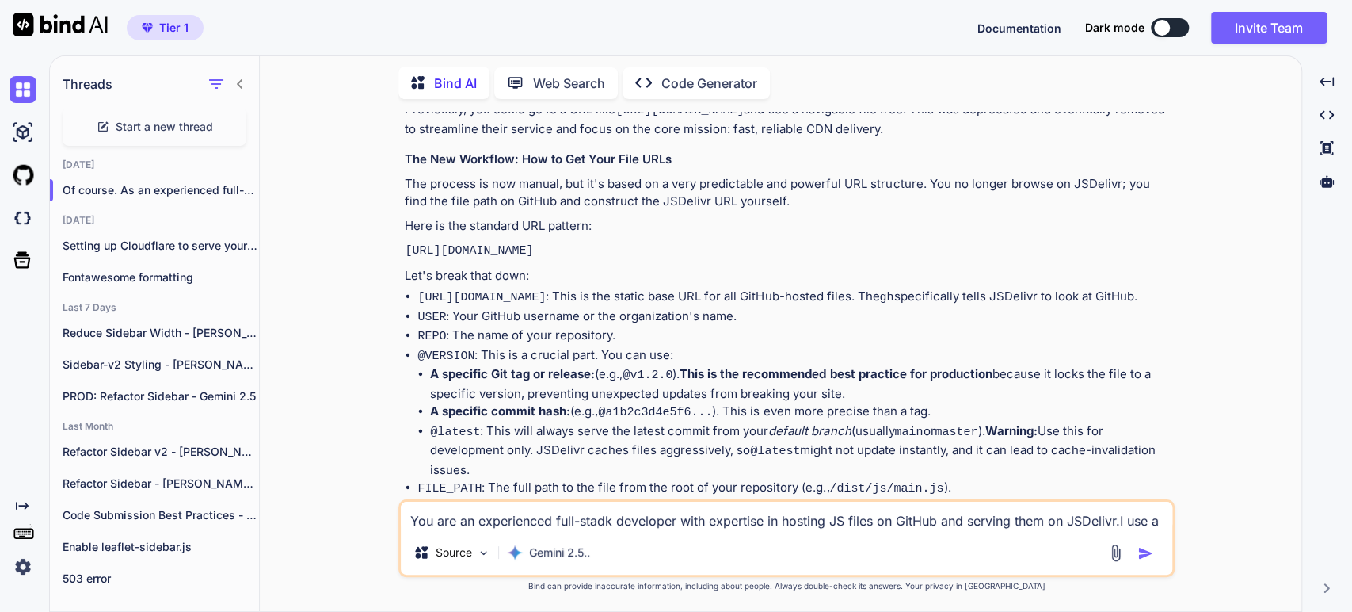
click at [523, 381] on strong "A specific Git tag or release:" at bounding box center [512, 373] width 165 height 15
click at [710, 379] on strong "This is the recommended best practice for production" at bounding box center [836, 373] width 312 height 15
click at [893, 454] on li "@latest : This will always serve the latest commit from your default branch (us…" at bounding box center [800, 450] width 741 height 57
click at [564, 494] on li "FILE_PATH : The full path to the file from the root of your repository (e.g., /…" at bounding box center [794, 488] width 754 height 20
click at [659, 478] on li "@latest : This will always serve the latest commit from your default branch (us…" at bounding box center [800, 450] width 741 height 57
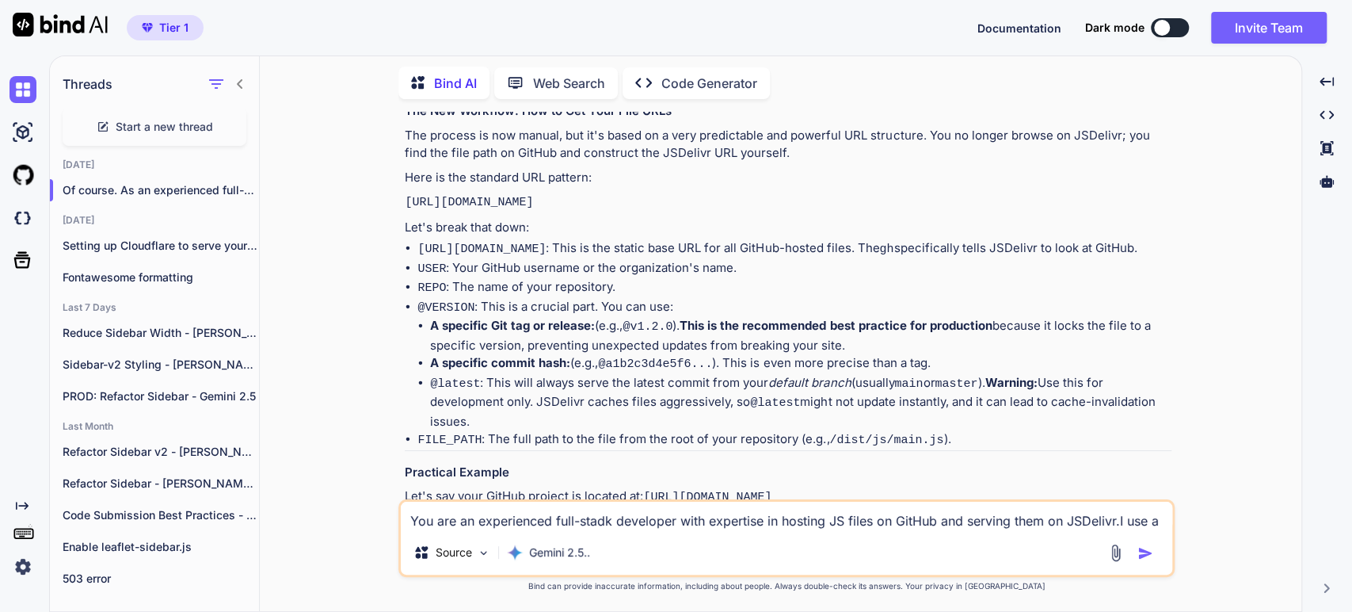
scroll to position [352, 0]
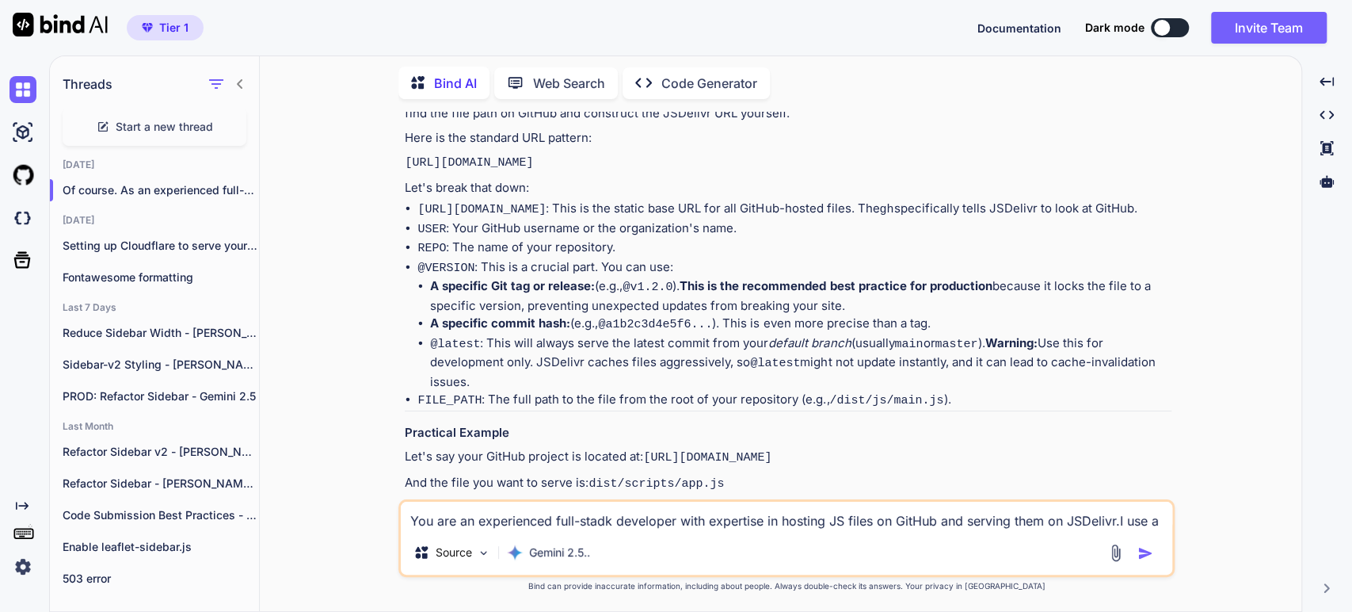
click at [543, 450] on p "Let's say your GitHub project is located at: [URL][DOMAIN_NAME]" at bounding box center [788, 458] width 767 height 20
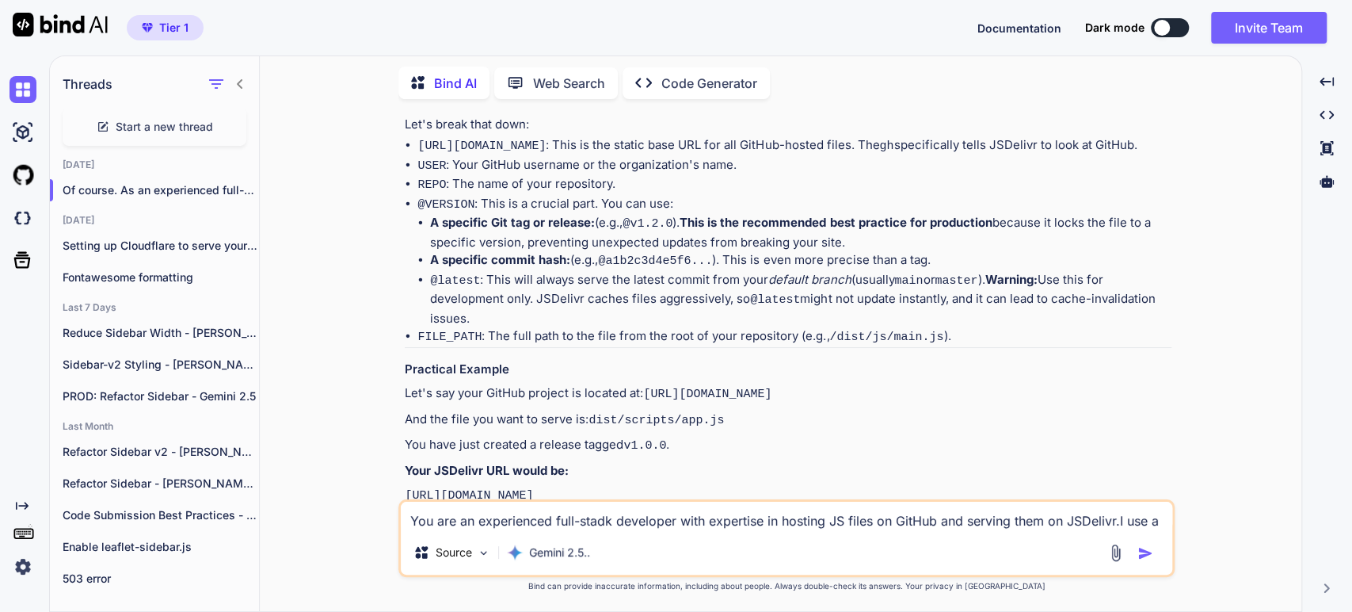
scroll to position [440, 0]
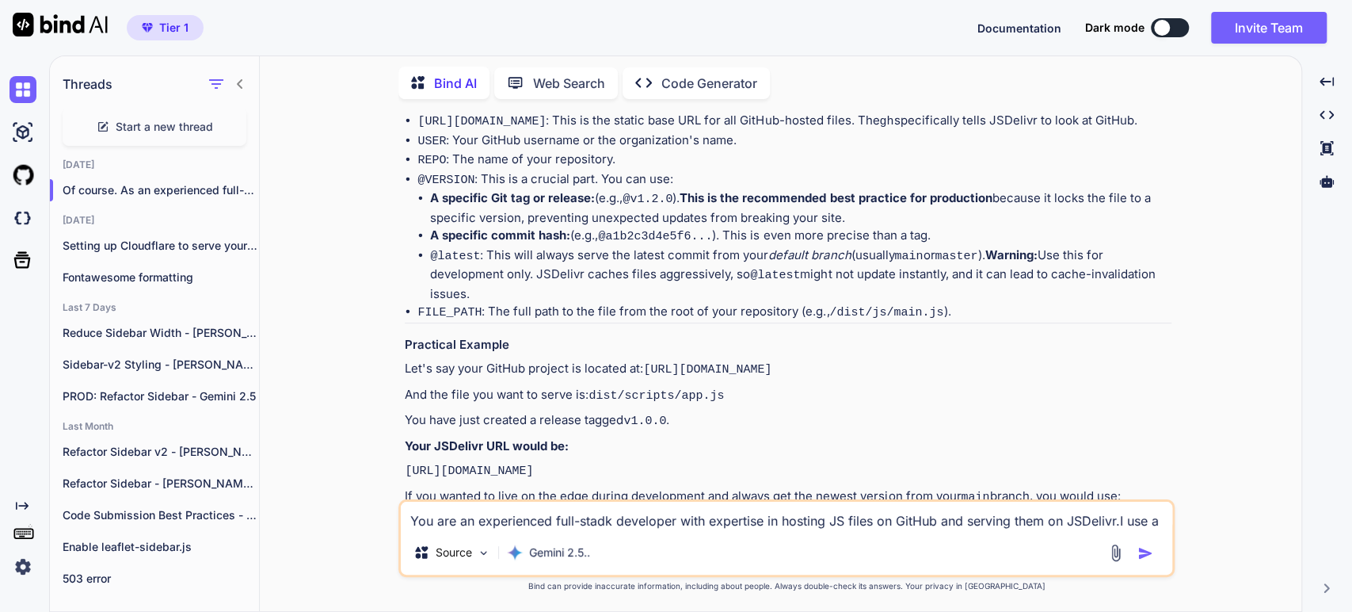
click at [549, 404] on p "And the file you want to serve is: dist/scripts/app.js" at bounding box center [788, 396] width 767 height 20
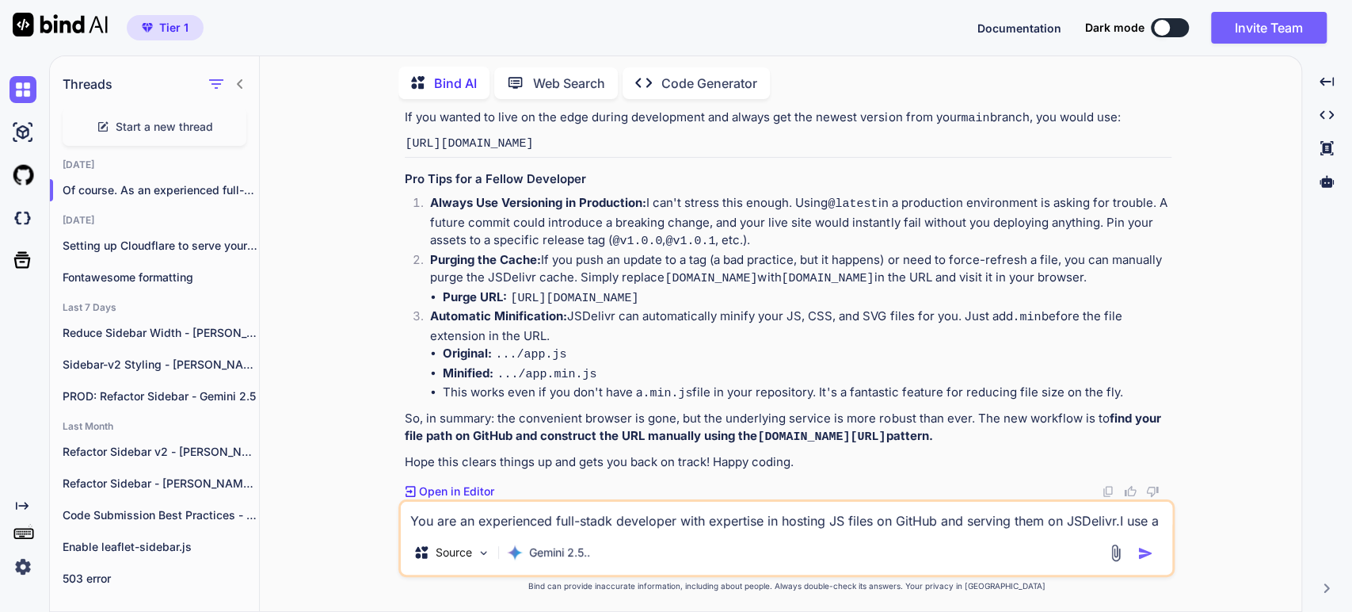
scroll to position [829, 0]
click at [513, 520] on textarea "You are an experienced full-stadk developer with expertise in hosting JS files …" at bounding box center [787, 515] width 772 height 29
click at [471, 518] on textarea "You are an experienced full-stadk developer with expertise in hosting JS files …" at bounding box center [787, 515] width 772 height 29
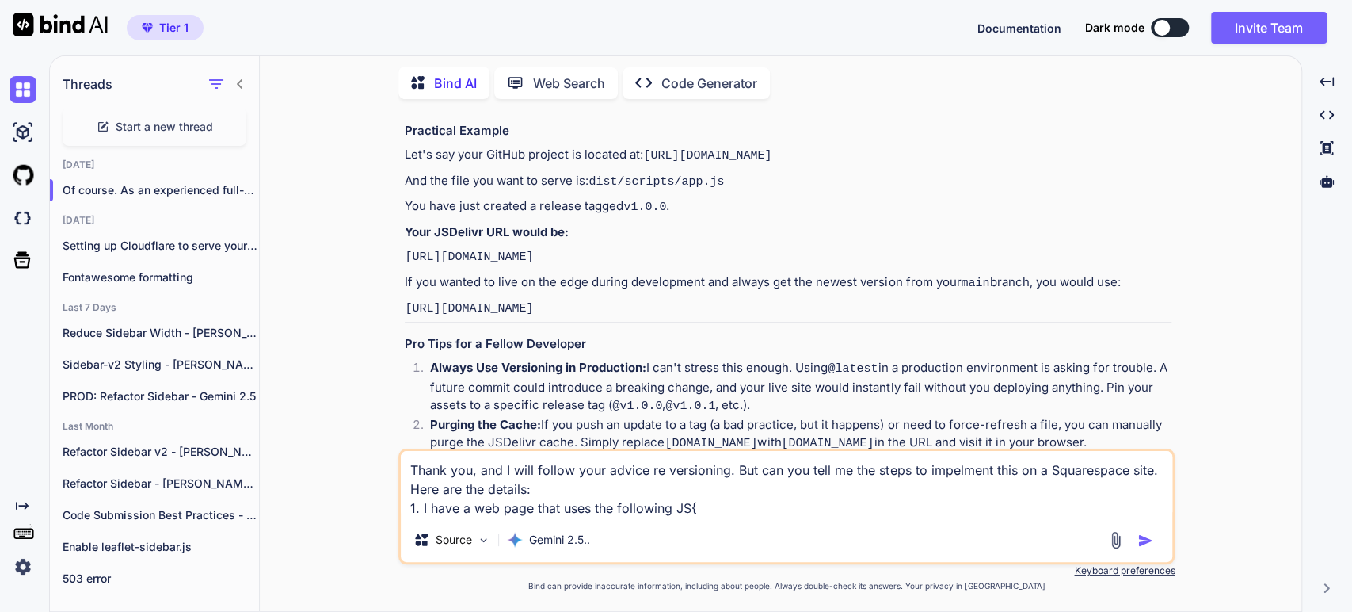
scroll to position [653, 0]
drag, startPoint x: 733, startPoint y: 170, endPoint x: 402, endPoint y: 181, distance: 330.5
click at [402, 181] on div "You You are an experienced full-stadk developer with expertise in hosting JS fi…" at bounding box center [788, 280] width 773 height 337
copy code "[URL][DOMAIN_NAME]"
click at [703, 509] on textarea "Thank you, and I will follow your advice re versioning. But can you tell me the…" at bounding box center [787, 484] width 772 height 67
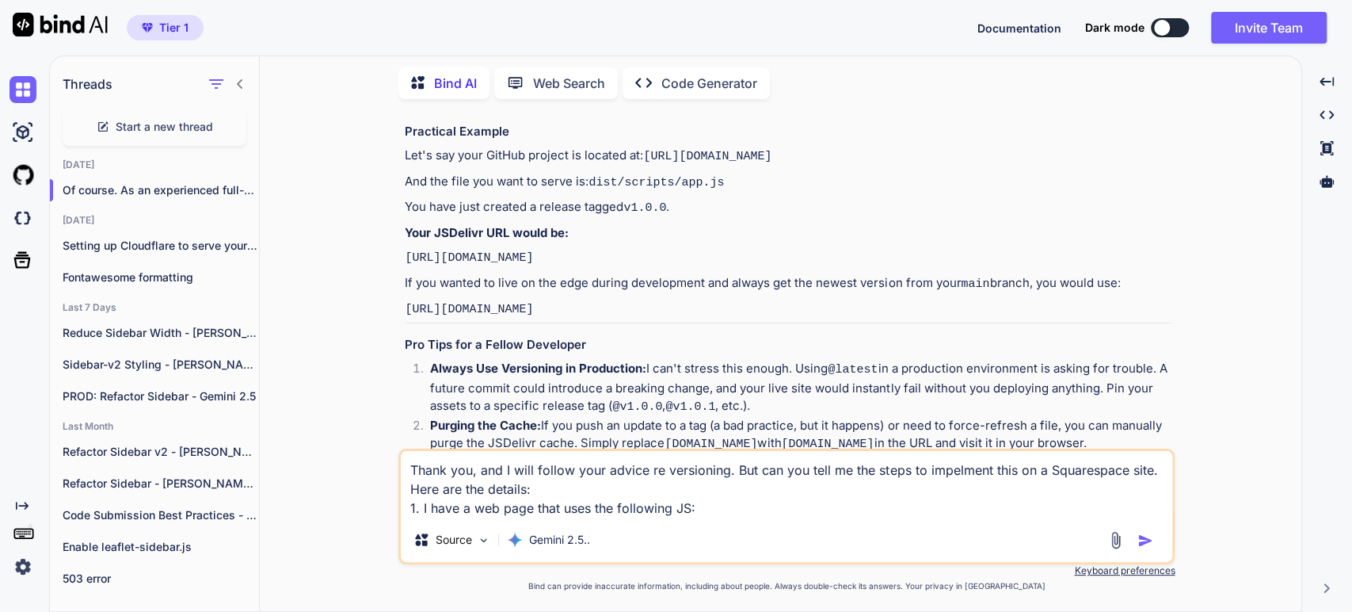
paste textarea "[URL][DOMAIN_NAME]"
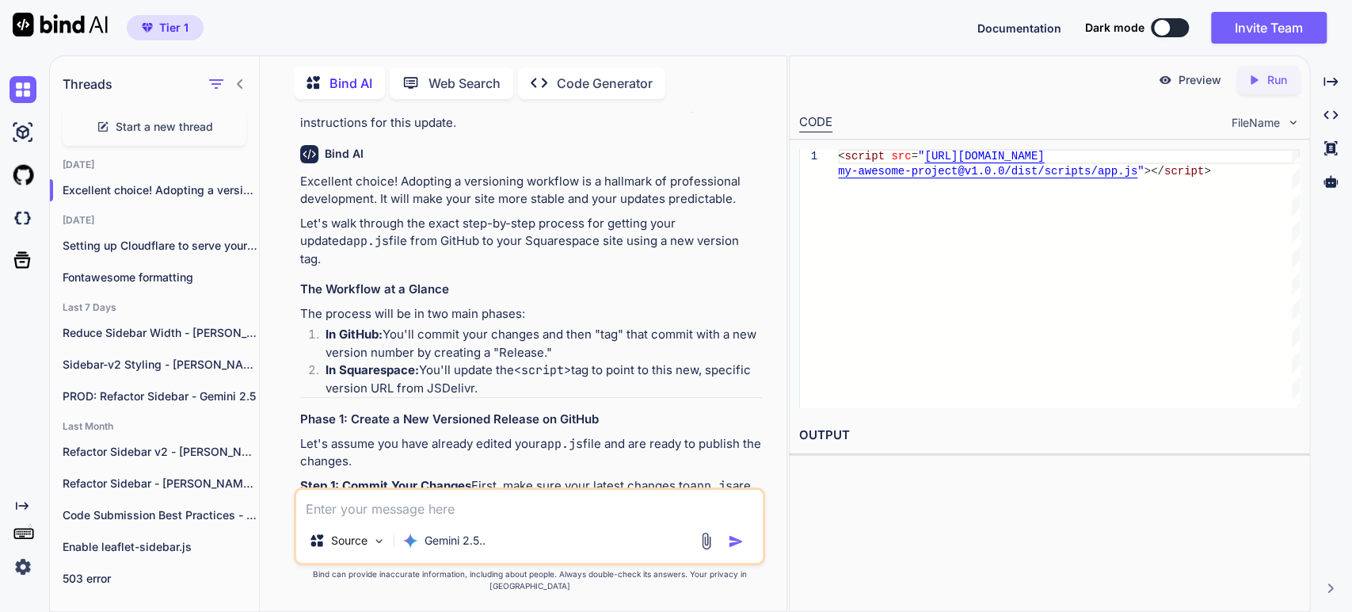
scroll to position [1672, 0]
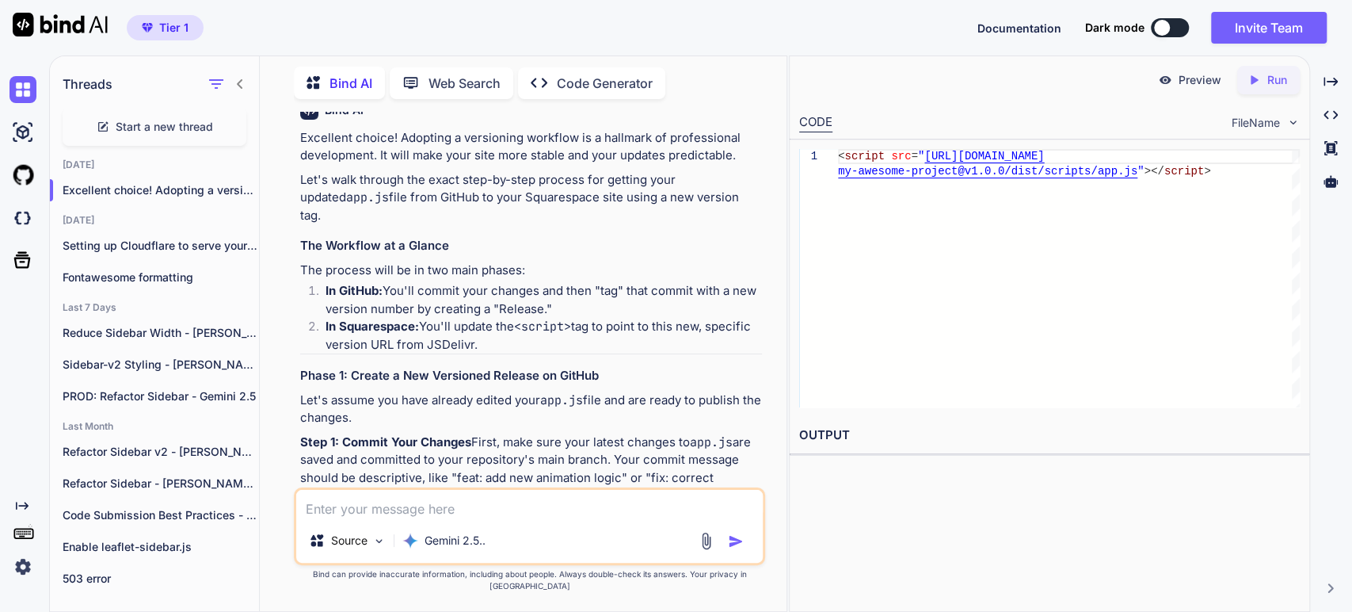
click at [450, 318] on li "In GitHub: You'll commit your changes and then "tag" that commit with a new ver…" at bounding box center [537, 300] width 449 height 36
click at [609, 318] on li "In GitHub: You'll commit your changes and then "tag" that commit with a new ver…" at bounding box center [537, 300] width 449 height 36
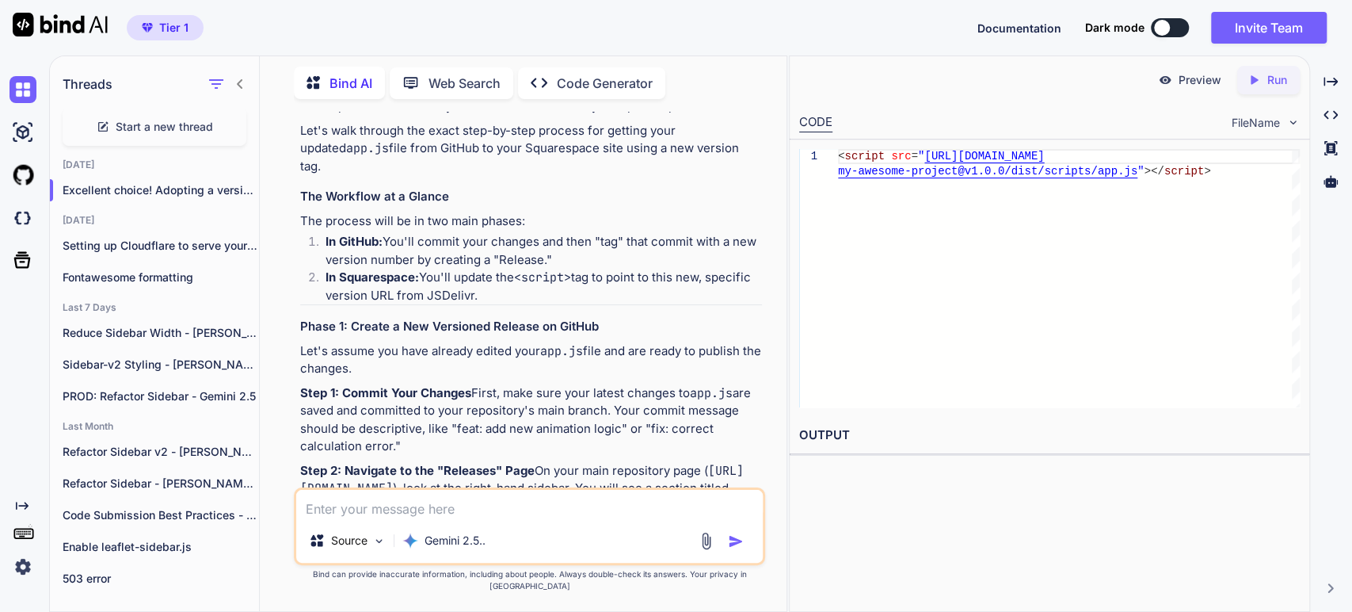
scroll to position [1759, 0]
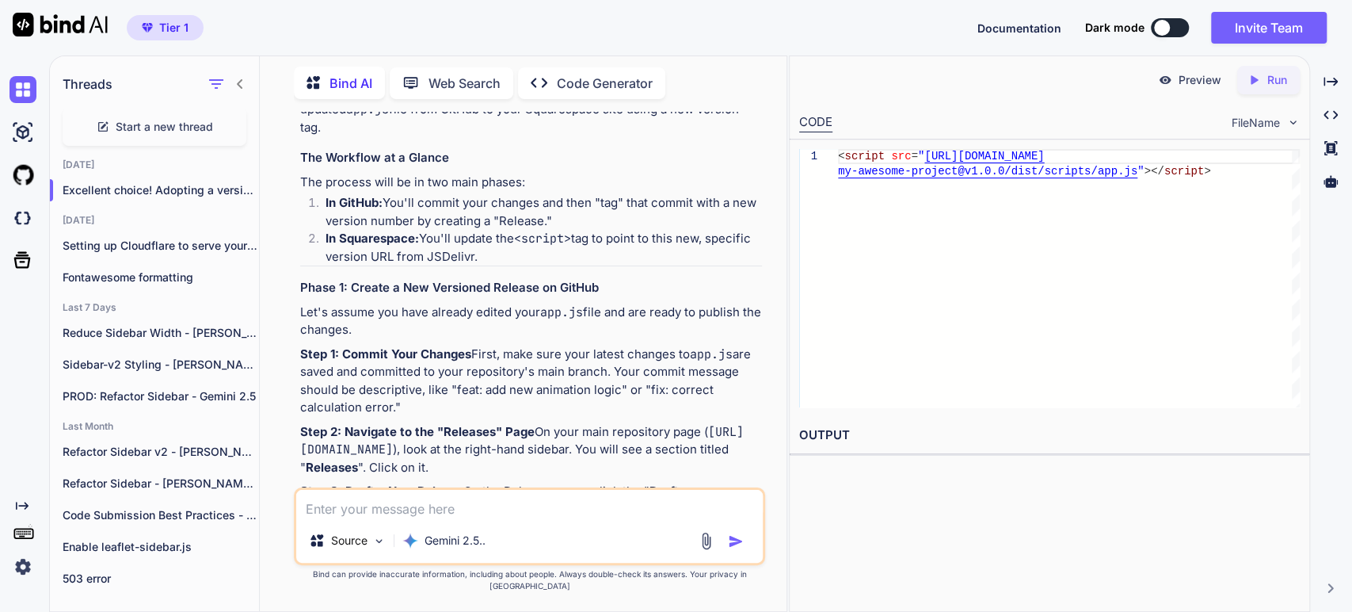
click at [526, 230] on li "In GitHub: You'll commit your changes and then "tag" that commit with a new ver…" at bounding box center [537, 212] width 449 height 36
click at [461, 265] on li "In Squarespace: You'll update the <script> tag to point to this new, specific v…" at bounding box center [537, 248] width 449 height 36
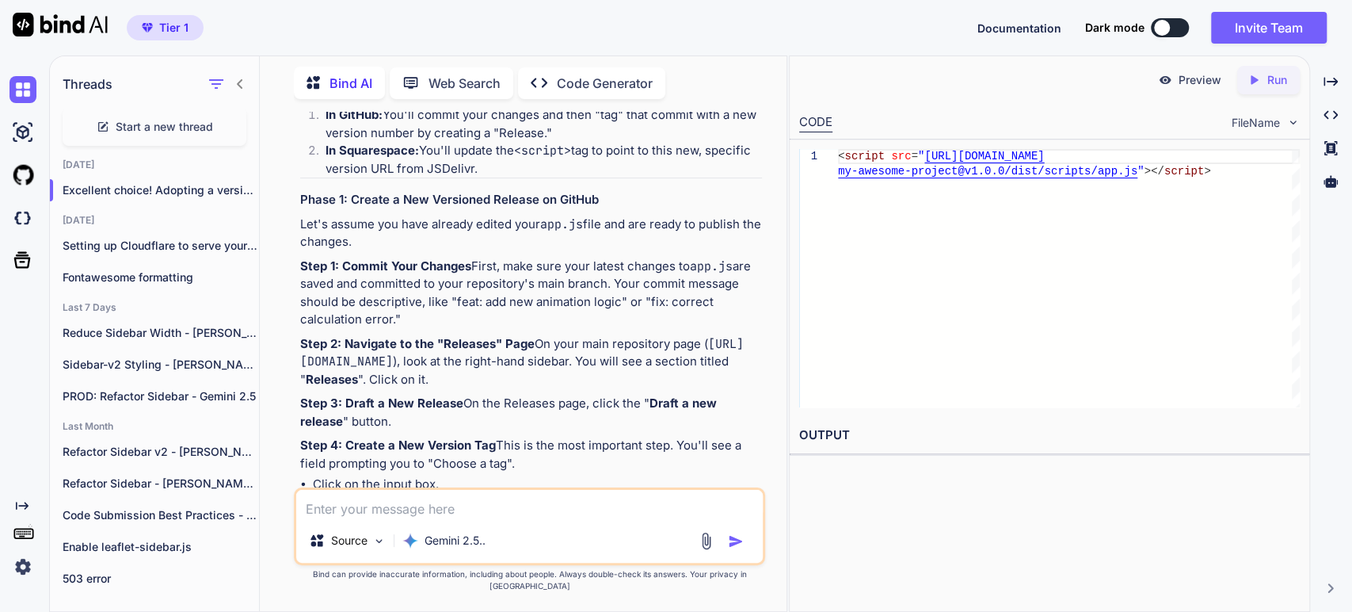
click at [417, 209] on h3 "Phase 1: Create a New Versioned Release on GitHub" at bounding box center [531, 200] width 462 height 18
click at [523, 177] on li "In Squarespace: You'll update the <script> tag to point to this new, specific v…" at bounding box center [537, 160] width 449 height 36
click at [387, 251] on p "Let's assume you have already edited your app.js file and are ready to publish …" at bounding box center [531, 233] width 462 height 36
drag, startPoint x: 463, startPoint y: 355, endPoint x: 517, endPoint y: 346, distance: 55.4
click at [463, 251] on p "Let's assume you have already edited your app.js file and are ready to publish …" at bounding box center [531, 233] width 462 height 36
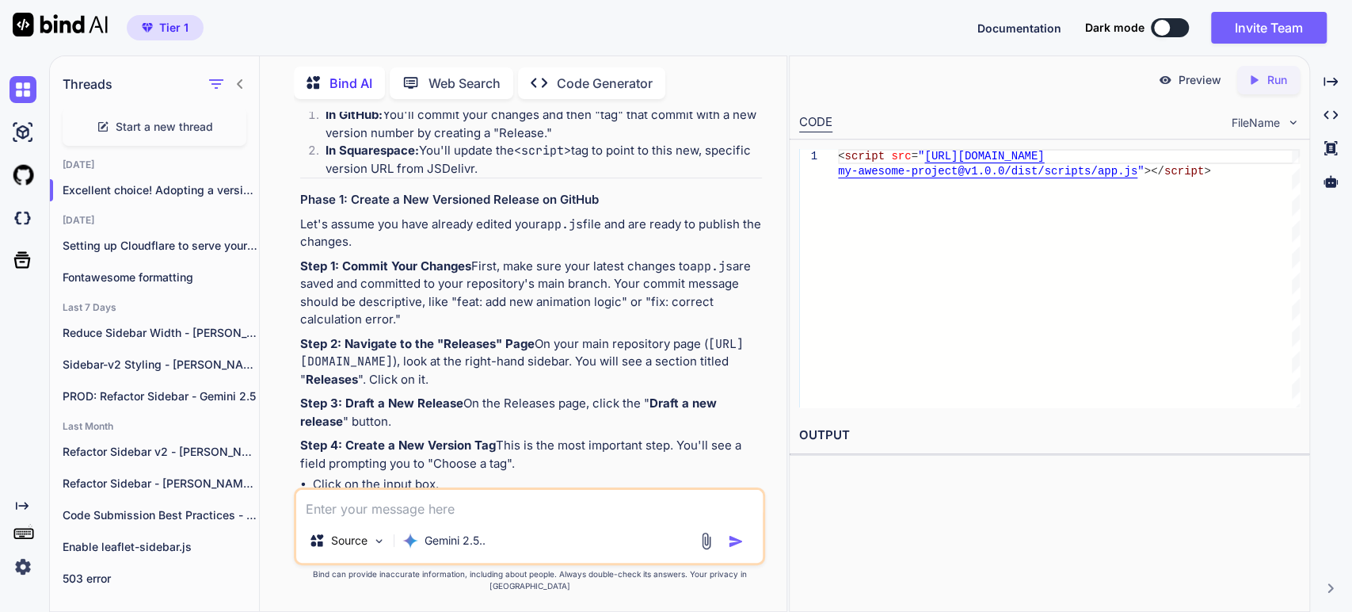
click at [528, 251] on p "Let's assume you have already edited your app.js file and are ready to publish …" at bounding box center [531, 233] width 462 height 36
click at [385, 273] on strong "Step 1: Commit Your Changes" at bounding box center [385, 265] width 171 height 15
click at [475, 329] on p "Step 1: Commit Your Changes First, make sure your latest changes to app.js are …" at bounding box center [531, 292] width 462 height 71
click at [614, 329] on p "Step 1: Commit Your Changes First, make sure your latest changes to app.js are …" at bounding box center [531, 292] width 462 height 71
click at [423, 329] on p "Step 1: Commit Your Changes First, make sure your latest changes to app.js are …" at bounding box center [531, 292] width 462 height 71
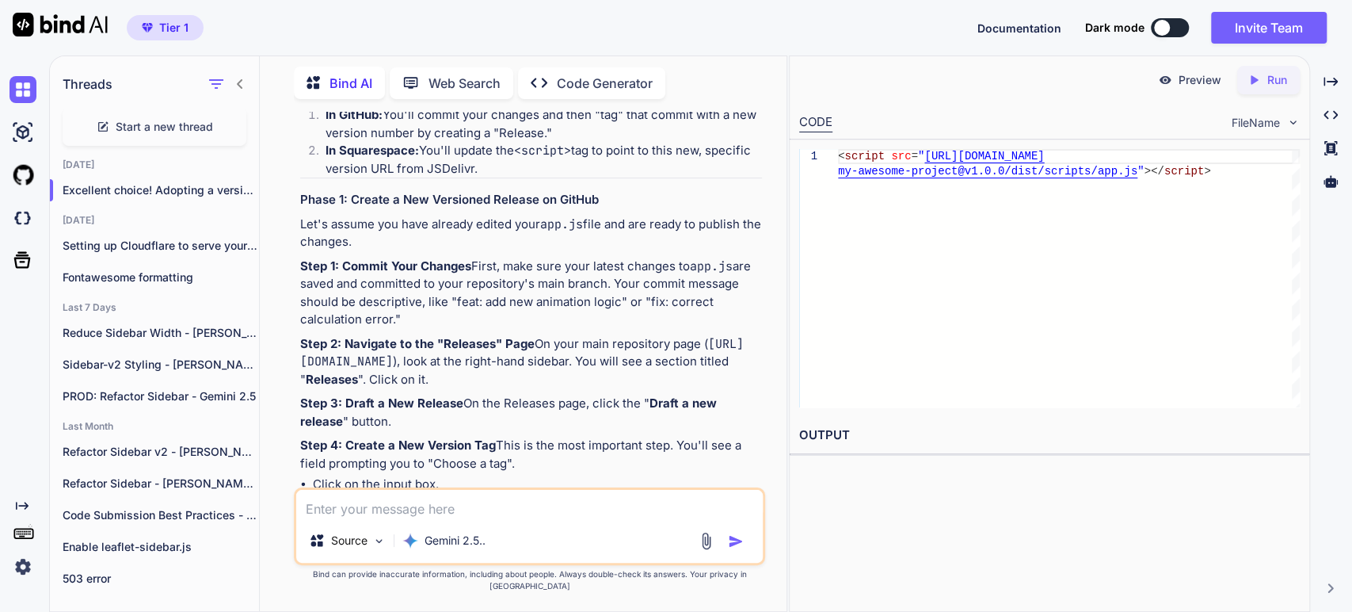
click at [543, 329] on p "Step 1: Commit Your Changes First, make sure your latest changes to app.js are …" at bounding box center [531, 292] width 462 height 71
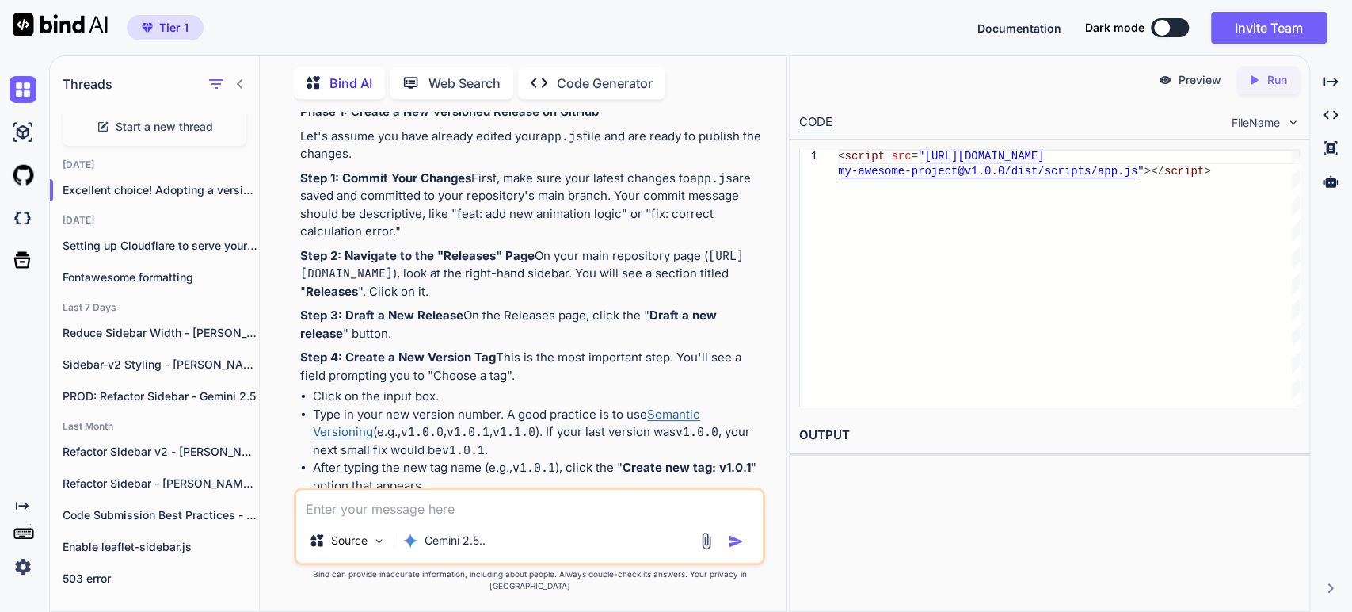
click at [466, 241] on p "Step 1: Commit Your Changes First, make sure your latest changes to app.js are …" at bounding box center [531, 205] width 462 height 71
click at [441, 241] on p "Step 1: Commit Your Changes First, make sure your latest changes to app.js are …" at bounding box center [531, 205] width 462 height 71
click at [425, 301] on p "Step 2: Navigate to the "Releases" Page On your main repository page ( [URL][DO…" at bounding box center [531, 274] width 462 height 54
click at [542, 301] on p "Step 2: Navigate to the "Releases" Page On your main repository page ( [URL][DO…" at bounding box center [531, 274] width 462 height 54
click at [449, 301] on p "Step 2: Navigate to the "Releases" Page On your main repository page ( [URL][DO…" at bounding box center [531, 274] width 462 height 54
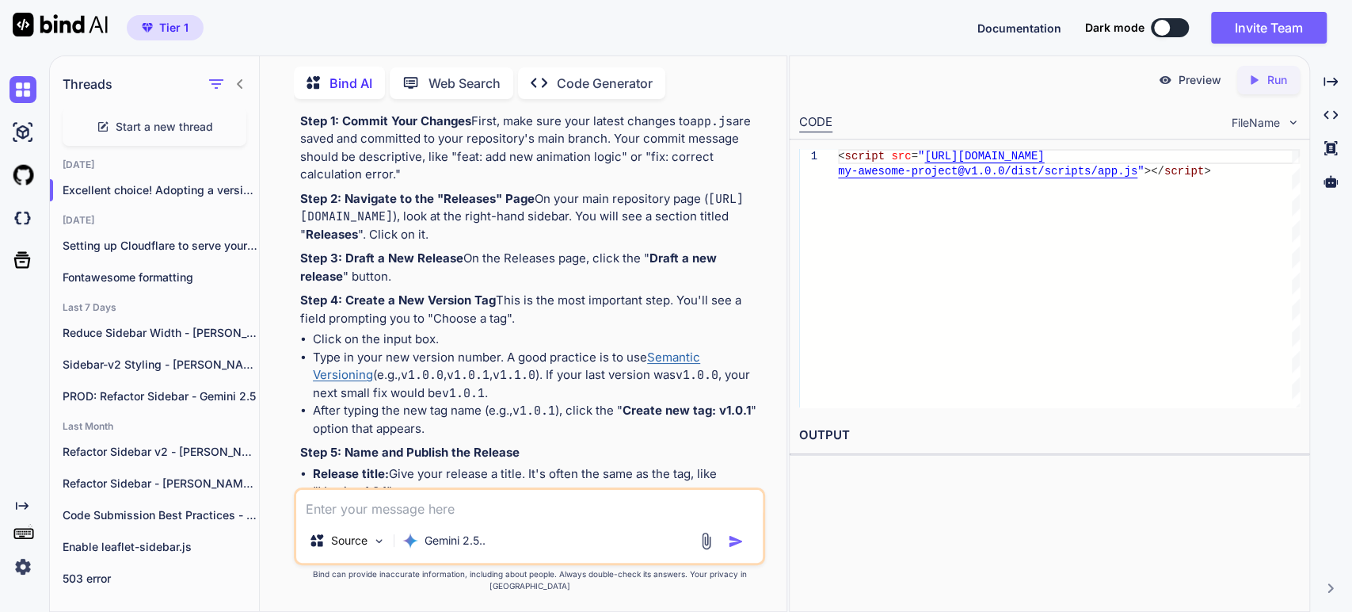
scroll to position [2023, 0]
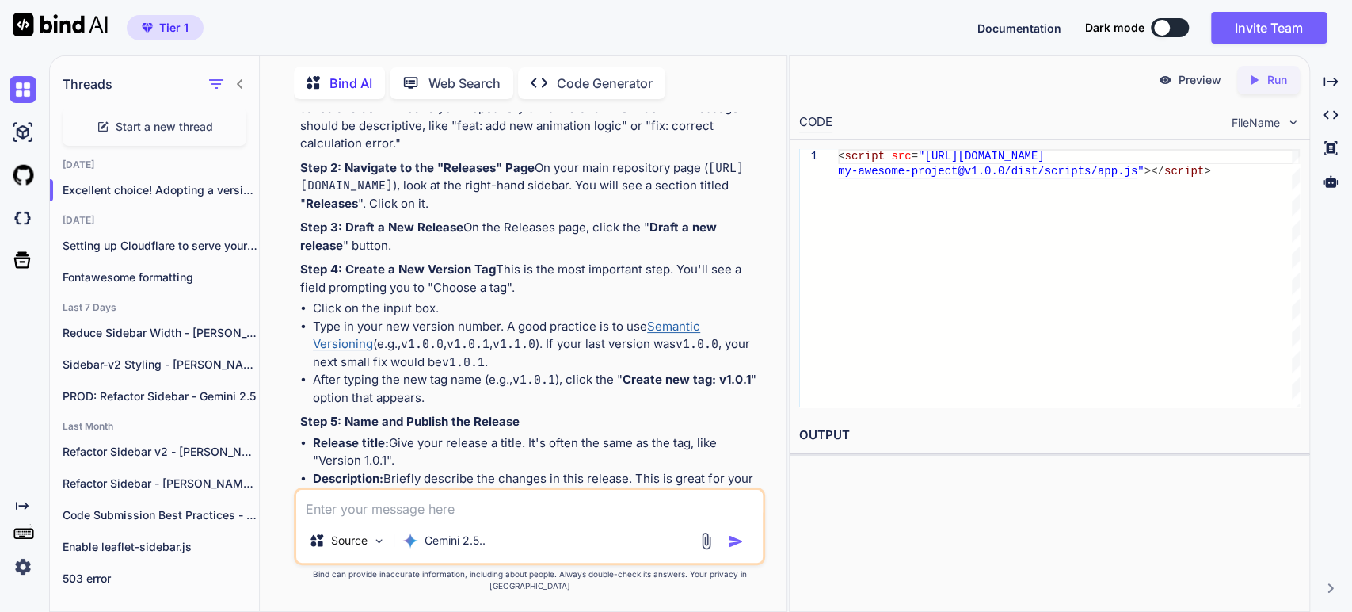
click at [428, 254] on p "Step 3: Draft a New Release On the Releases page, click the " Draft a new relea…" at bounding box center [531, 237] width 462 height 36
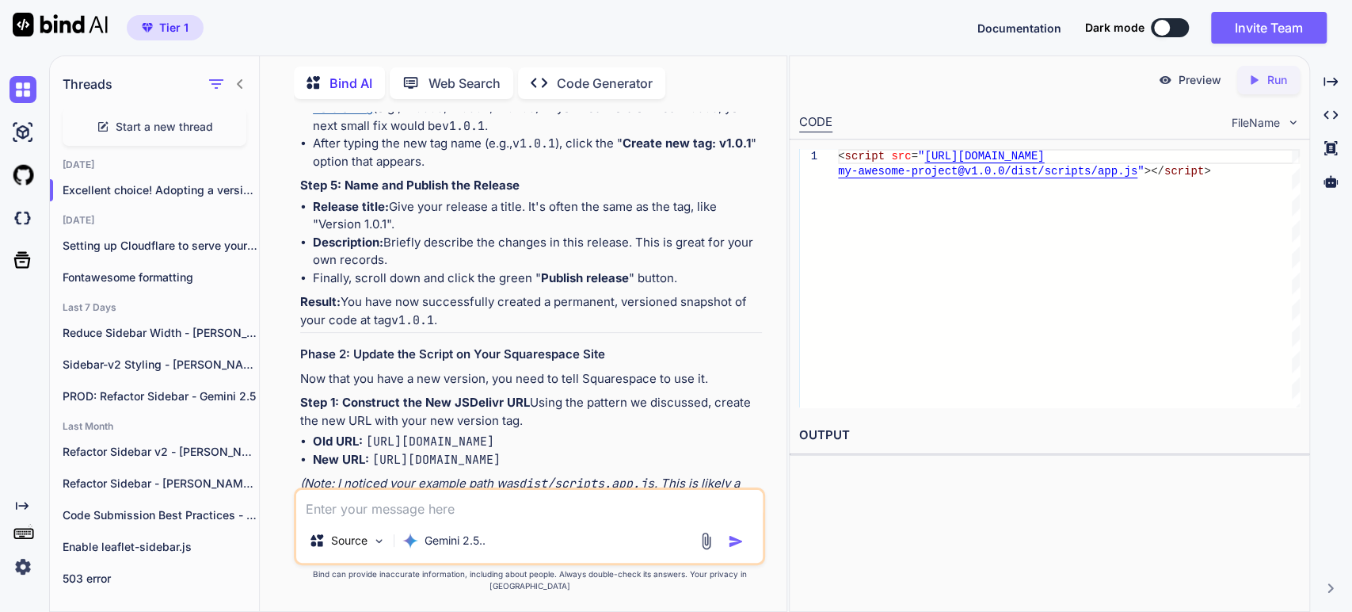
scroll to position [2376, 0]
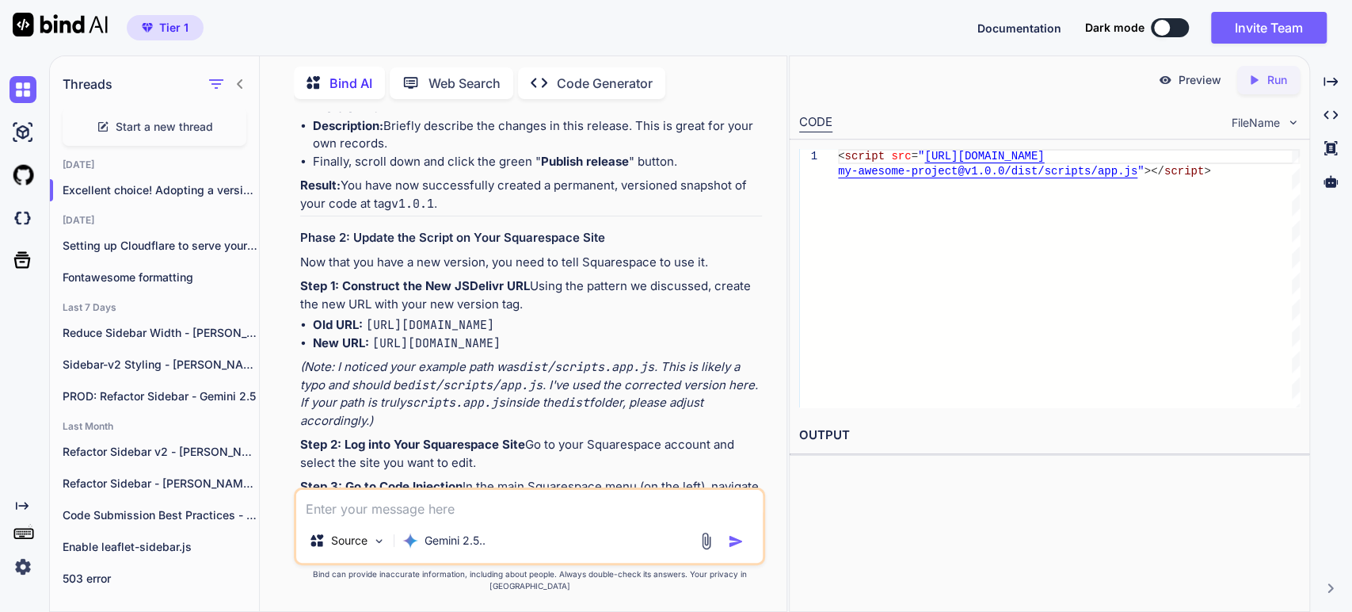
click at [516, 171] on li "Finally, scroll down and click the green " Publish release " button." at bounding box center [537, 162] width 449 height 18
click at [463, 212] on p "Result: You have now successfully created a permanent, versioned snapshot of yo…" at bounding box center [531, 195] width 462 height 36
click at [456, 247] on h3 "Phase 2: Update the Script on Your Squarespace Site" at bounding box center [531, 238] width 462 height 18
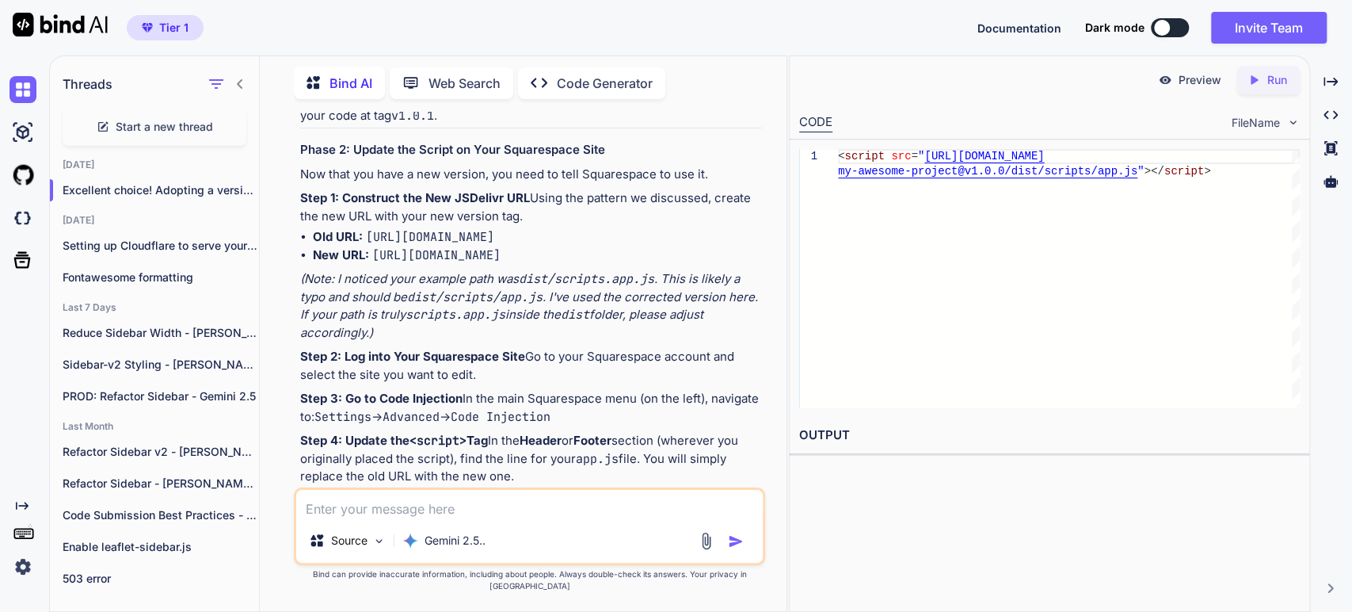
click at [387, 225] on p "Step 1: Construct the New JSDelivr URL Using the pattern we discussed, create t…" at bounding box center [531, 207] width 462 height 36
click at [420, 225] on p "Step 1: Construct the New JSDelivr URL Using the pattern we discussed, create t…" at bounding box center [531, 207] width 462 height 36
click at [560, 287] on code "dist/scripts.app.js" at bounding box center [586, 279] width 135 height 16
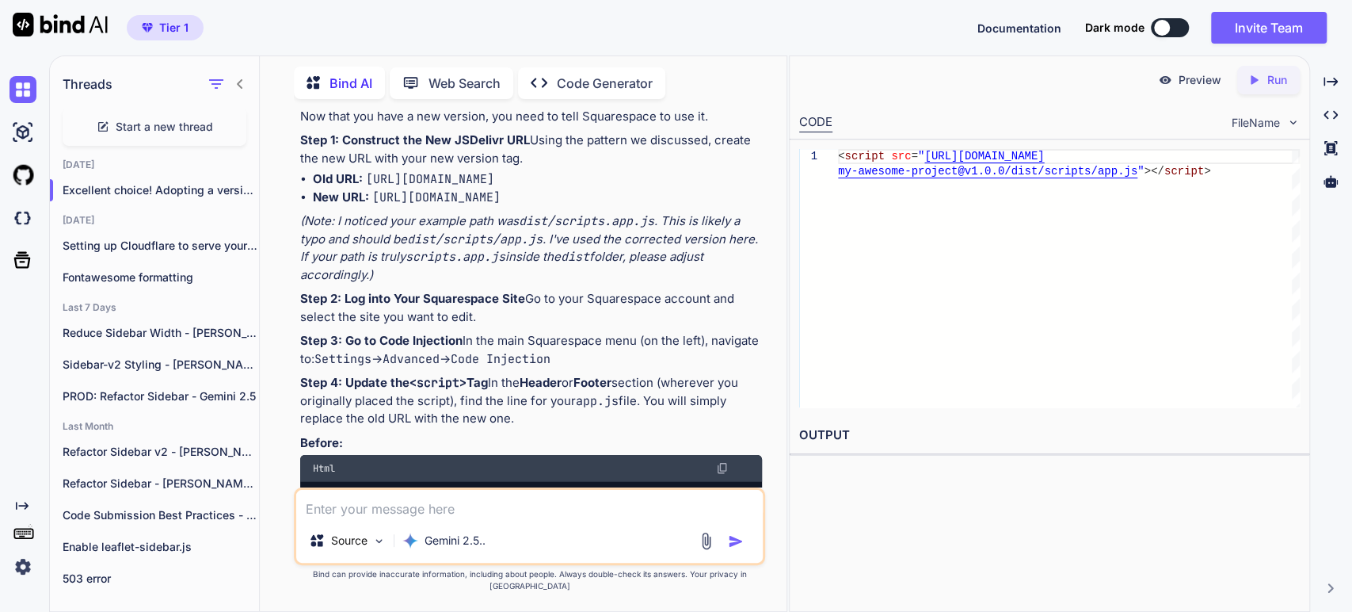
scroll to position [2552, 0]
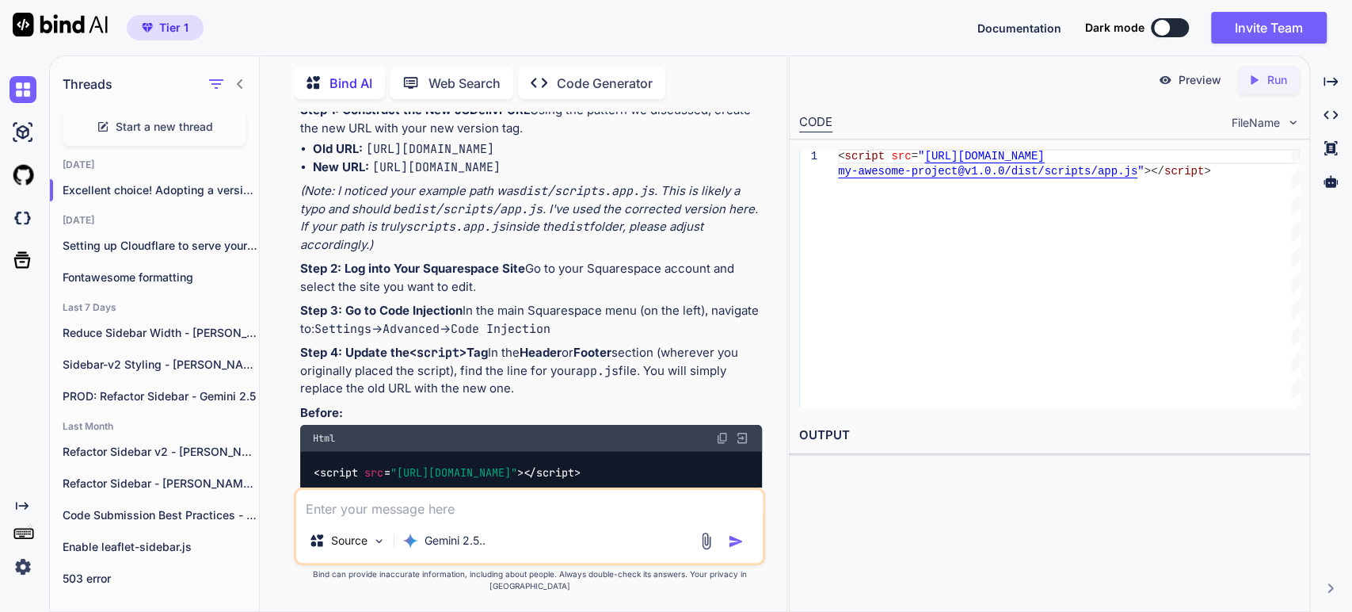
click at [563, 252] on em "(Note: I noticed your example path was dist/scripts.app.js . This is likely a t…" at bounding box center [530, 217] width 461 height 69
click at [518, 252] on em "(Note: I noticed your example path was dist/scripts.app.js . This is likely a t…" at bounding box center [530, 217] width 461 height 69
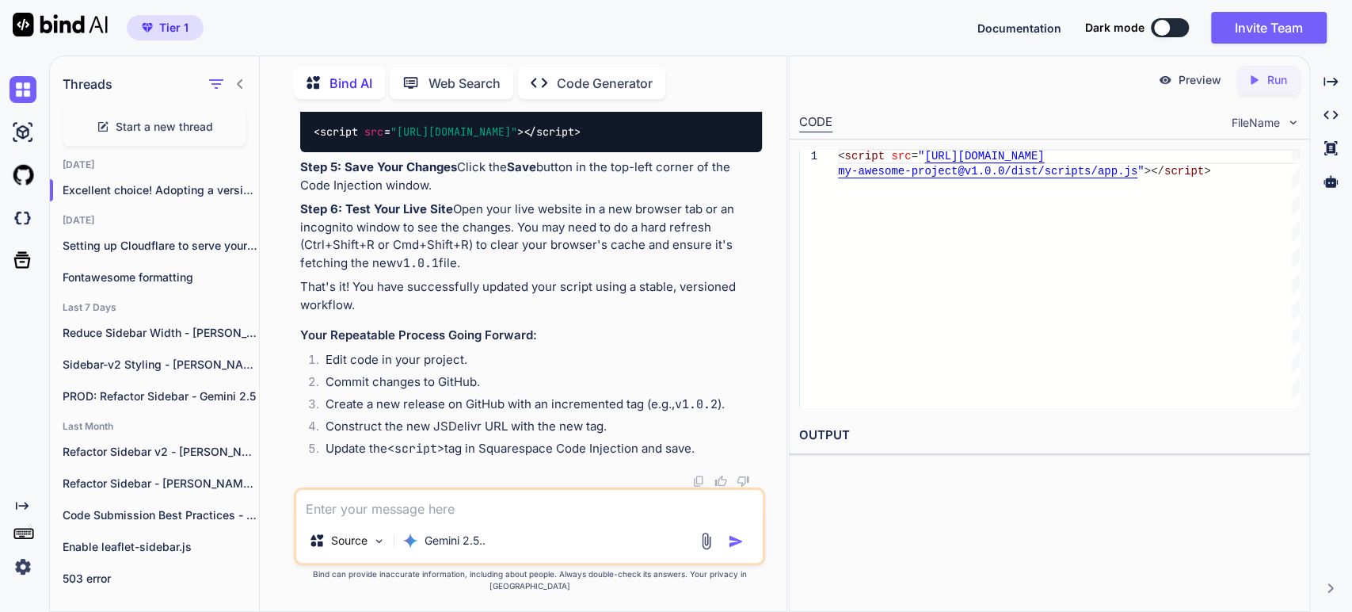
scroll to position [3168, 0]
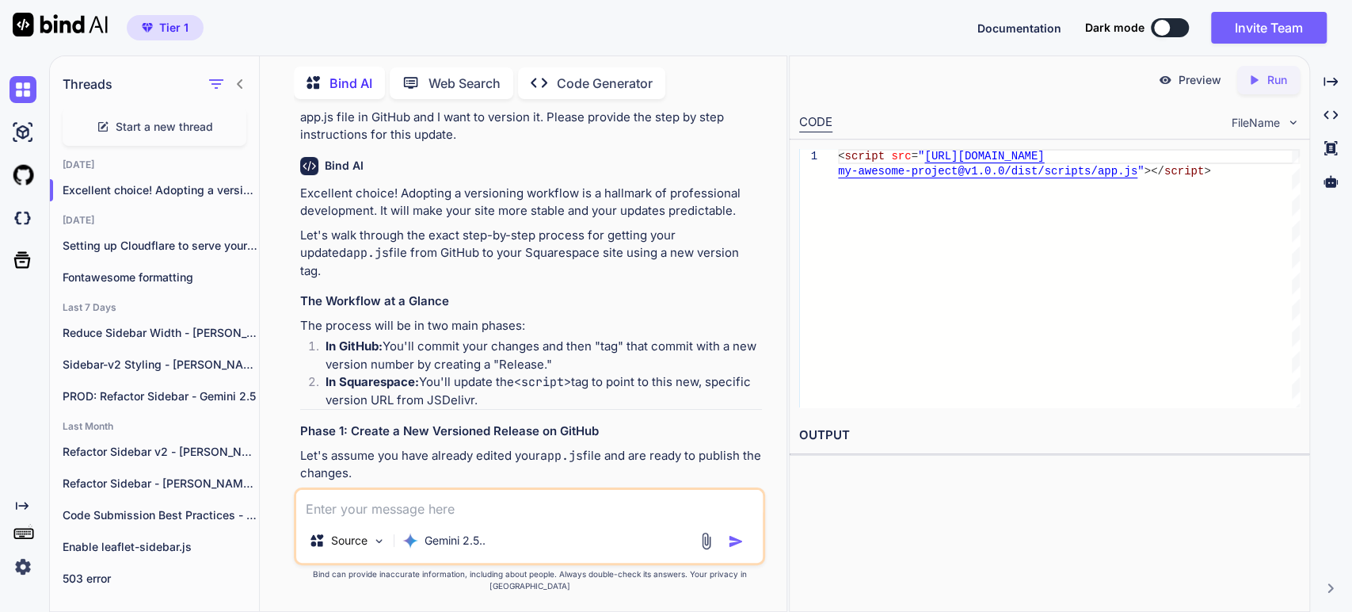
scroll to position [1613, 0]
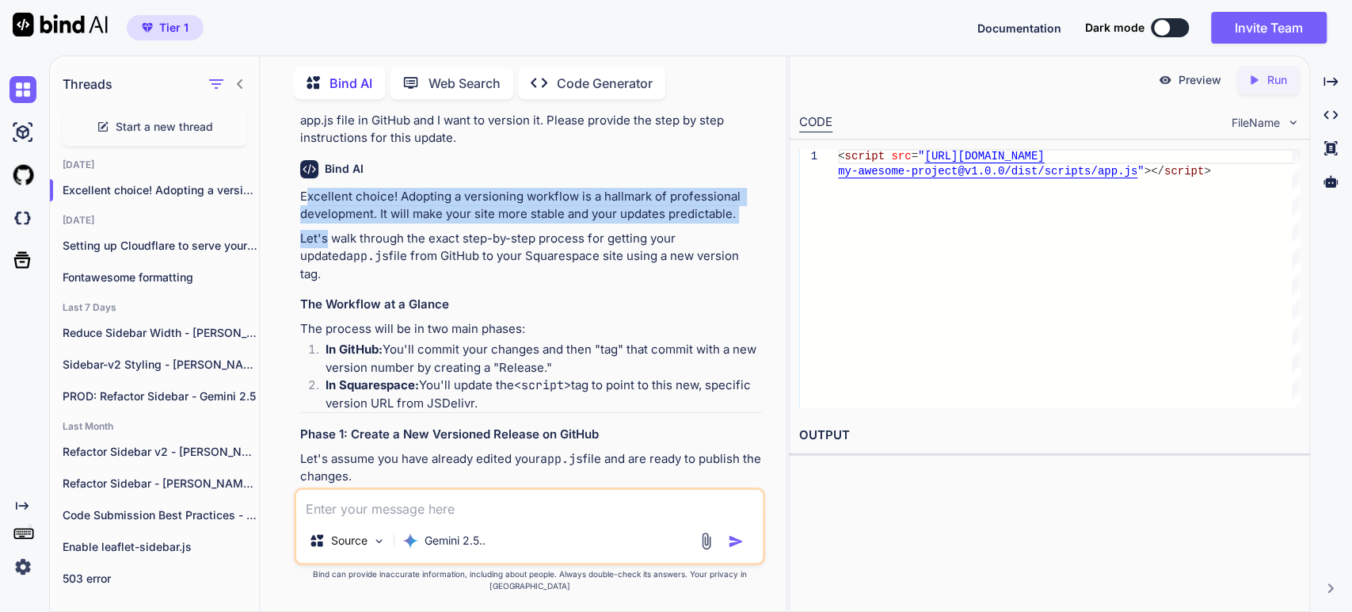
drag, startPoint x: 304, startPoint y: 338, endPoint x: 326, endPoint y: 379, distance: 46.8
drag, startPoint x: 299, startPoint y: 333, endPoint x: 337, endPoint y: 381, distance: 61.5
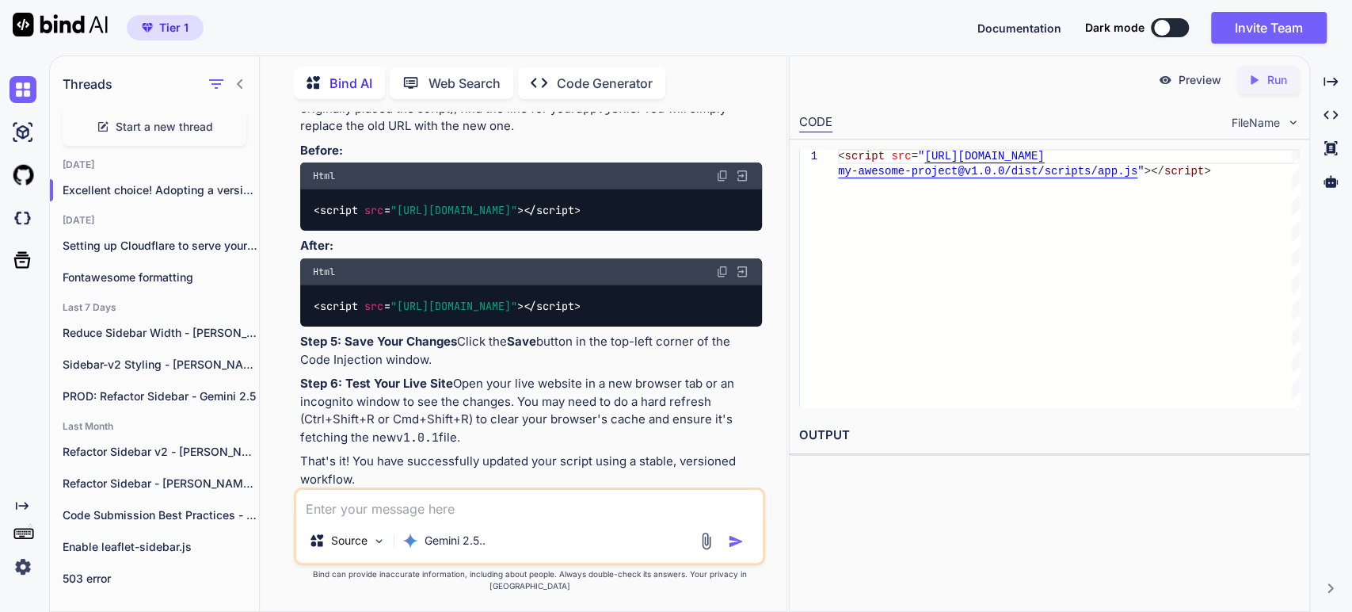
scroll to position [2846, 0]
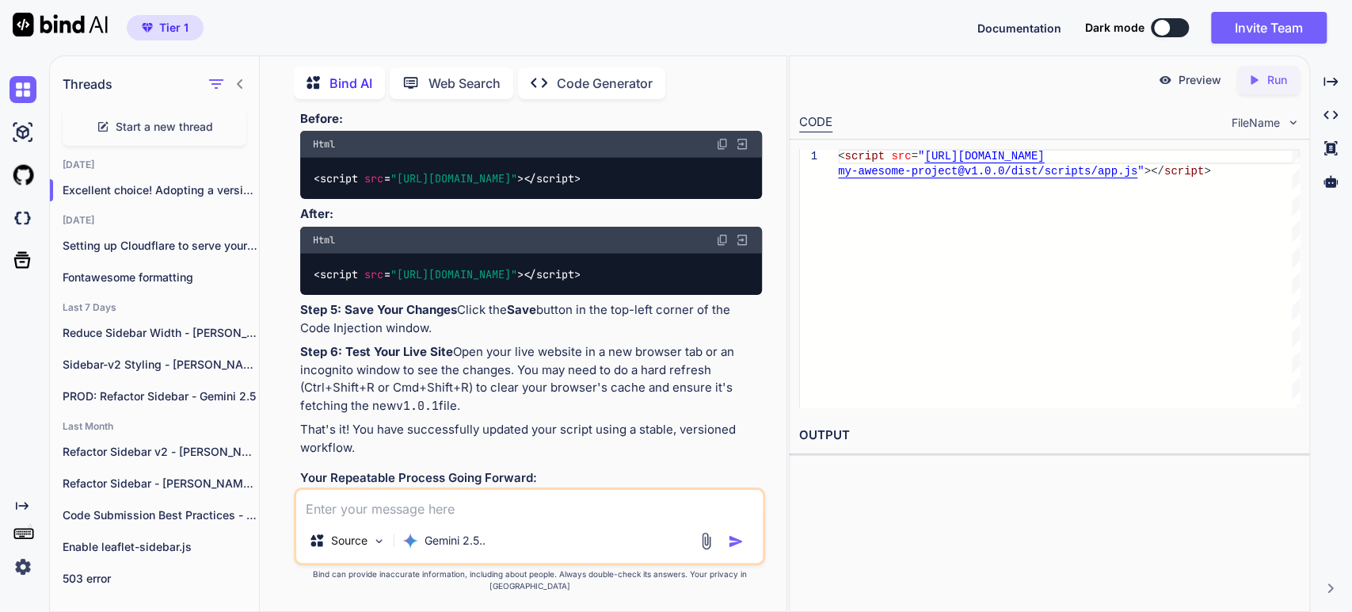
click at [761, 104] on p "Step 4: Update the <script> Tag In the Header or Footer section (wherever you o…" at bounding box center [531, 77] width 462 height 54
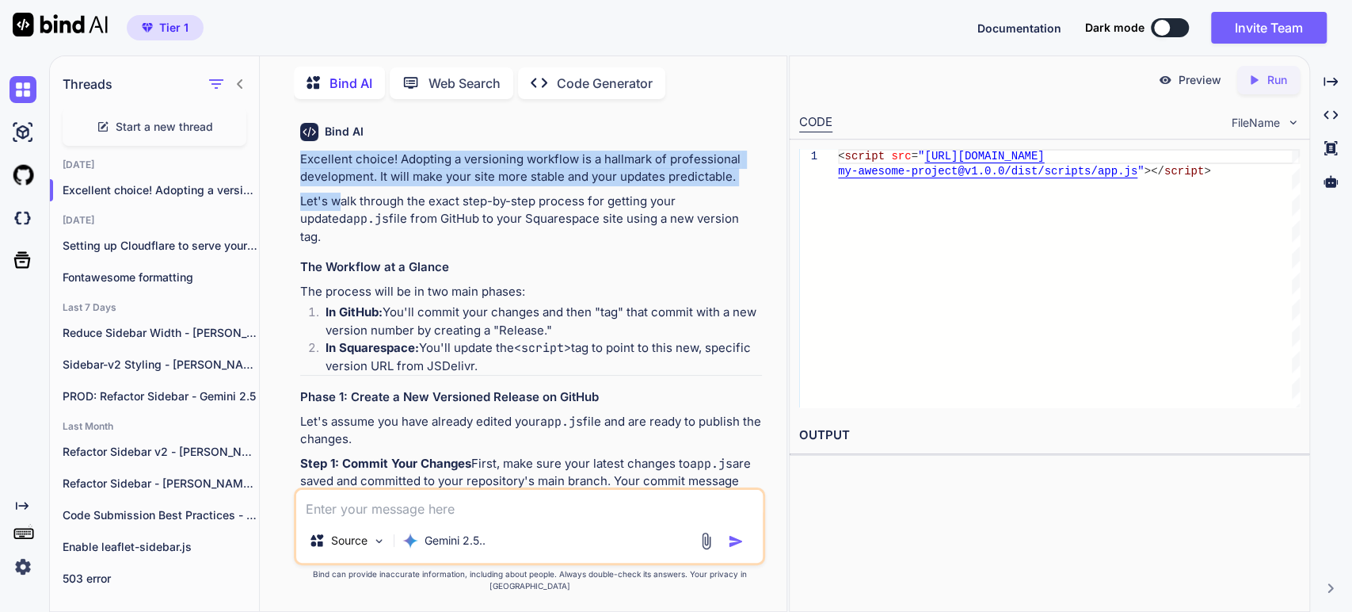
scroll to position [1525, 0]
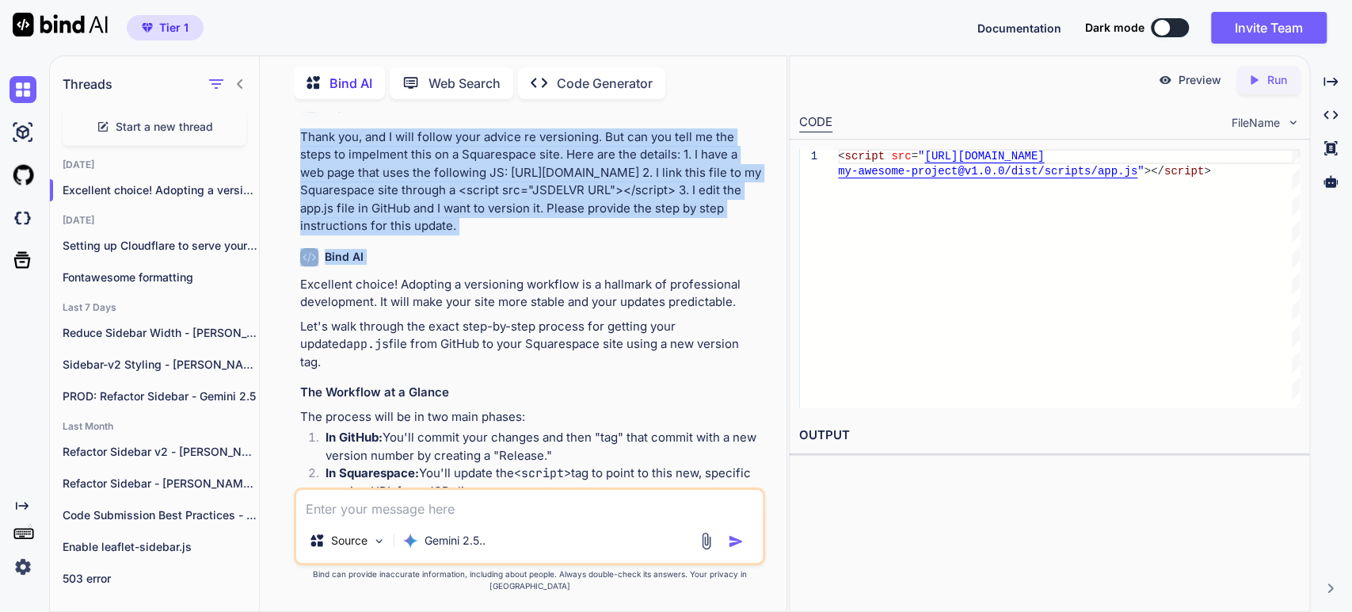
click at [303, 235] on p "Thank you, and I will follow your advice re versioning. But can you tell me the…" at bounding box center [531, 181] width 462 height 107
drag, startPoint x: 499, startPoint y: 340, endPoint x: 488, endPoint y: 329, distance: 15.7
click at [499, 235] on p "Thank you, and I will follow your advice re versioning. But can you tell me the…" at bounding box center [531, 181] width 462 height 107
click at [355, 235] on p "Thank you, and I will follow your advice re versioning. But can you tell me the…" at bounding box center [531, 181] width 462 height 107
click at [384, 235] on p "Thank you, and I will follow your advice re versioning. But can you tell me the…" at bounding box center [531, 181] width 462 height 107
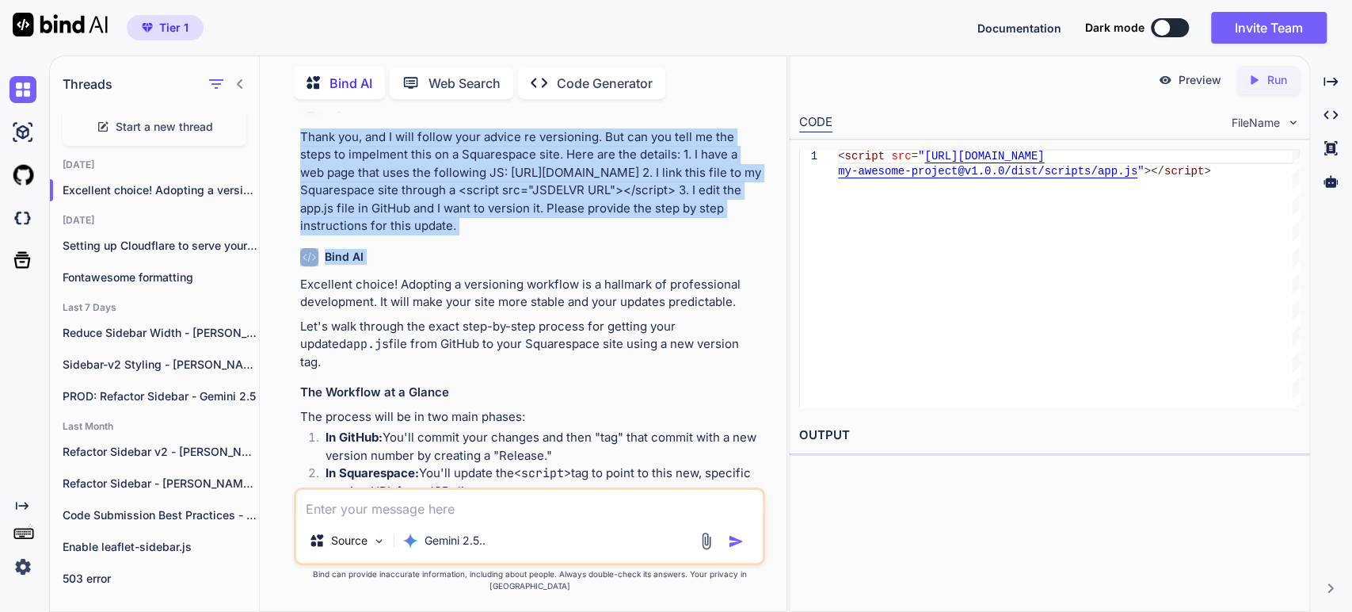
click at [341, 235] on p "Thank you, and I will follow your advice re versioning. But can you tell me the…" at bounding box center [531, 181] width 462 height 107
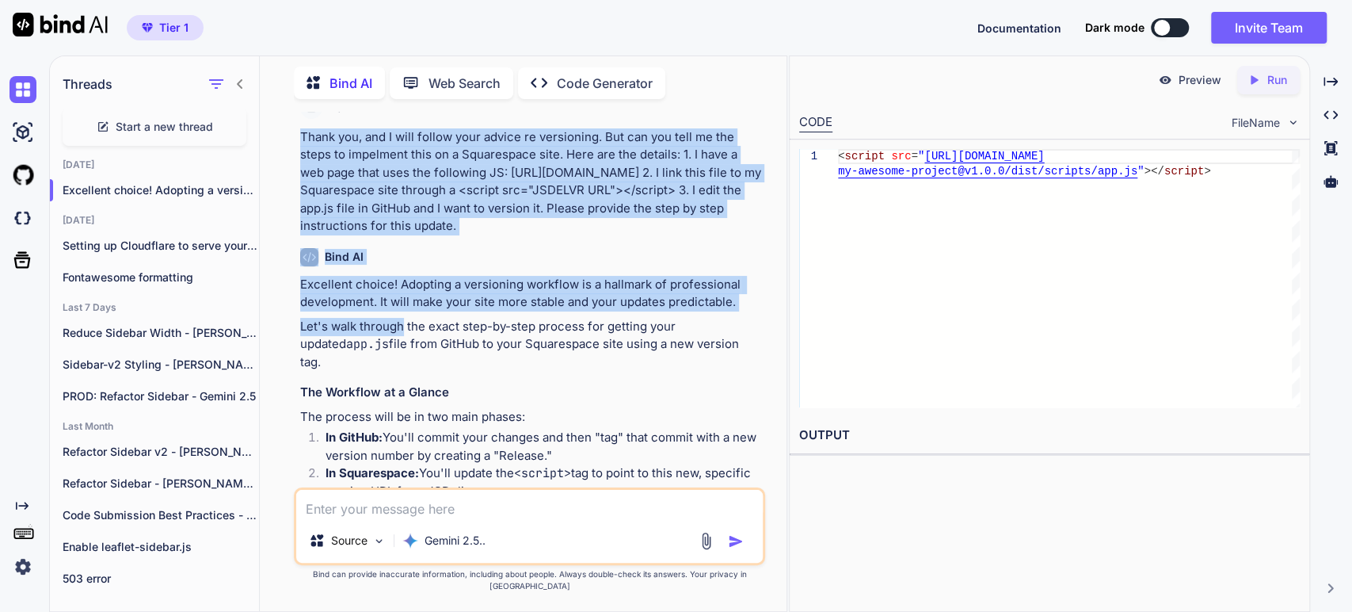
drag, startPoint x: 299, startPoint y: 258, endPoint x: 401, endPoint y: 455, distance: 221.1
click at [401, 455] on div "You You are an experienced full-stadk developer with expertise in hosting JS fi…" at bounding box center [531, 299] width 468 height 375
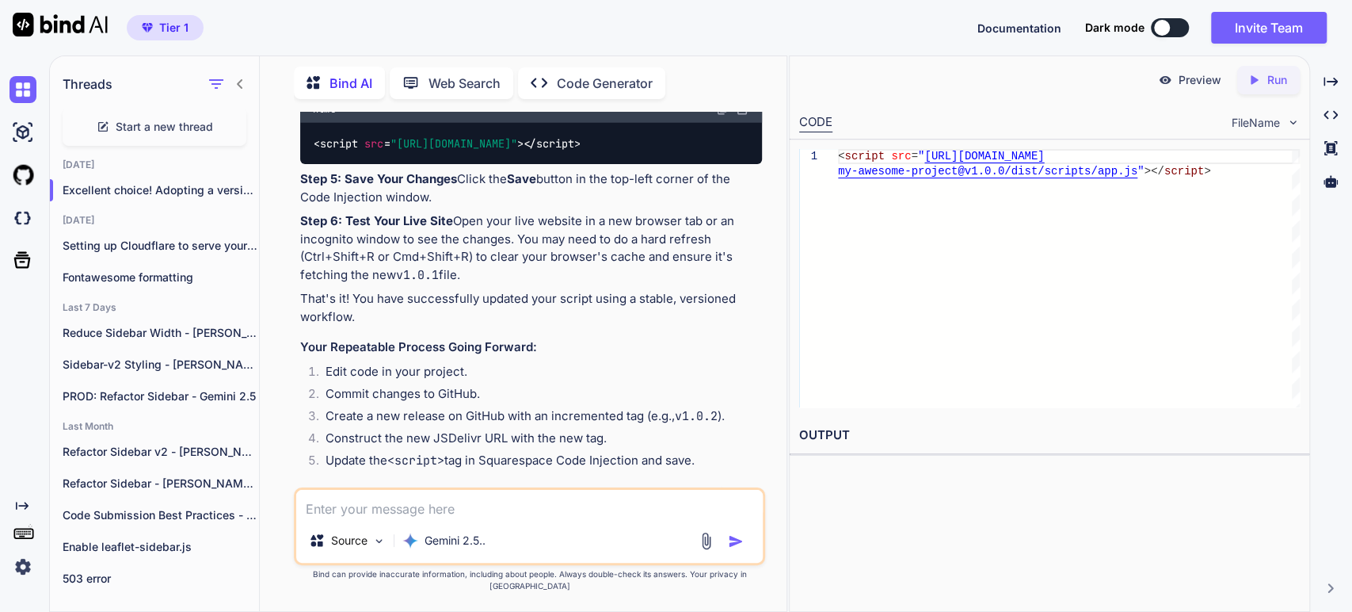
scroll to position [2846, 0]
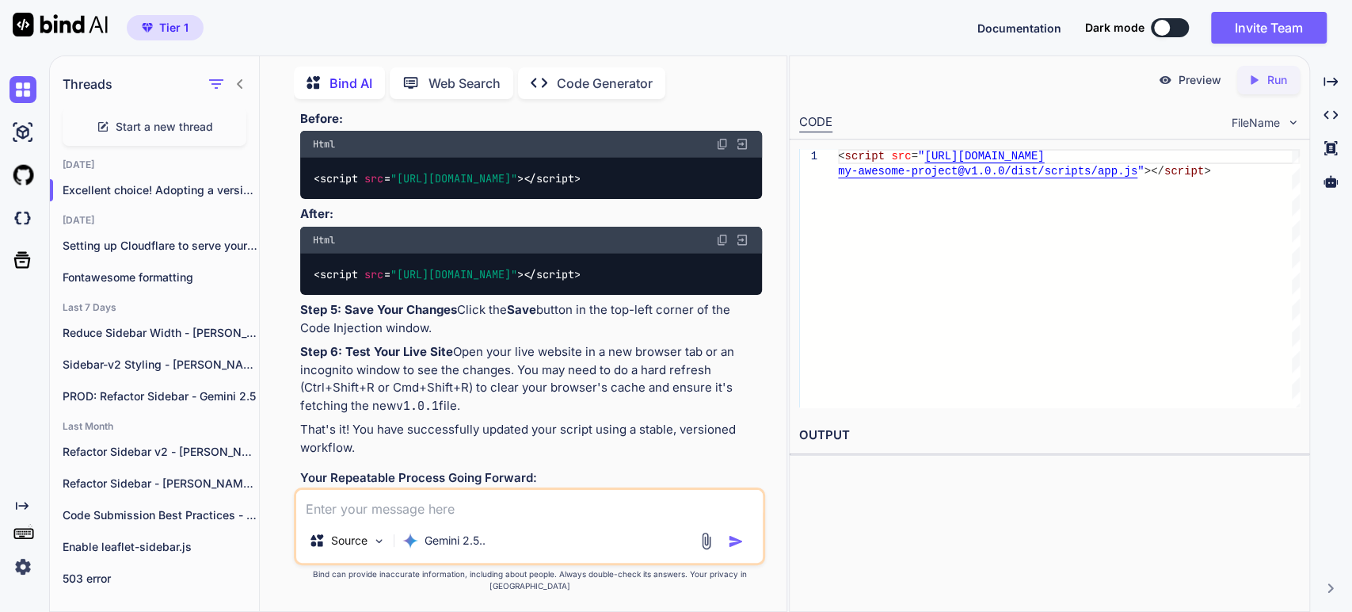
click at [762, 288] on div "You You are an experienced full-stadk developer with expertise in hosting JS fi…" at bounding box center [531, 299] width 468 height 375
copy div "Thank you, and I will follow your advice re versioning. But can you tell me the…"
click at [373, 185] on span "src" at bounding box center [373, 178] width 19 height 14
click at [517, 185] on span ""[URL][DOMAIN_NAME]"" at bounding box center [453, 178] width 127 height 14
click at [723, 151] on img at bounding box center [722, 144] width 13 height 13
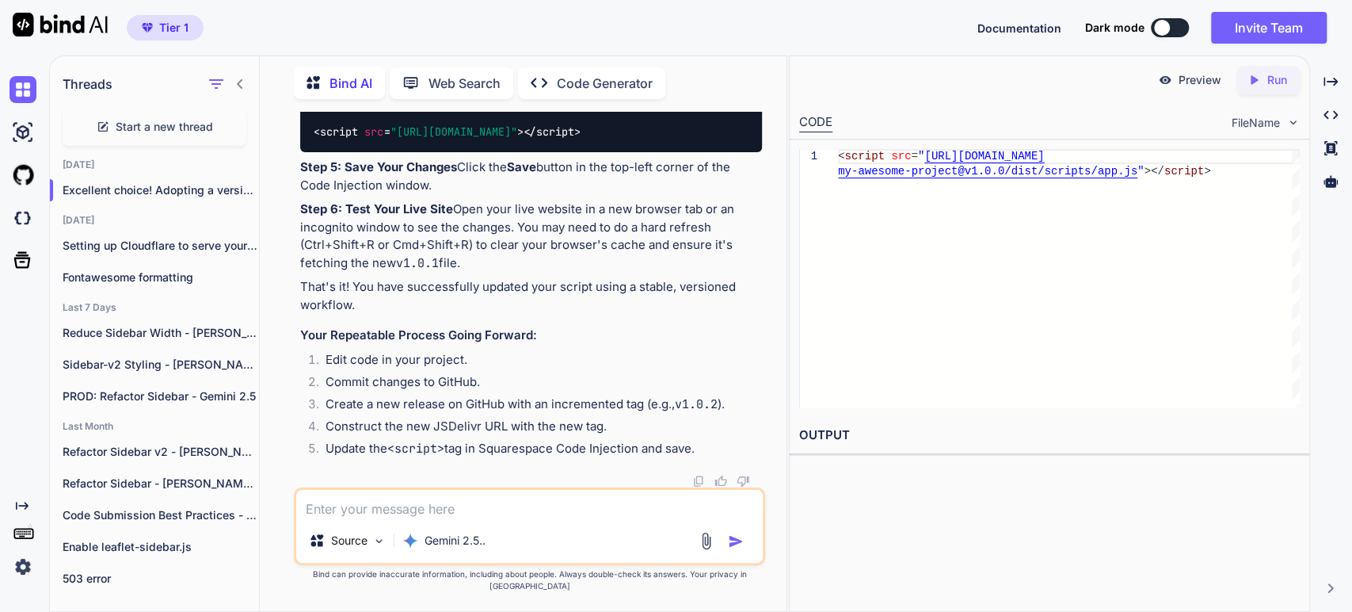
scroll to position [3021, 0]
click at [370, 139] on span "src" at bounding box center [373, 131] width 19 height 14
click at [723, 104] on img at bounding box center [722, 97] width 13 height 13
drag, startPoint x: 300, startPoint y: 180, endPoint x: 710, endPoint y: 456, distance: 493.7
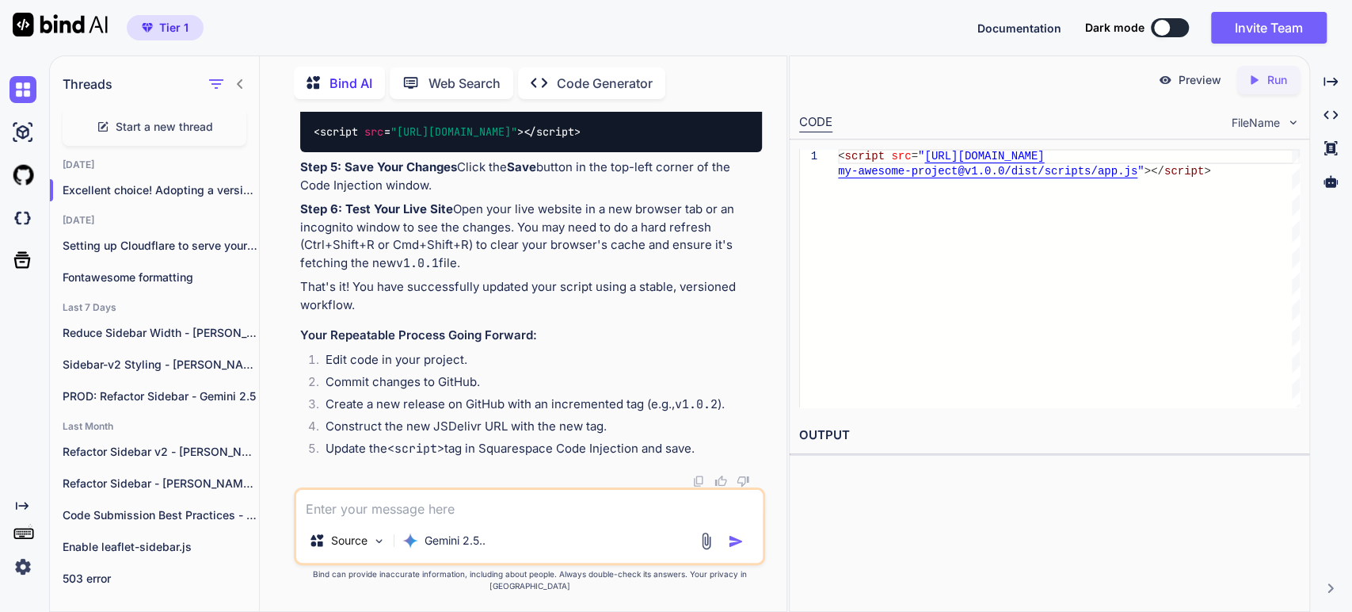
copy div "Step 5: Save Your Changes Click the Save button in the top-left corner of the C…"
click at [456, 343] on h3 "Your Repeatable Process Going Forward:" at bounding box center [531, 335] width 462 height 18
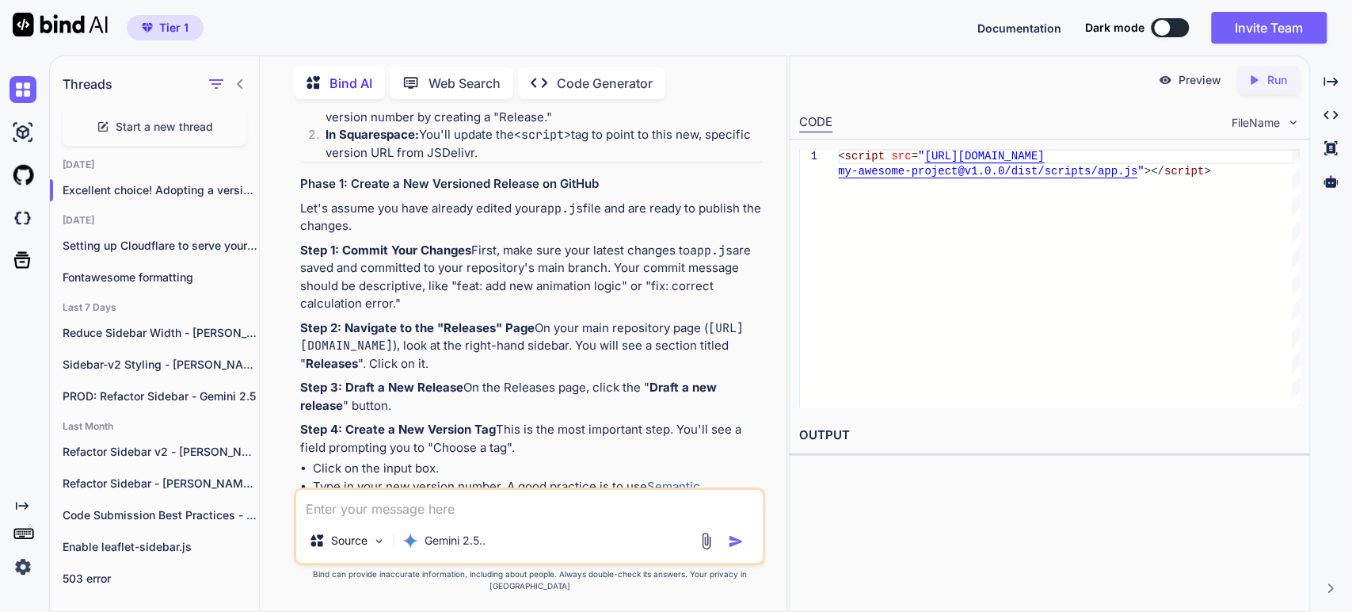
scroll to position [2053, 0]
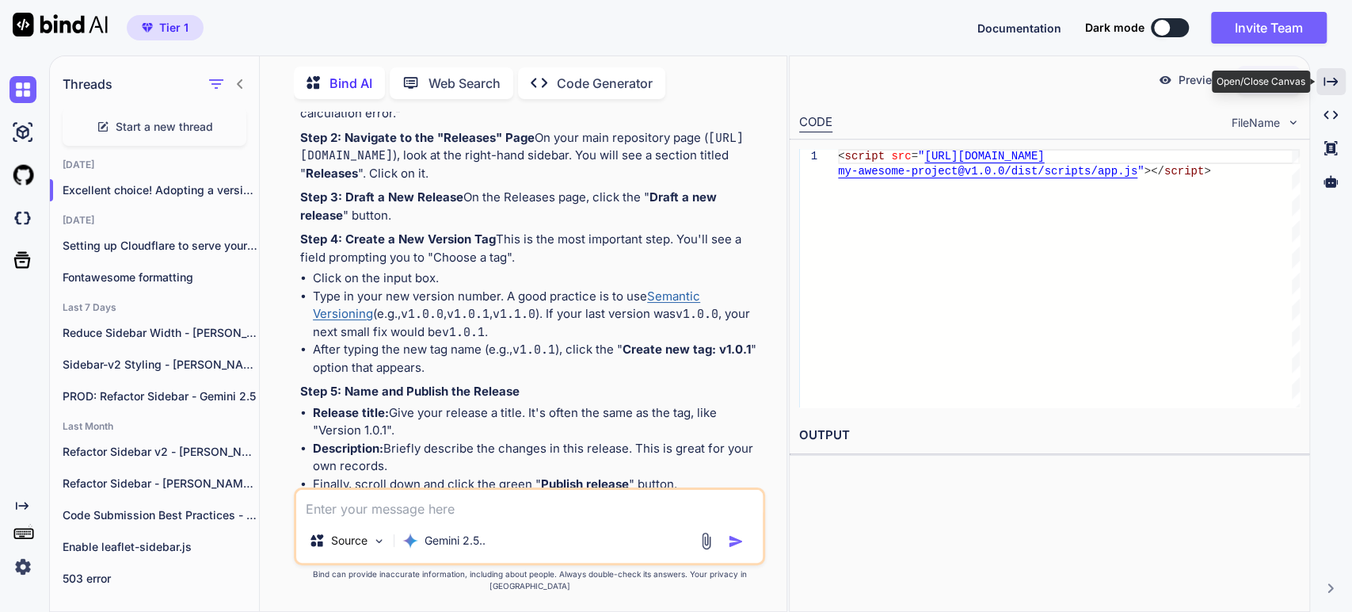
drag, startPoint x: 1331, startPoint y: 86, endPoint x: 1321, endPoint y: 87, distance: 10.3
click at [1331, 86] on icon "Created with Pixso." at bounding box center [1331, 81] width 14 height 14
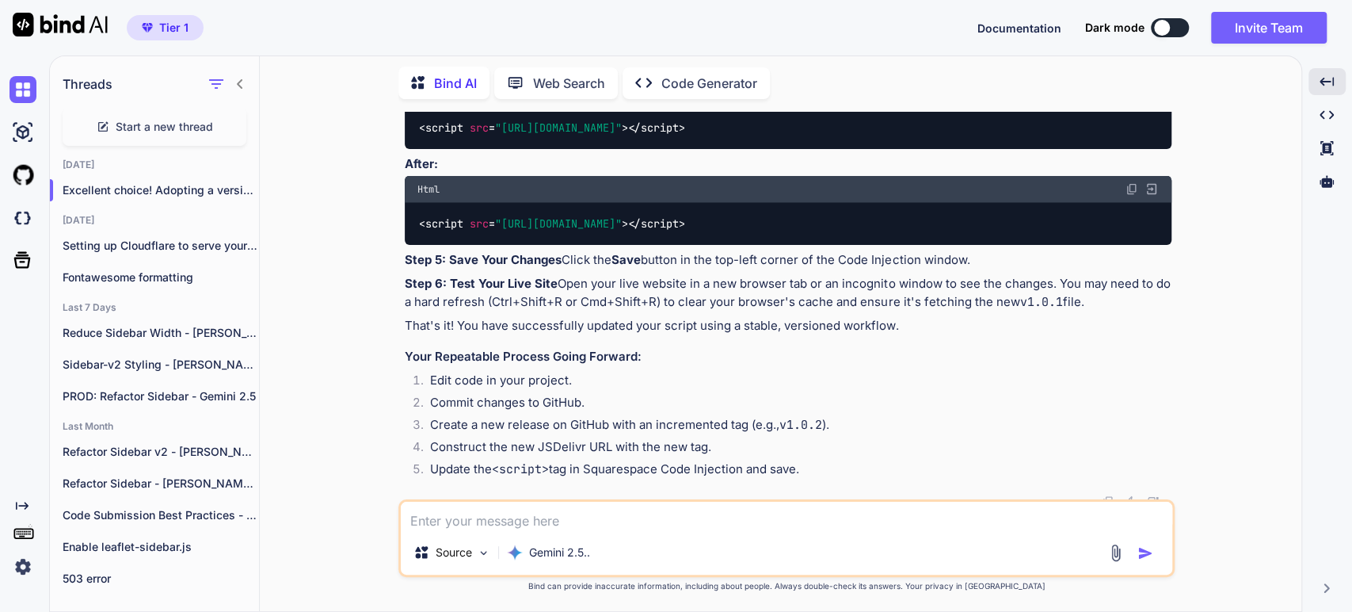
scroll to position [1815, 0]
